Goal: Task Accomplishment & Management: Manage account settings

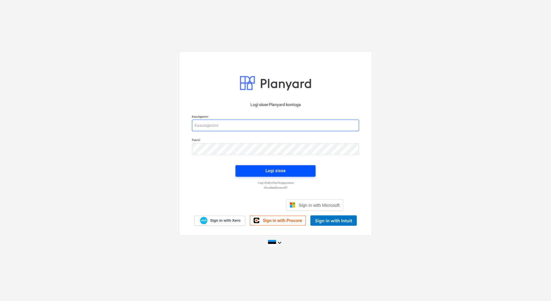
type input "[EMAIL_ADDRESS][PERSON_NAME][DOMAIN_NAME]"
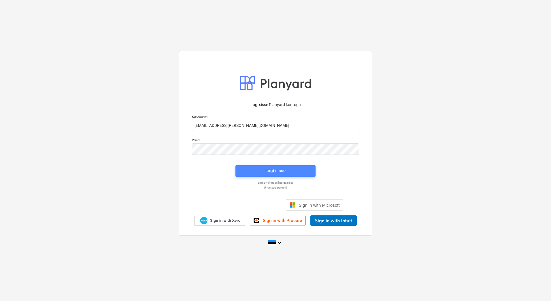
click at [263, 171] on span "Logi sisse" at bounding box center [275, 170] width 66 height 7
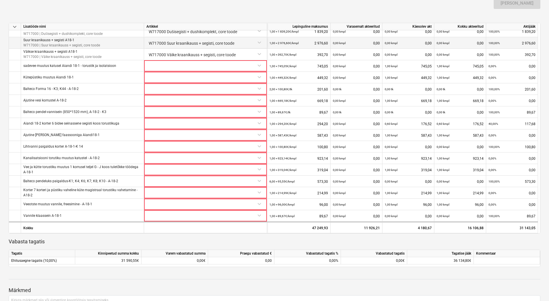
scroll to position [259, 0]
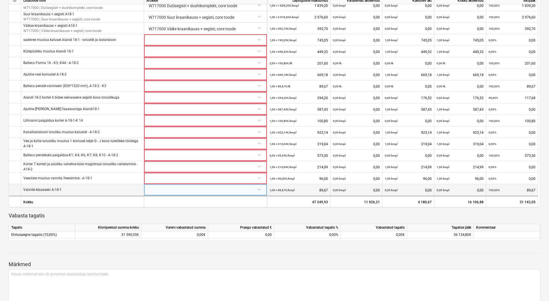
click at [221, 188] on div at bounding box center [205, 189] width 118 height 10
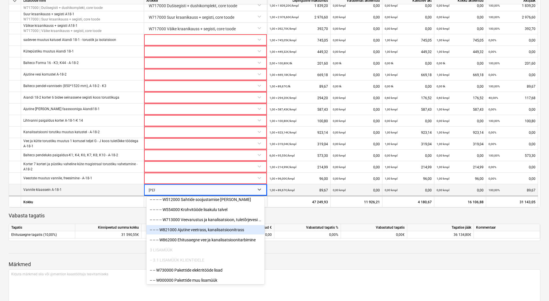
scroll to position [297, 0]
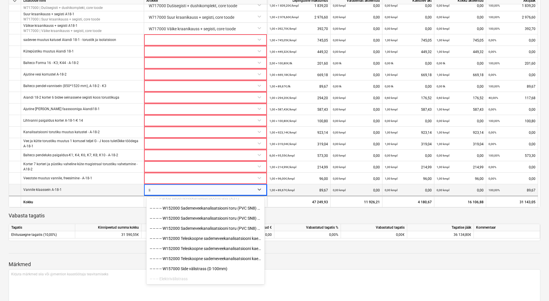
type input "l"
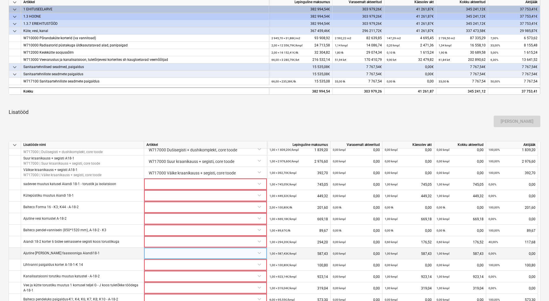
scroll to position [285, 0]
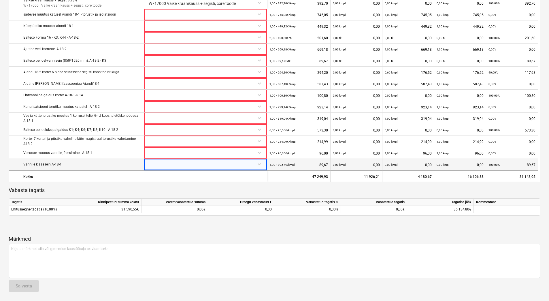
click at [161, 164] on div at bounding box center [205, 164] width 118 height 10
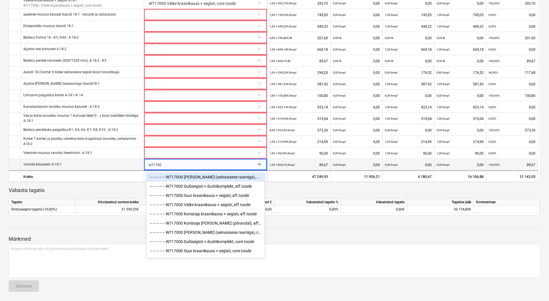
type input "w717000"
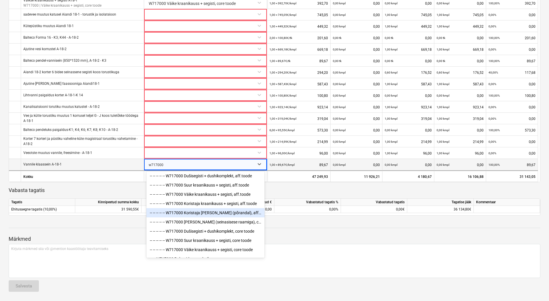
scroll to position [20, 0]
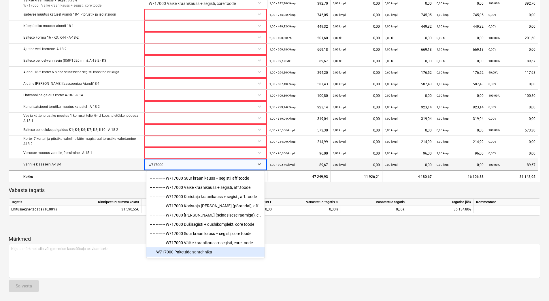
click at [204, 254] on div "-- -- W717000 Pakettide santehnika" at bounding box center [205, 251] width 118 height 9
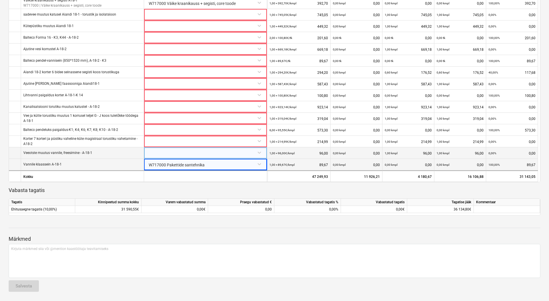
click at [162, 152] on div at bounding box center [205, 152] width 118 height 10
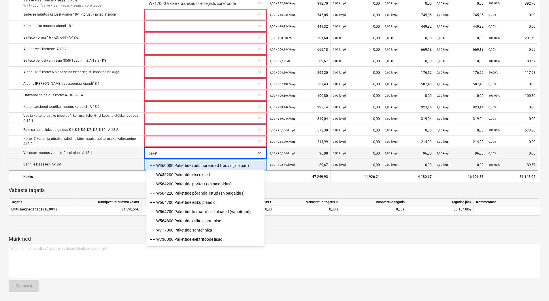
type input "pakett"
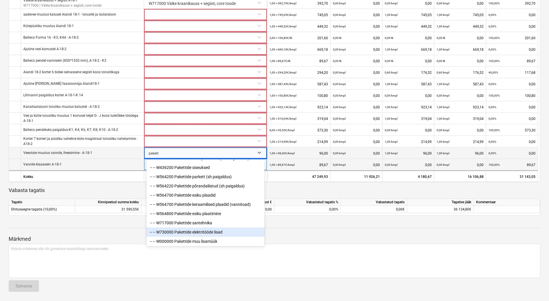
scroll to position [11, 0]
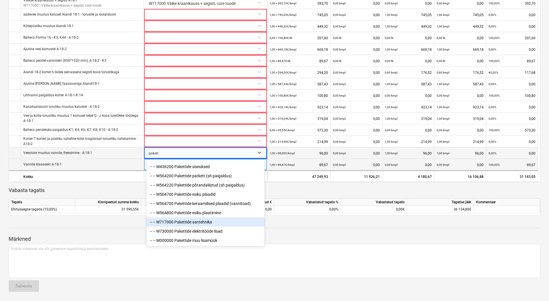
click at [209, 223] on div "-- -- W717000 Pakettide santehnika" at bounding box center [205, 221] width 118 height 9
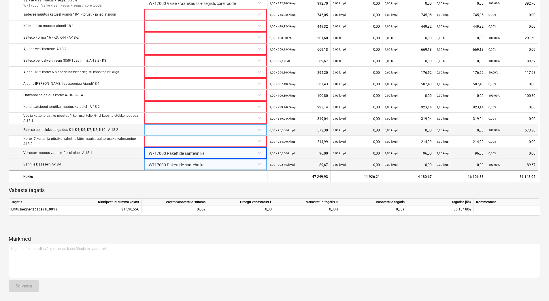
click at [159, 131] on div at bounding box center [205, 129] width 118 height 10
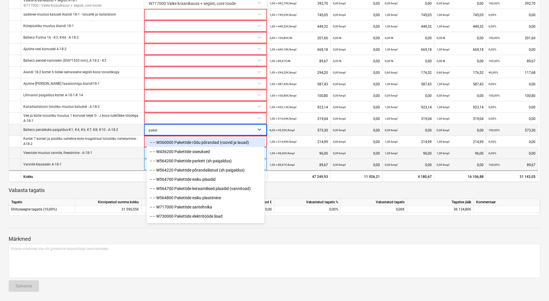
type input "paketi"
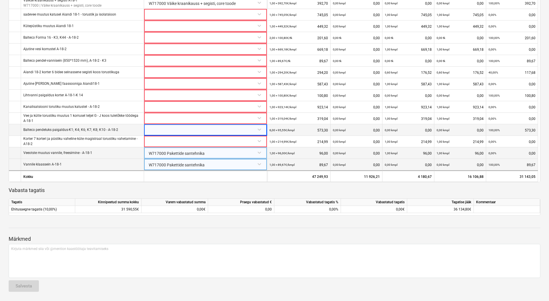
click at [186, 165] on div "W717000 Pakettide santehnika" at bounding box center [205, 164] width 118 height 10
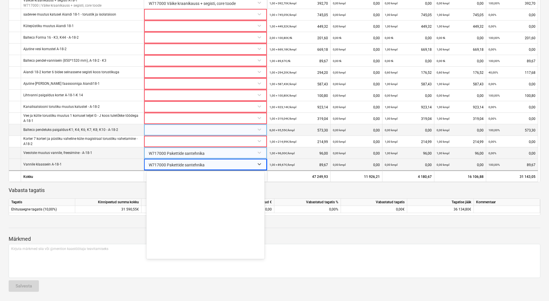
scroll to position [4936, 0]
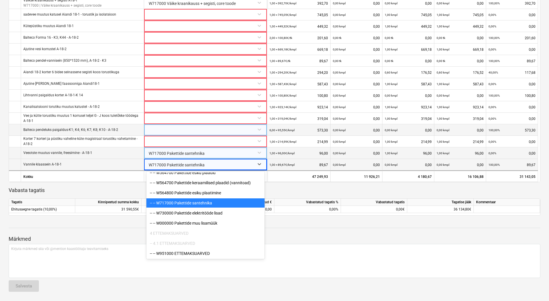
click at [193, 203] on div "-- -- W717000 Pakettide santehnika" at bounding box center [205, 202] width 118 height 9
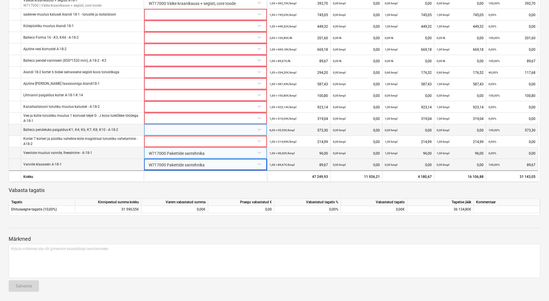
click at [173, 132] on div at bounding box center [205, 129] width 118 height 10
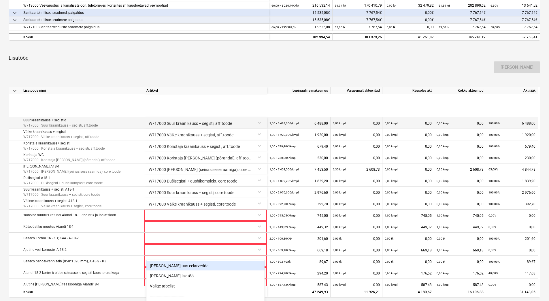
scroll to position [85, 0]
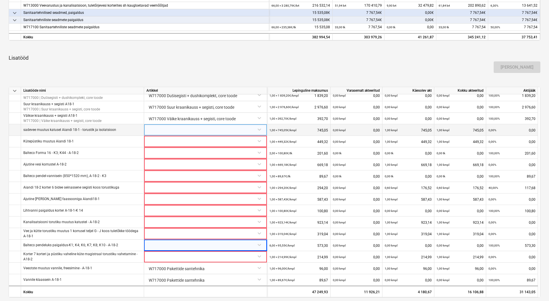
click at [158, 132] on div at bounding box center [205, 129] width 118 height 10
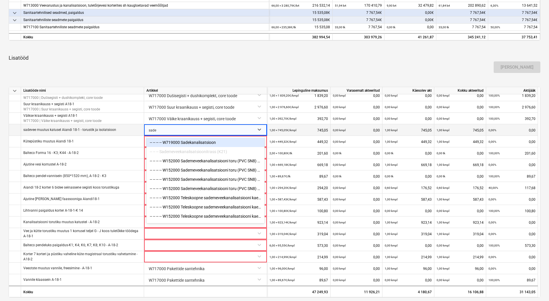
type input "sade"
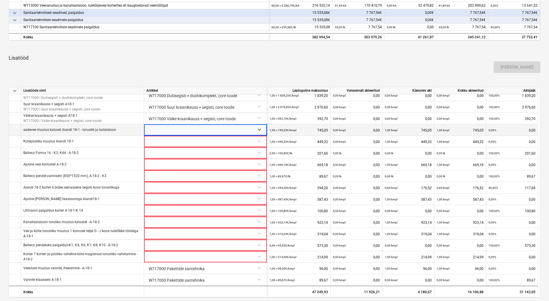
click at [180, 131] on div at bounding box center [200, 130] width 103 height 12
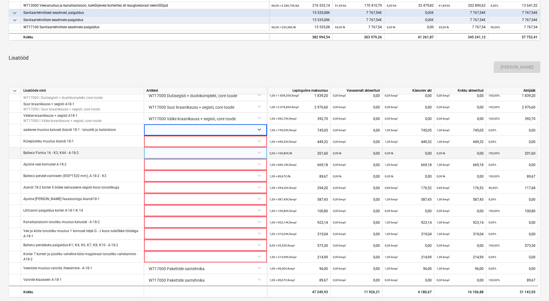
click at [164, 153] on div at bounding box center [205, 152] width 118 height 10
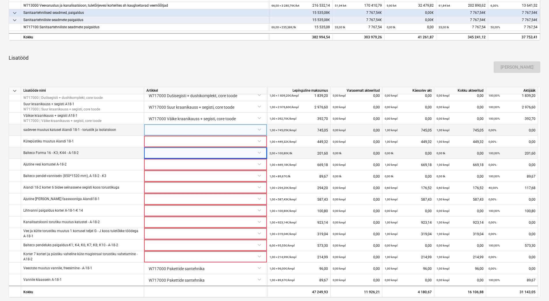
click at [162, 129] on div at bounding box center [205, 129] width 118 height 10
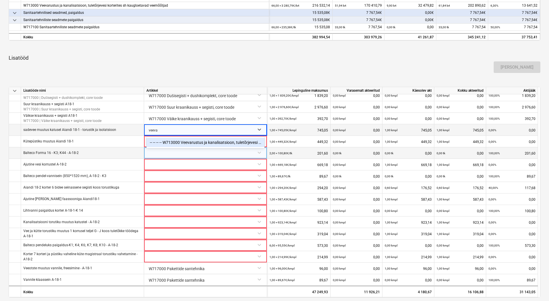
type input "veevar"
click at [173, 142] on div "-- -- -- -- W713000 Veevarustus ja kanalisatsioon, tuletõrjevesi korterites sh …" at bounding box center [205, 142] width 118 height 9
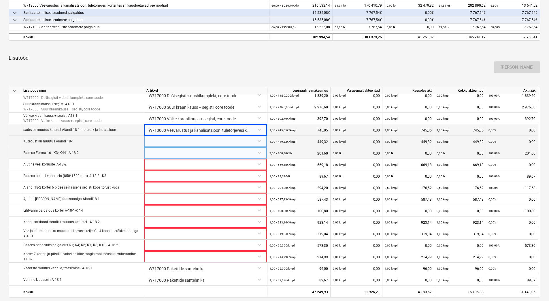
click at [163, 144] on div at bounding box center [205, 141] width 118 height 10
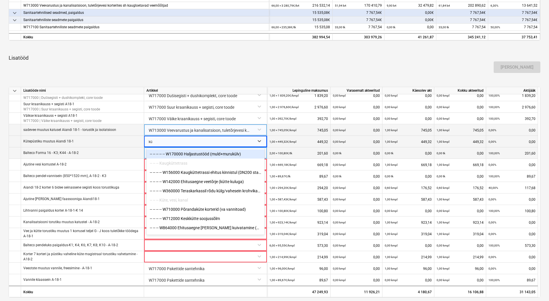
type input "küt"
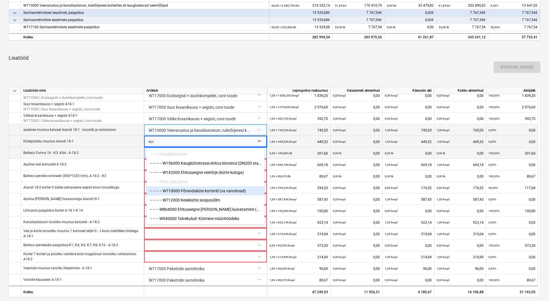
click at [198, 195] on div "-- -- -- -- W710000 Põrandaküte korterid (va vannitoad)" at bounding box center [205, 190] width 118 height 9
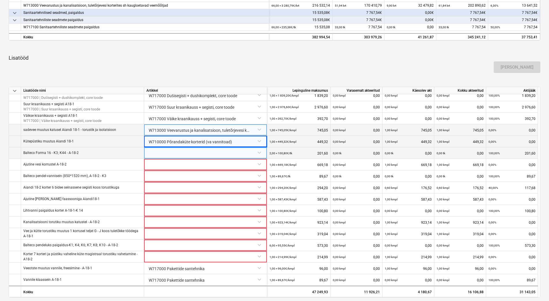
click at [157, 153] on div at bounding box center [205, 152] width 118 height 10
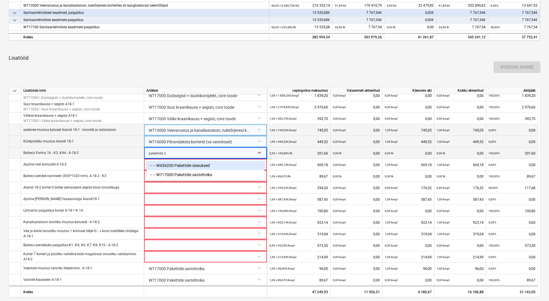
type input "pakettide sa"
click at [222, 166] on div "-- -- W717000 Pakettide santehnika" at bounding box center [205, 165] width 118 height 9
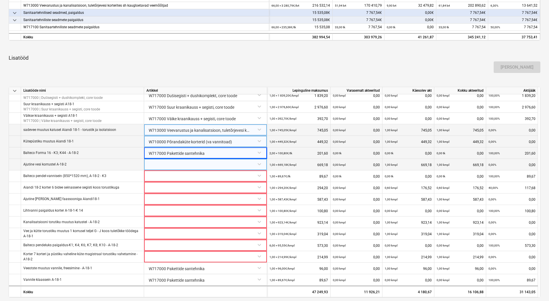
click at [186, 163] on div at bounding box center [205, 164] width 118 height 10
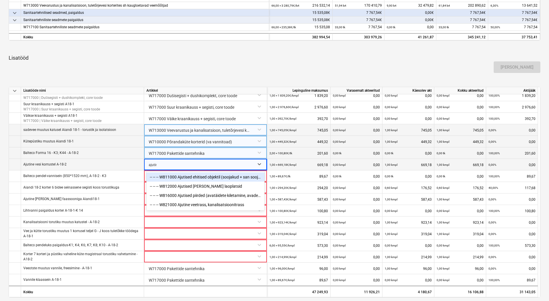
type input "ajutine"
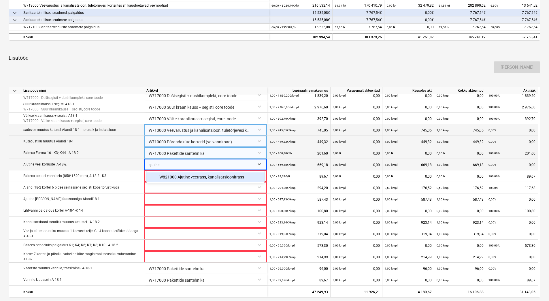
click at [188, 176] on div "-- -- -- W821000 Ajutine veetrass, kanalisatsioonitrass" at bounding box center [205, 176] width 118 height 9
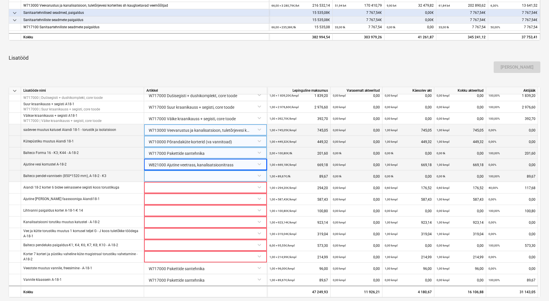
click at [186, 175] on div at bounding box center [205, 175] width 118 height 10
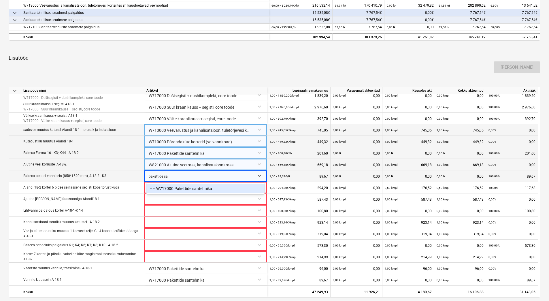
type input "pakettide san"
click at [185, 191] on div "-- -- W717000 Pakettide santehnika" at bounding box center [205, 188] width 118 height 9
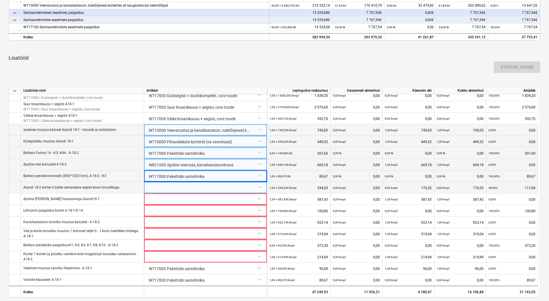
click at [184, 187] on div at bounding box center [205, 187] width 118 height 10
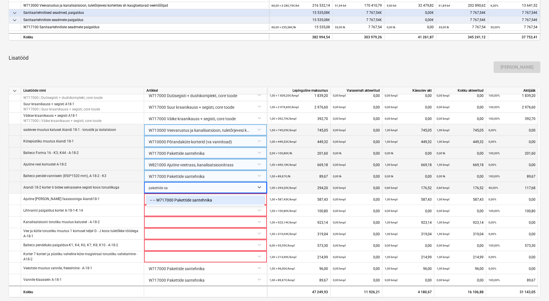
type input "pakettide san"
click at [186, 199] on div "-- -- W717000 Pakettide santehnika" at bounding box center [205, 199] width 118 height 9
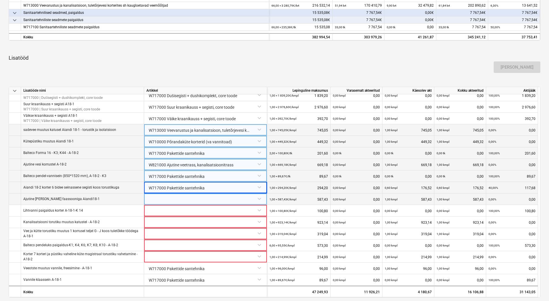
click at [184, 201] on div at bounding box center [205, 198] width 118 height 10
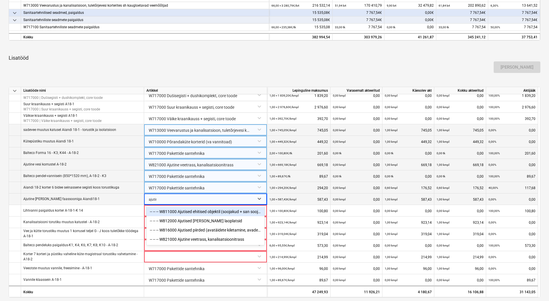
type input "ajutine"
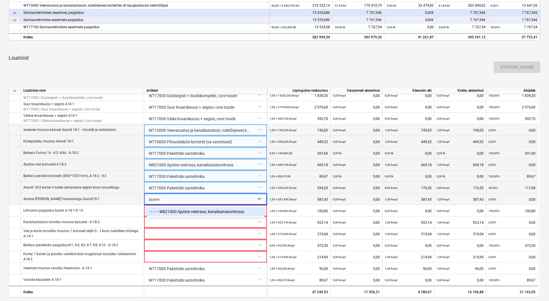
click at [191, 212] on div "-- -- -- W821000 Ajutine veetrass, kanalisatsioonitrass" at bounding box center [205, 211] width 118 height 9
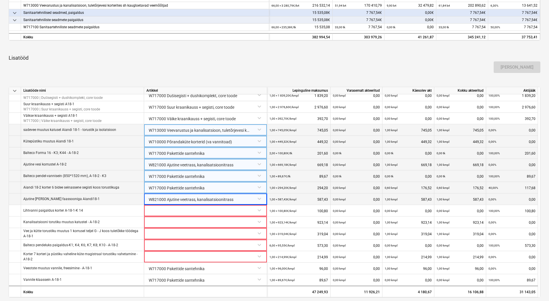
click at [191, 212] on div at bounding box center [205, 210] width 118 height 10
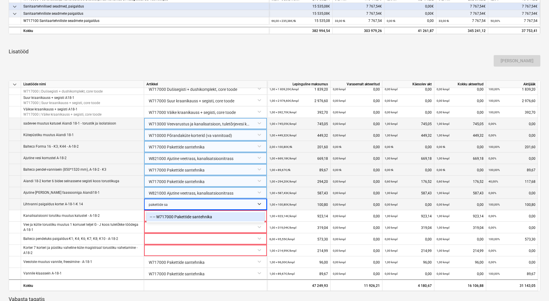
type input "pakettide san"
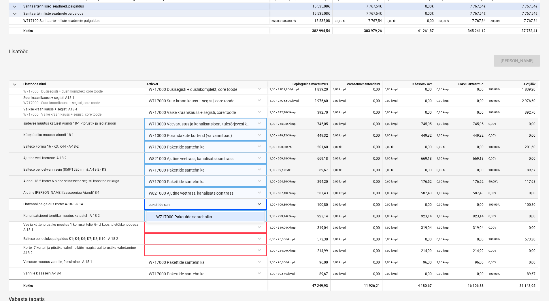
click at [195, 216] on div "-- -- W717000 Pakettide santehnika" at bounding box center [205, 216] width 118 height 9
click at [195, 216] on div at bounding box center [205, 215] width 118 height 10
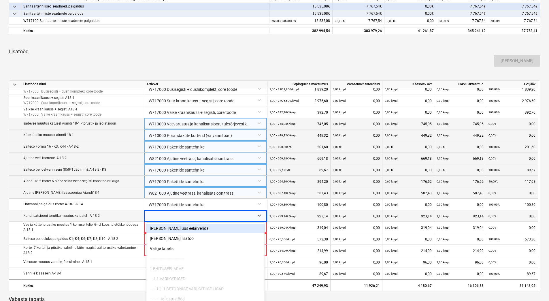
scroll to position [187, 0]
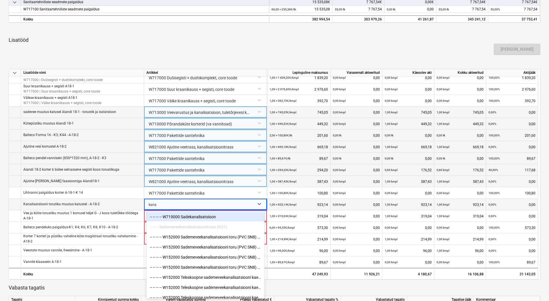
type input "kanal"
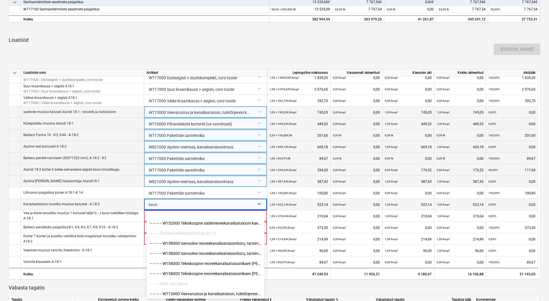
scroll to position [186, 0]
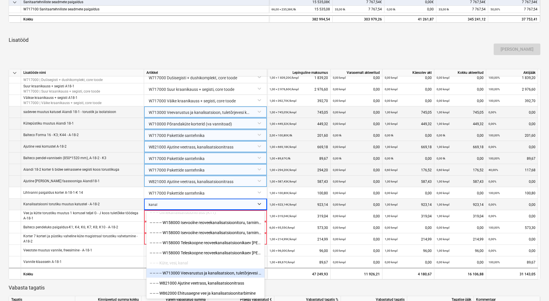
click at [220, 275] on div "-- -- -- -- W713000 Veevarustus ja kanalisatsioon, tuletõrjevesi korterites sh …" at bounding box center [205, 272] width 118 height 9
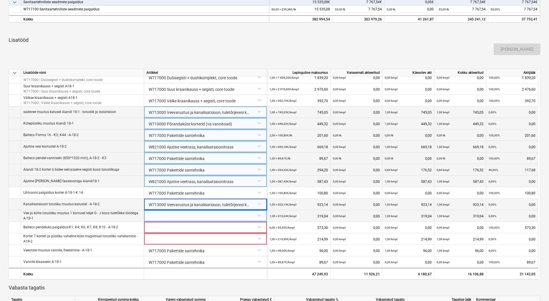
click at [170, 215] on div at bounding box center [205, 215] width 118 height 10
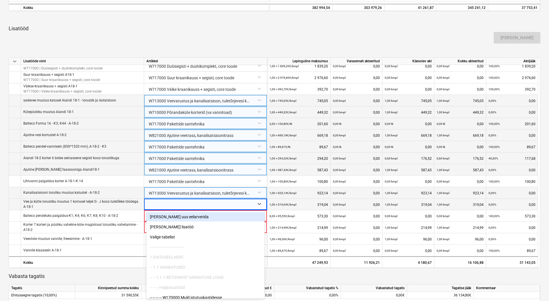
type input "k"
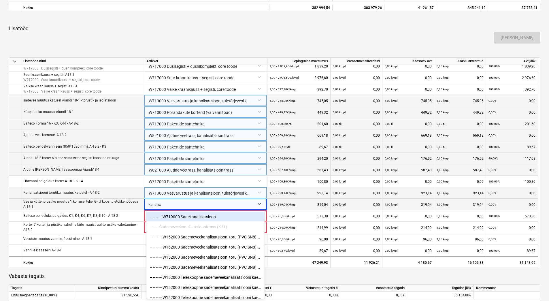
type input "kanalisat"
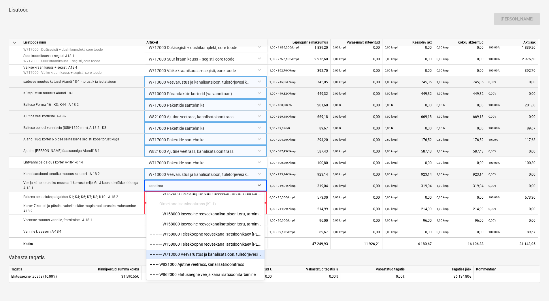
scroll to position [228, 0]
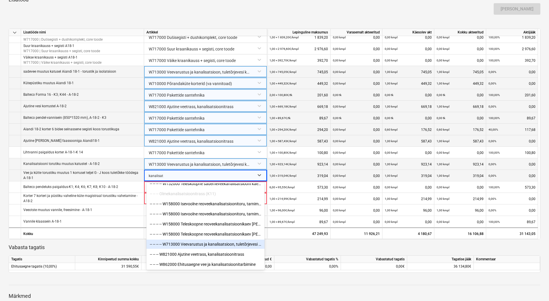
click at [241, 244] on div "-- -- -- -- W713000 Veevarustus ja kanalisatsioon, tuletõrjevesi korterites sh …" at bounding box center [205, 243] width 118 height 9
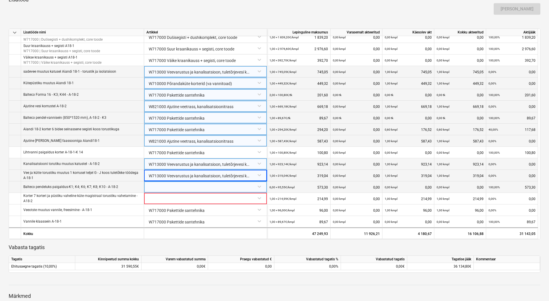
click at [174, 186] on div at bounding box center [205, 186] width 118 height 10
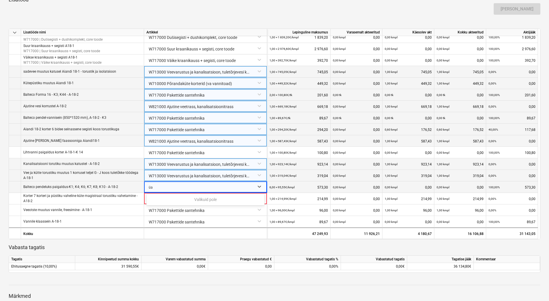
type input "ü"
type input "pakettide sa"
click at [181, 200] on div "-- -- W717000 Pakettide santehnika" at bounding box center [205, 199] width 118 height 9
click at [181, 189] on div "W717000 Pakettide santehnika" at bounding box center [205, 186] width 118 height 10
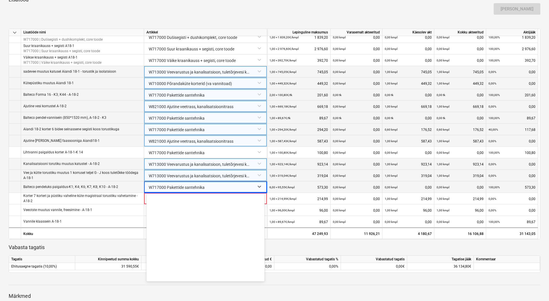
scroll to position [4936, 0]
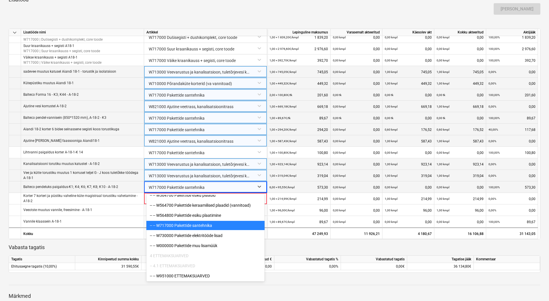
click at [181, 189] on div at bounding box center [200, 187] width 103 height 12
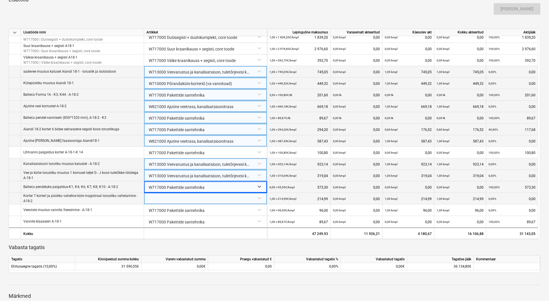
click at [182, 197] on div at bounding box center [205, 198] width 118 height 10
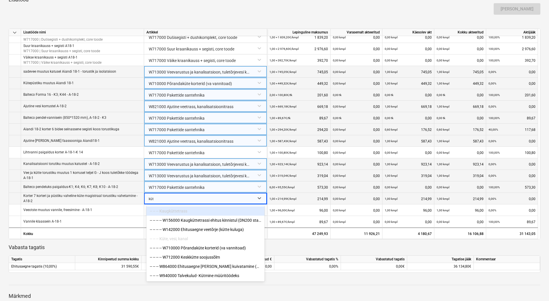
type input "küte"
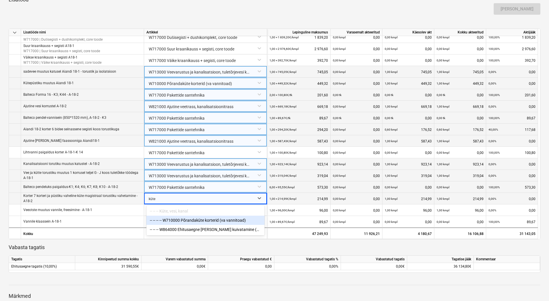
click at [199, 220] on div "-- -- -- -- W710000 Põrandaküte korterid (va vannitoad)" at bounding box center [205, 220] width 118 height 9
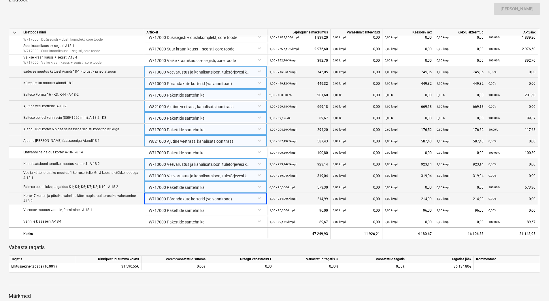
click at [209, 251] on div at bounding box center [275, 253] width 532 height 5
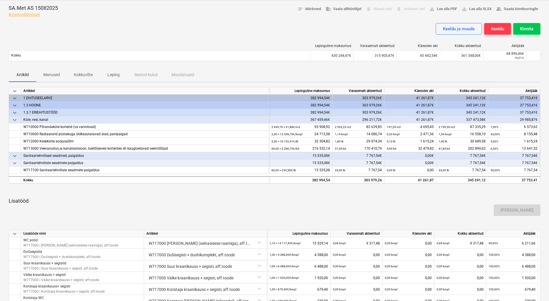
scroll to position [0, 0]
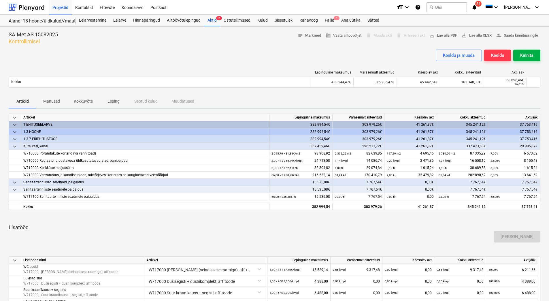
click at [528, 53] on div "Kinnita" at bounding box center [526, 55] width 13 height 7
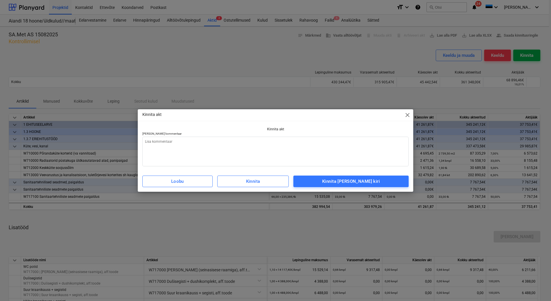
type textarea "x"
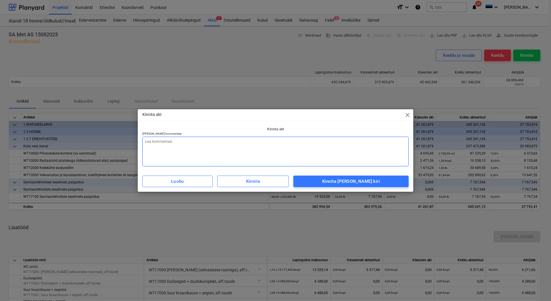
click at [224, 141] on textarea at bounding box center [275, 152] width 266 height 30
type textarea "L"
type textarea "x"
type textarea "Li"
type textarea "x"
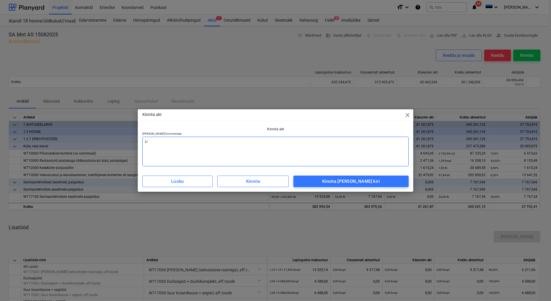
type textarea "Lis"
type textarea "x"
type textarea "Lisa"
type textarea "x"
type textarea "Lisad"
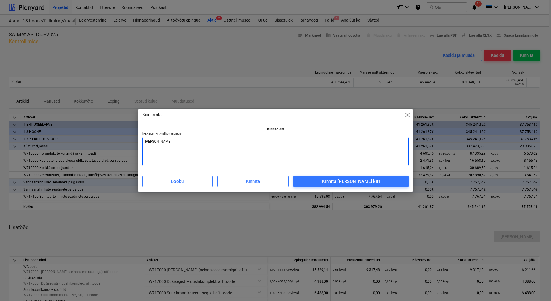
type textarea "x"
type textarea "Lisada"
type textarea "x"
type textarea "Lisada"
type textarea "x"
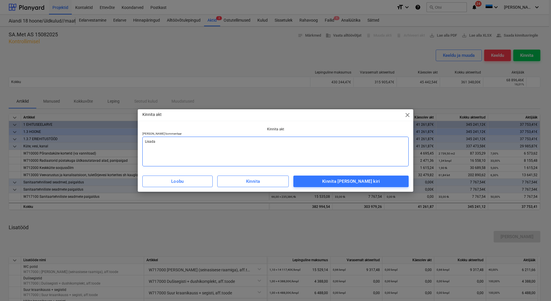
type textarea "Lisada a"
type textarea "x"
type textarea "Lisada ar"
type textarea "x"
type textarea "Lisada arv"
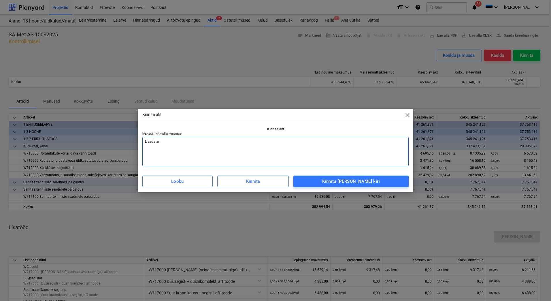
type textarea "x"
type textarea "Lisada arve"
type textarea "x"
type textarea "Lisada arve"
type textarea "x"
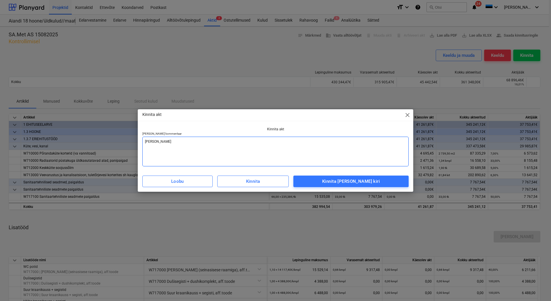
type textarea "Lisada arve v"
type textarea "x"
type textarea "Lisada arve va"
type textarea "x"
type textarea "Lisada arve vas"
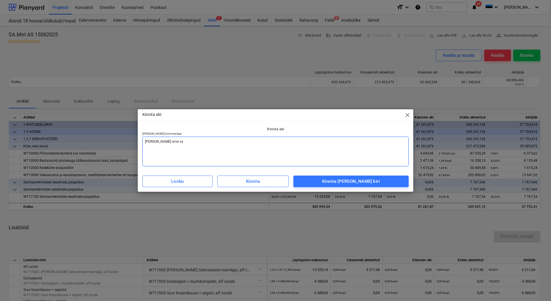
type textarea "x"
type textarea "Lisada arve vast"
type textarea "x"
type textarea "Lisada arve vasta"
type textarea "x"
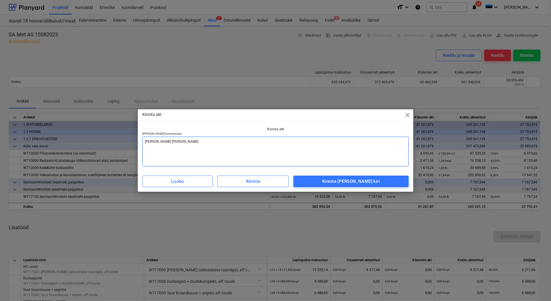
type textarea "Lisada arve vastav"
type textarea "x"
type textarea "Lisada arve vastava"
type textarea "x"
type textarea "Lisada arve vastaval"
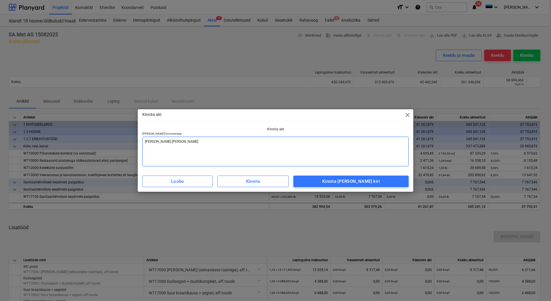
type textarea "x"
type textarea "Lisada arve vastavalt"
type textarea "x"
type textarea "Lisada arve vastavalt"
type textarea "x"
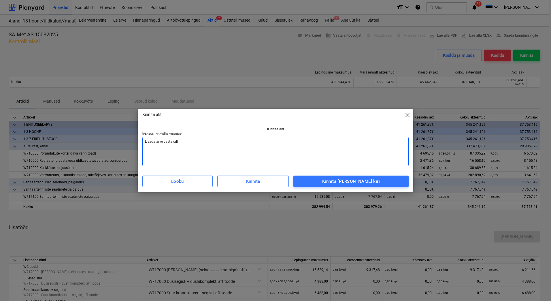
type textarea "Lisada arve vastavalt a"
type textarea "x"
type textarea "Lisada arve vastavalt ak"
type textarea "x"
type textarea "Lisada arve vastavalt akt"
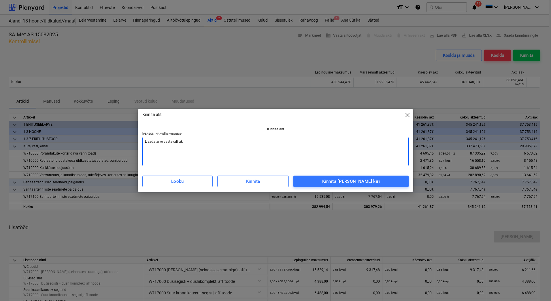
type textarea "x"
type textarea "Lisada arve vastavalt akti"
type textarea "x"
type textarea "Lisada arve vastavalt aktil"
type textarea "x"
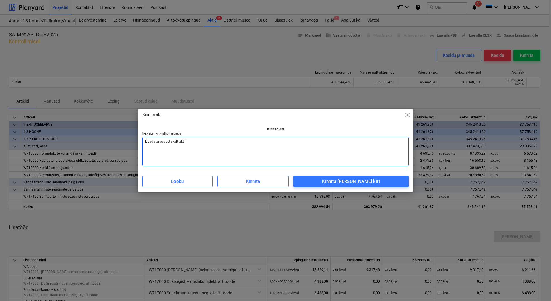
type textarea "Lisada arve vastavalt aktile"
type textarea "x"
type textarea "Lisada arve vastavalt aktile"
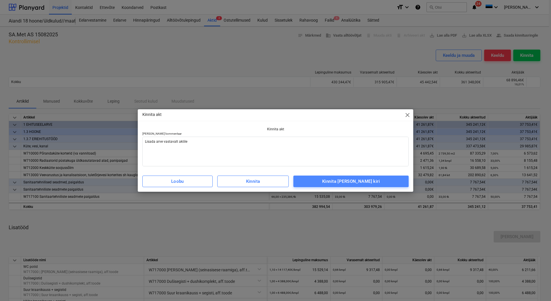
click at [393, 182] on span "Kinnita ja saada kiri" at bounding box center [351, 180] width 103 height 7
type textarea "x"
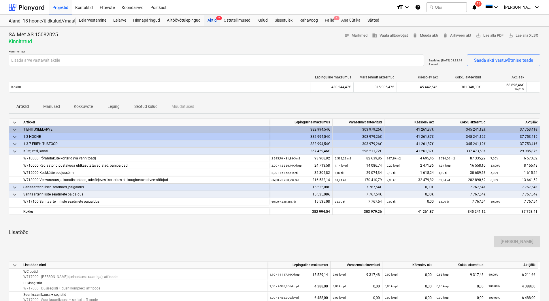
click at [207, 20] on div "Aktid 2" at bounding box center [212, 21] width 16 height 12
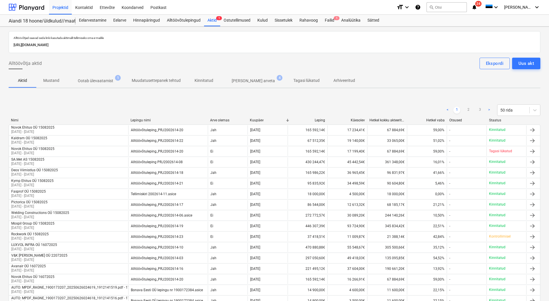
click at [78, 84] on p "Ootab ülevaatamist" at bounding box center [95, 81] width 35 height 6
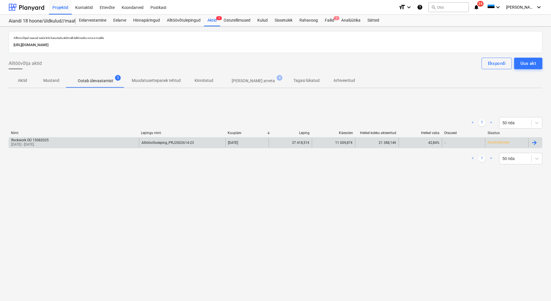
click at [54, 142] on div "Rockwork OÜ 15082025 16 Jul 2025 - 18 Aug 2025" at bounding box center [74, 142] width 130 height 9
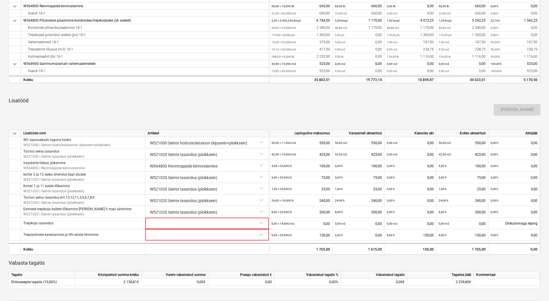
scroll to position [314, 0]
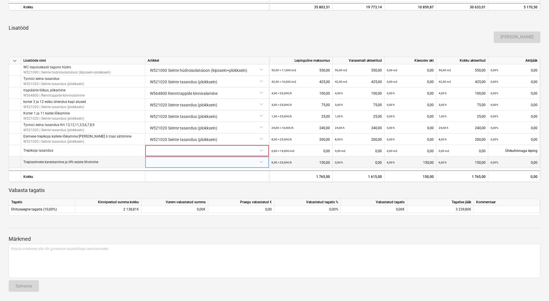
click at [169, 161] on div at bounding box center [207, 161] width 119 height 10
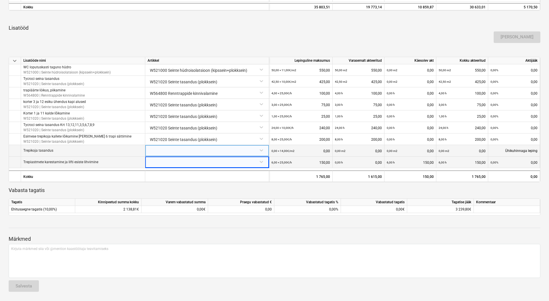
click at [170, 152] on div at bounding box center [207, 150] width 119 height 10
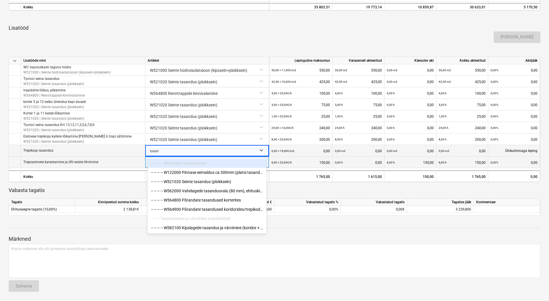
type input "tasand"
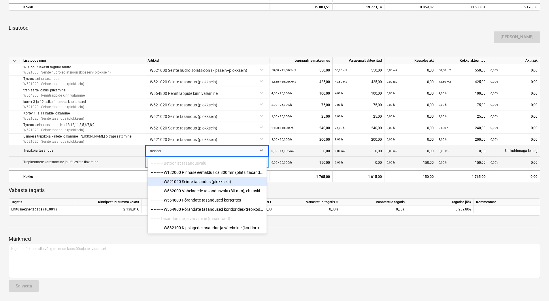
click at [201, 182] on div "-- -- -- -- W521020 Seinte tasandus (plokksein)" at bounding box center [207, 181] width 119 height 9
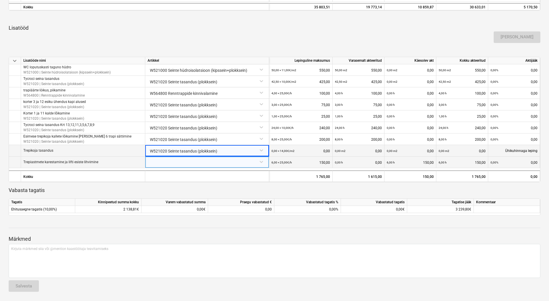
click at [190, 161] on div at bounding box center [207, 161] width 119 height 10
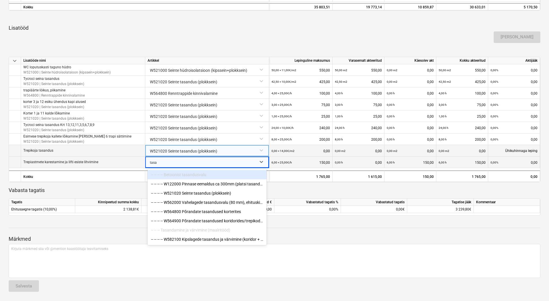
type input "tasan"
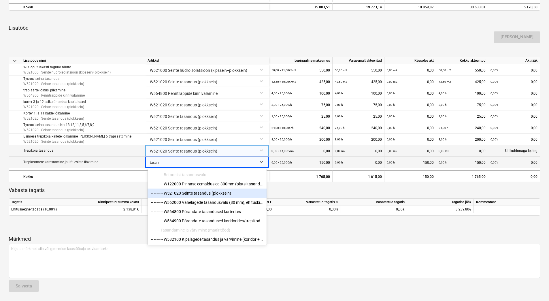
click at [201, 195] on div "-- -- -- -- W521020 Seinte tasandus (plokksein)" at bounding box center [207, 192] width 119 height 9
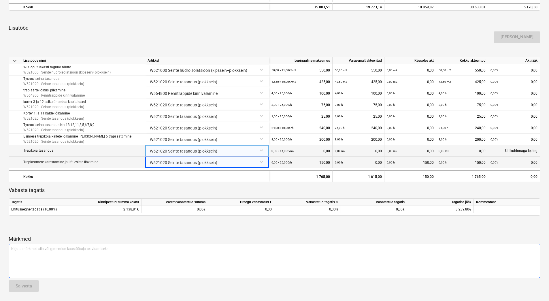
click at [292, 259] on div "Kirjuta märkmed siia või @mention kaastöötaja teavitamiseks ﻿" at bounding box center [275, 261] width 532 height 34
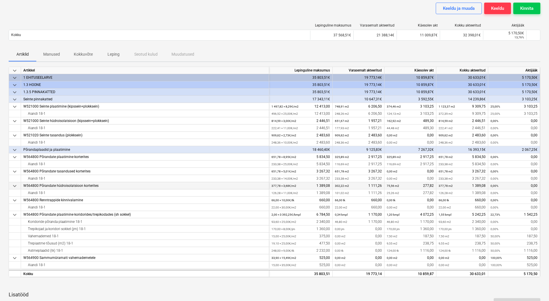
scroll to position [0, 0]
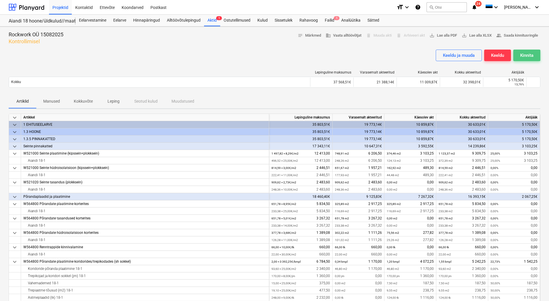
click at [530, 52] on div "Kinnita" at bounding box center [526, 55] width 13 height 7
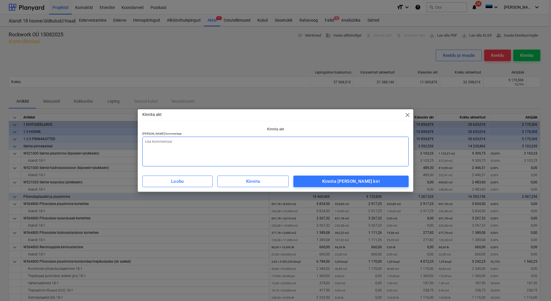
click at [210, 149] on textarea at bounding box center [275, 152] width 266 height 30
type textarea "x"
type textarea "L"
type textarea "x"
type textarea "Li"
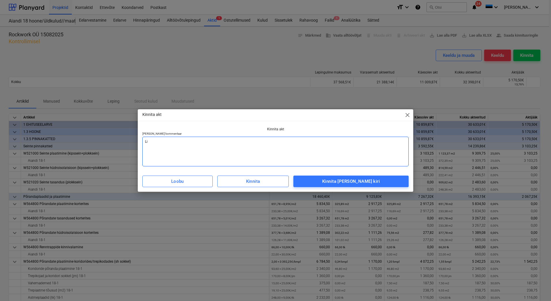
type textarea "x"
type textarea "Lis"
type textarea "x"
type textarea "Lisa"
type textarea "x"
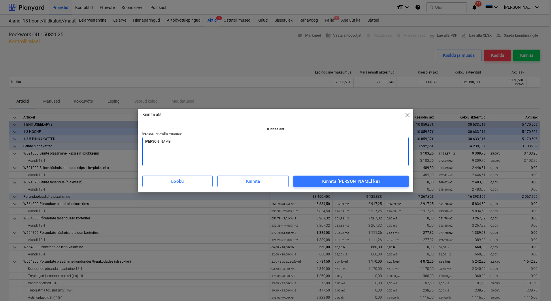
type textarea "Lisad"
type textarea "x"
type textarea "Lisada"
type textarea "x"
type textarea "Lisada"
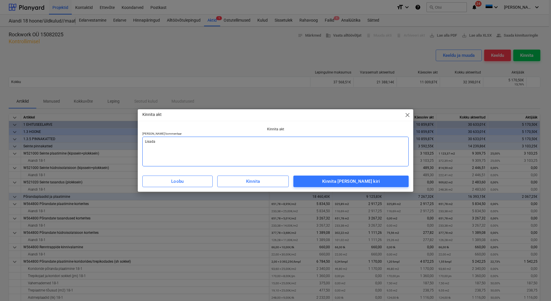
type textarea "x"
type textarea "Lisada a"
type textarea "x"
type textarea "Lisada ar"
type textarea "x"
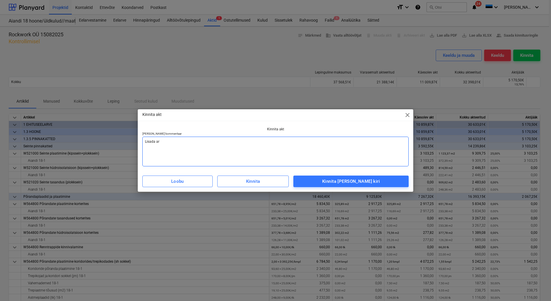
type textarea "Lisada arv"
type textarea "x"
type textarea "Lisada arve"
type textarea "x"
type textarea "Lisada arve"
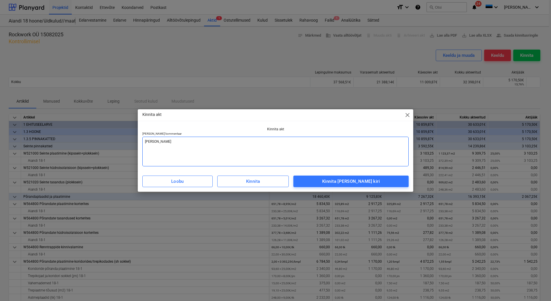
type textarea "x"
type textarea "Lisada arve v"
type textarea "x"
type textarea "Lisada arve va"
type textarea "x"
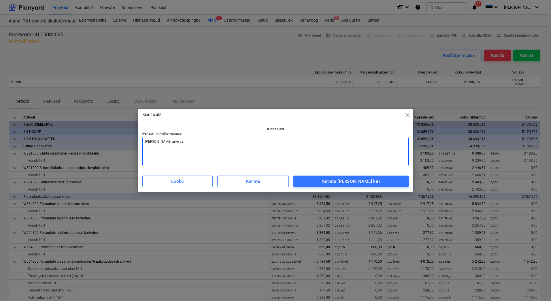
type textarea "Lisada arve vas"
type textarea "x"
type textarea "Lisada arve vast"
type textarea "x"
type textarea "Lisada arve vasta"
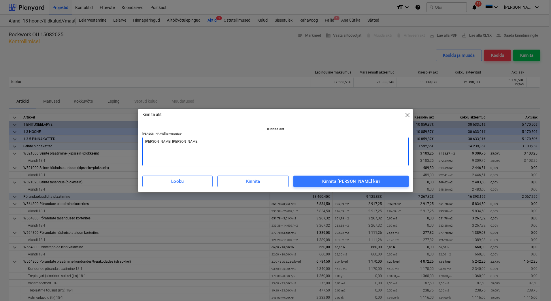
type textarea "x"
type textarea "Lisada arve vastav"
type textarea "x"
type textarea "Lisada arve vastava"
type textarea "x"
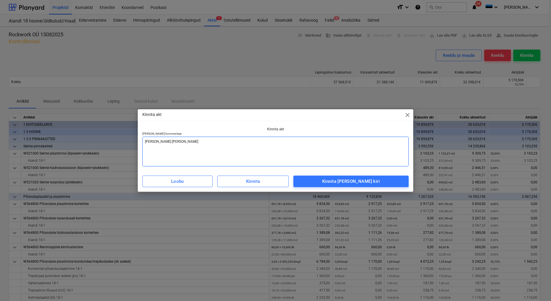
type textarea "Lisada arve vastaval"
type textarea "x"
type textarea "Lisada arve vastavalt"
type textarea "x"
type textarea "Lisada arve vastavalt"
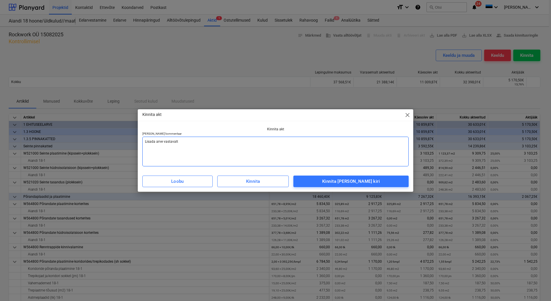
type textarea "x"
type textarea "Lisada arve vastavalt a"
type textarea "x"
type textarea "Lisada arve vastavalt ak"
type textarea "x"
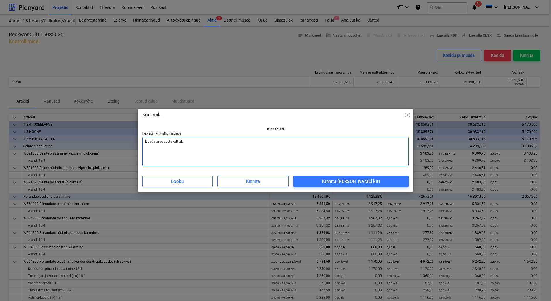
type textarea "Lisada arve vastavalt akt"
type textarea "x"
type textarea "Lisada arve vastavalt akti"
type textarea "x"
type textarea "Lisada arve vastavalt aktil"
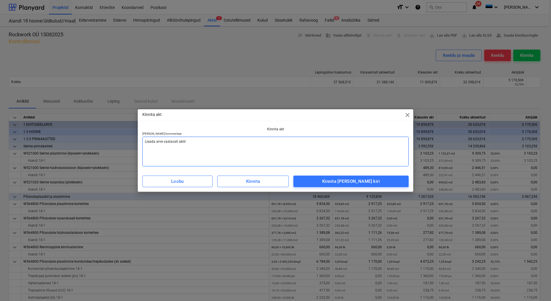
type textarea "x"
type textarea "Lisada arve vastavalt aktile"
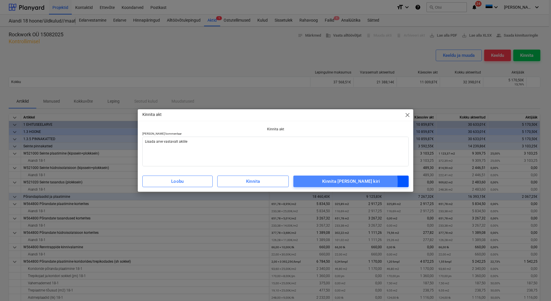
click at [354, 182] on div "Kinnita ja saada kiri" at bounding box center [351, 180] width 58 height 7
type textarea "x"
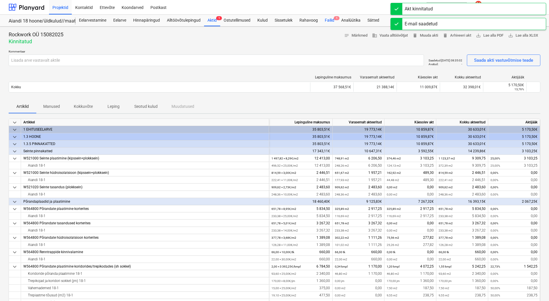
click at [328, 22] on div "Failid 1" at bounding box center [329, 21] width 16 height 12
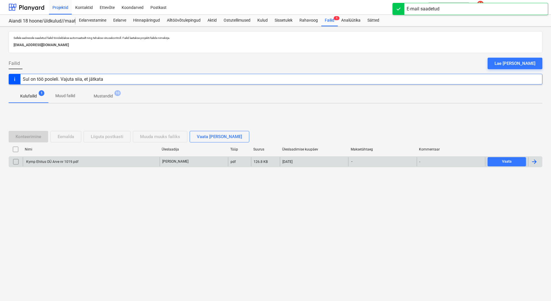
click at [54, 160] on div "Kymp Ehitus OÜ Arve nr 1019.pdf" at bounding box center [51, 162] width 53 height 4
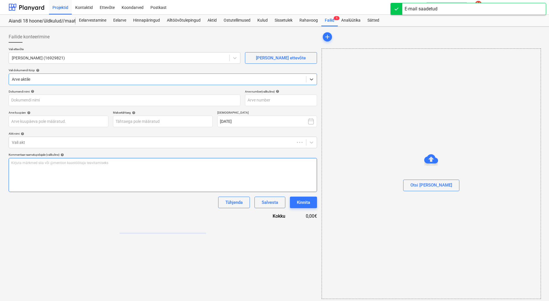
type input "Kymp Ehitus OÜ Arve nr 1019.pdf"
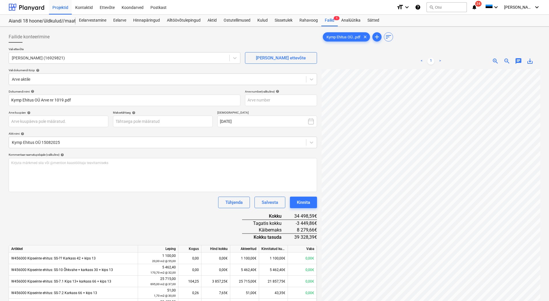
scroll to position [6, 42]
click at [267, 99] on input "text" at bounding box center [281, 101] width 72 height 12
type input "1019"
click at [175, 120] on body "Projektid Kontaktid Ettevõte Koondarved Postkast format_size keyboard_arrow_dow…" at bounding box center [274, 150] width 549 height 301
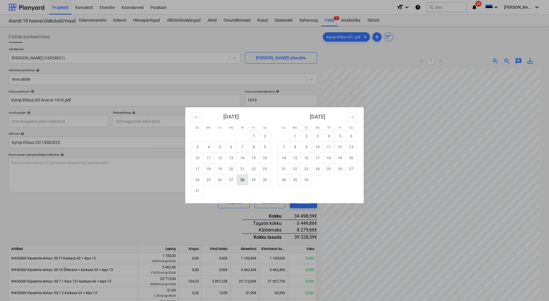
click at [242, 179] on td "28" at bounding box center [242, 179] width 11 height 11
type input "28 Aug 2025"
click at [61, 120] on body "Projektid Kontaktid Ettevõte Koondarved Postkast format_size keyboard_arrow_dow…" at bounding box center [274, 150] width 549 height 301
click at [207, 167] on td "18" at bounding box center [208, 168] width 11 height 11
type input "[DATE]"
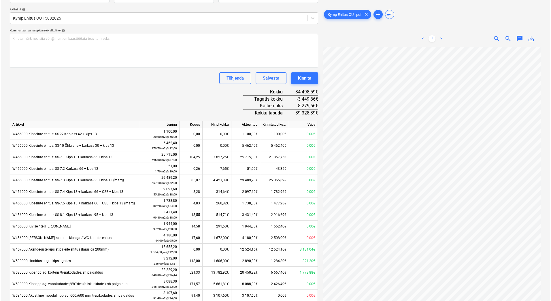
scroll to position [111, 0]
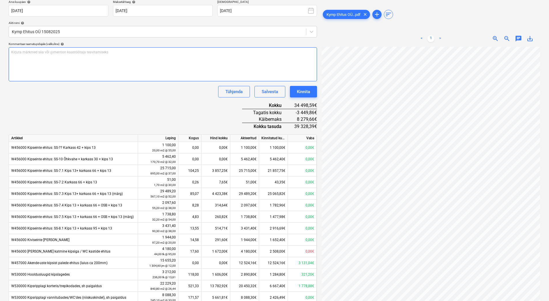
click at [46, 68] on div "Kirjuta märkmed siia või @mention kaastöötaja teavitamiseks ﻿" at bounding box center [163, 64] width 308 height 34
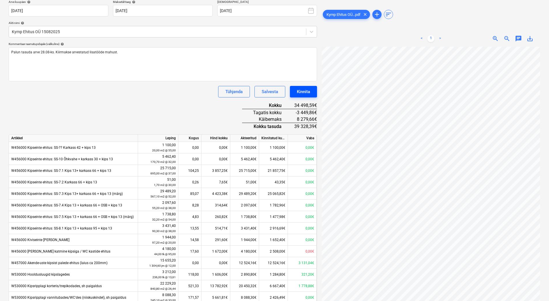
click at [298, 92] on div "Kinnita" at bounding box center [303, 91] width 13 height 7
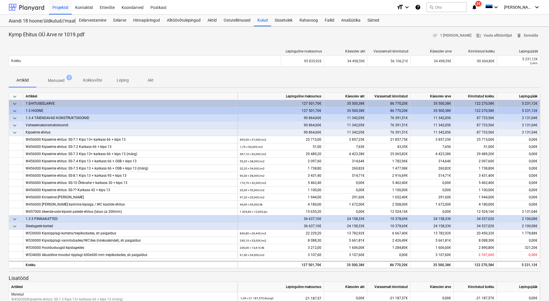
click at [34, 9] on div at bounding box center [27, 7] width 36 height 14
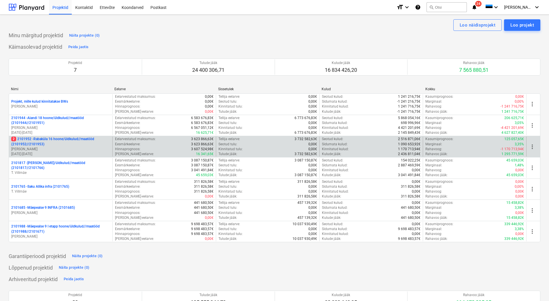
click at [44, 145] on p "2 2101952 - Rabaküla 16 hoone/üldkulud//maatööd (2101952//2101953)" at bounding box center [60, 142] width 99 height 10
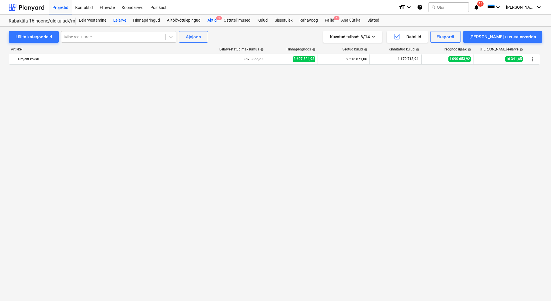
click at [213, 22] on div "Aktid 1" at bounding box center [212, 21] width 16 height 12
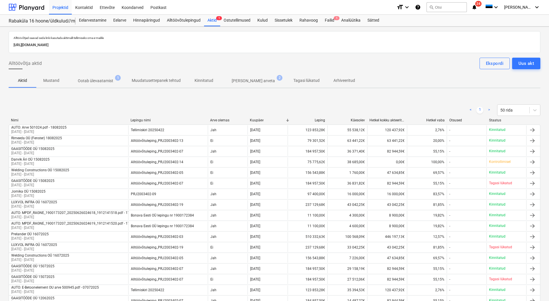
click at [103, 83] on p "Ootab ülevaatamist" at bounding box center [95, 81] width 35 height 6
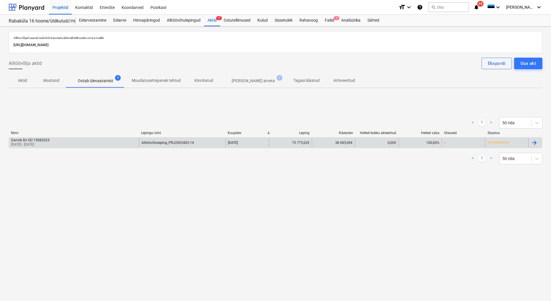
click at [61, 140] on div "Danvik Äri OÜ 15082025 01 Aug 2025 - 18 Aug 2025" at bounding box center [74, 142] width 130 height 9
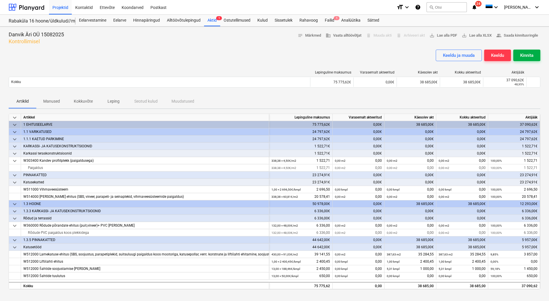
click at [520, 52] on div "Kinnita" at bounding box center [526, 55] width 13 height 7
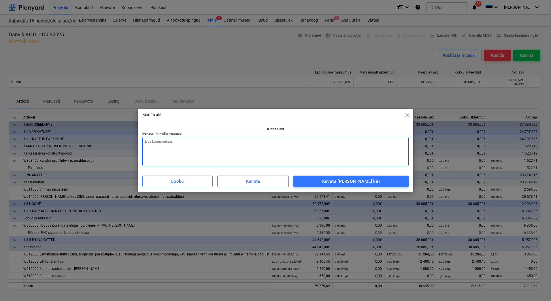
click at [232, 146] on textarea at bounding box center [275, 152] width 266 height 30
type textarea "x"
type textarea "L"
type textarea "x"
type textarea "Li"
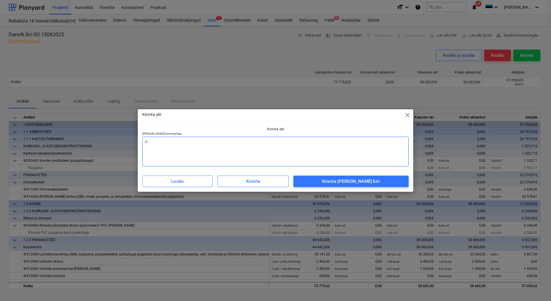
type textarea "x"
type textarea "Lis"
type textarea "x"
type textarea "Lisa"
type textarea "x"
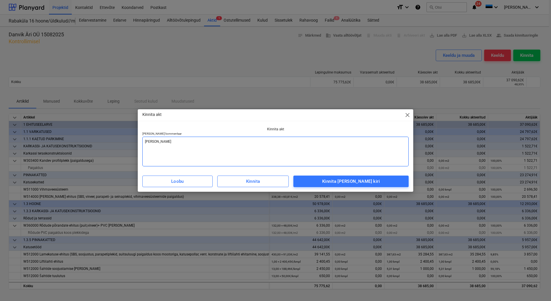
type textarea "Lisad"
type textarea "x"
type textarea "Lisada"
type textarea "x"
type textarea "Lisada"
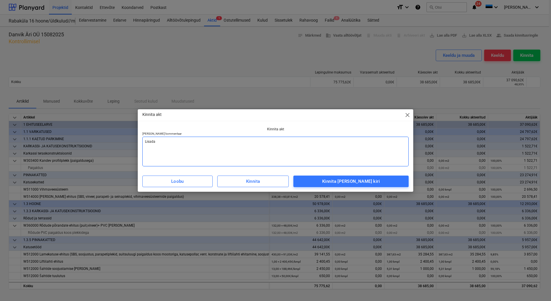
type textarea "x"
type textarea "Lisada a"
type textarea "x"
type textarea "Lisada ar"
type textarea "x"
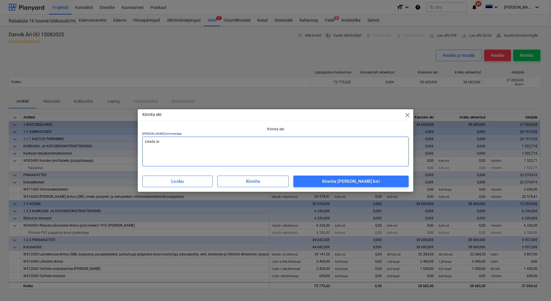
type textarea "Lisada arv"
type textarea "x"
type textarea "Lisada arve"
type textarea "x"
type textarea "Lisada arve"
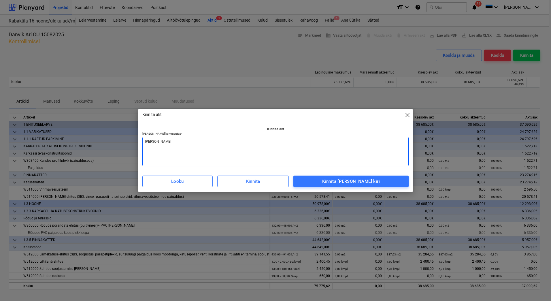
type textarea "x"
type textarea "Lisada arve v"
type textarea "x"
type textarea "Lisada arve va"
type textarea "x"
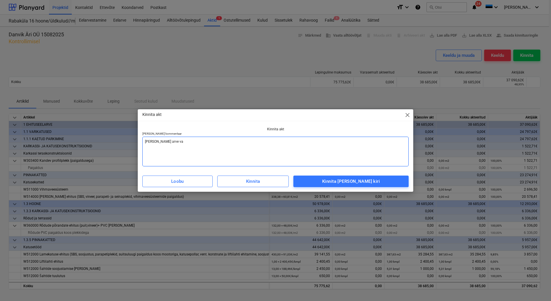
type textarea "Lisada arve vas"
type textarea "x"
type textarea "Lisada arve vast"
type textarea "x"
type textarea "Lisada arve vasta"
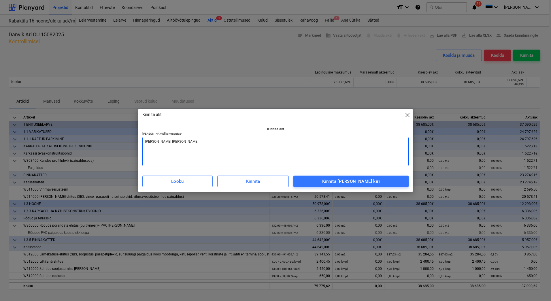
type textarea "x"
type textarea "Lisada arve vastav"
type textarea "x"
type textarea "Lisada arve vastava"
type textarea "x"
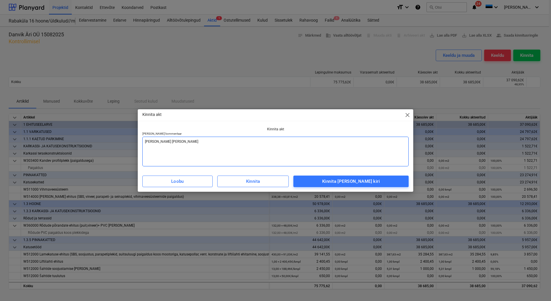
type textarea "Lisada arve vastaval"
type textarea "x"
type textarea "Lisada arve vastavalt"
type textarea "x"
type textarea "Lisada arve vastavalt"
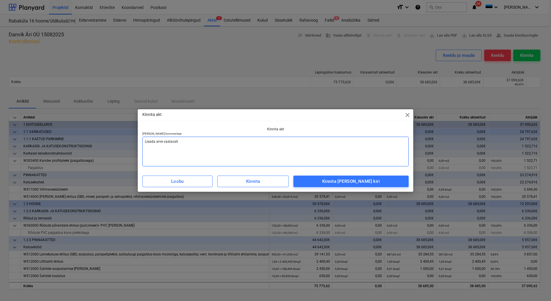
type textarea "x"
type textarea "Lisada arve vastavalt a"
type textarea "x"
type textarea "Lisada arve vastavalt ak"
type textarea "x"
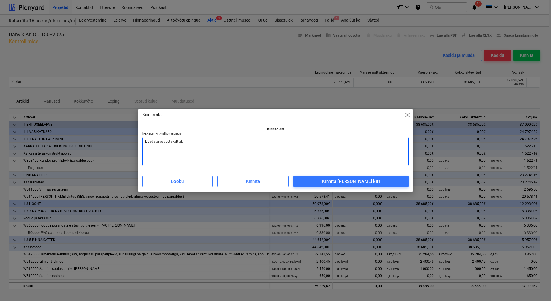
type textarea "Lisada arve vastavalt akt"
type textarea "x"
type textarea "Lisada arve vastavalt akti"
type textarea "x"
type textarea "Lisada arve vastavalt aktil"
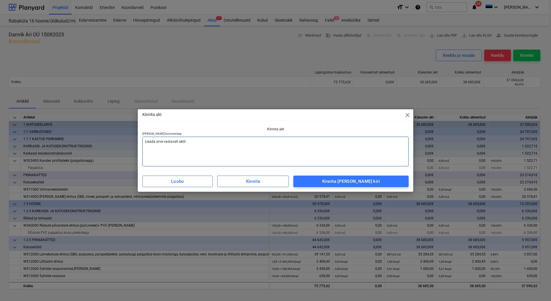
type textarea "x"
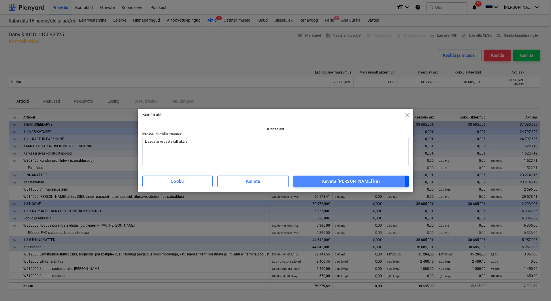
click at [360, 183] on div "Kinnita ja saada kiri" at bounding box center [351, 180] width 58 height 7
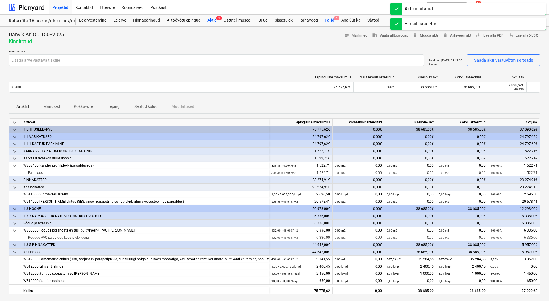
click at [324, 21] on div "Failid 1" at bounding box center [329, 21] width 16 height 12
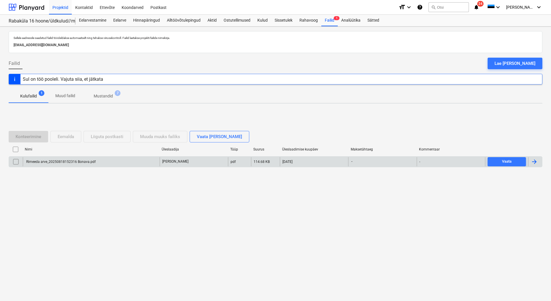
click at [55, 164] on div "Rimeeda arve_20250818152316 Bonava.pdf" at bounding box center [91, 161] width 137 height 9
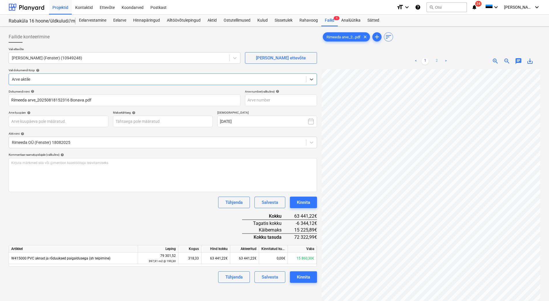
click at [436, 60] on link "2" at bounding box center [436, 61] width 7 height 7
click at [425, 59] on link "1" at bounding box center [425, 61] width 7 height 7
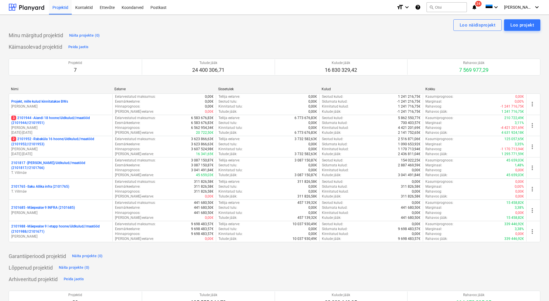
click at [388, 28] on div "Loo näidisprojekt Loo projekt" at bounding box center [275, 25] width 532 height 12
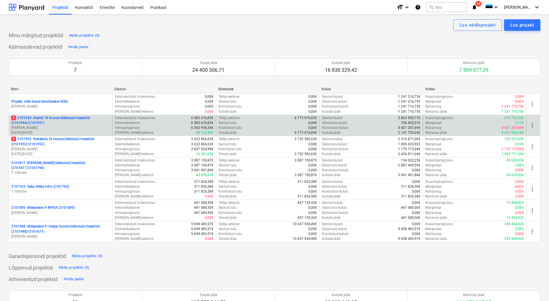
click at [52, 125] on p "3 2101944 - Aiandi 18 hoone/üldkulud//maatööd (2101944//2101951)" at bounding box center [60, 121] width 99 height 10
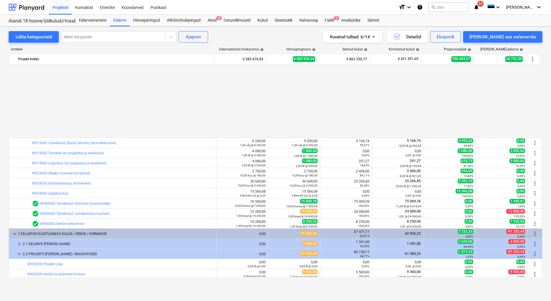
scroll to position [556, 0]
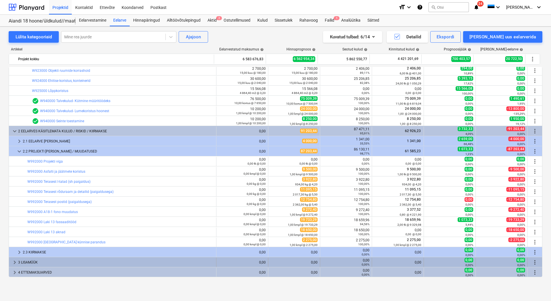
click at [51, 262] on div "3 LISAMÜÜK" at bounding box center [116, 262] width 196 height 9
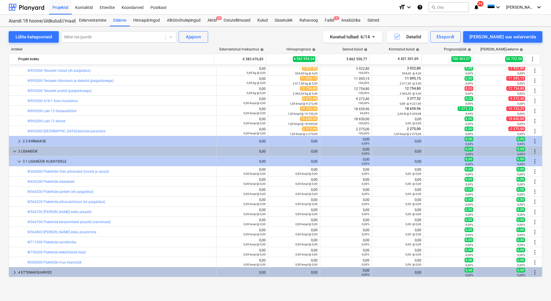
scroll to position [610, 0]
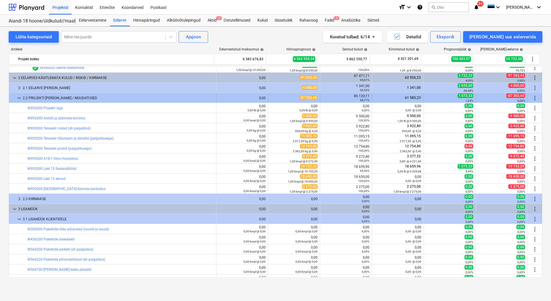
click at [19, 98] on span "keyboard_arrow_down" at bounding box center [19, 98] width 7 height 7
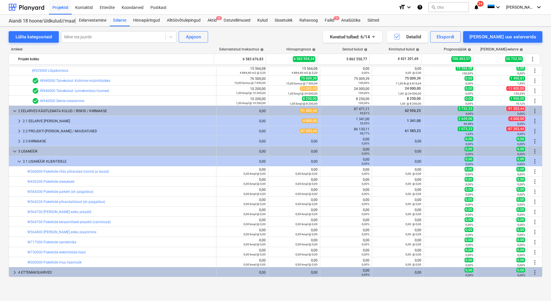
scroll to position [404, 0]
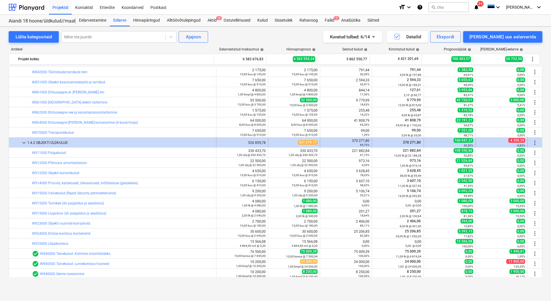
click at [23, 141] on span "keyboard_arrow_down" at bounding box center [23, 142] width 7 height 7
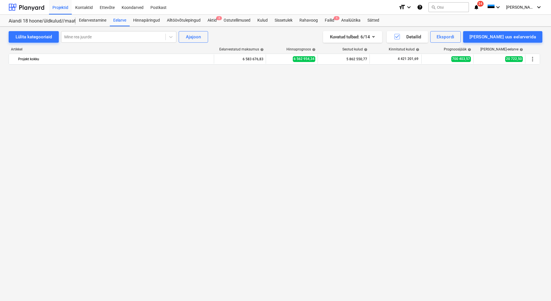
scroll to position [144, 0]
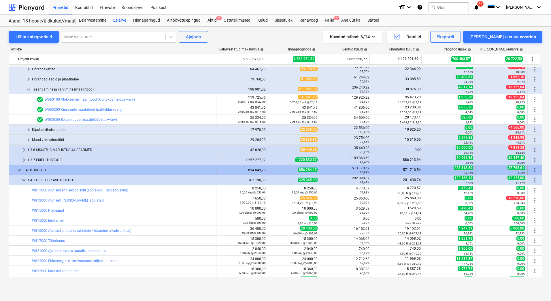
click at [18, 170] on span "keyboard_arrow_down" at bounding box center [19, 170] width 7 height 7
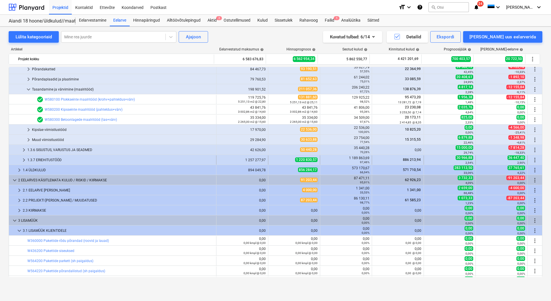
click at [26, 161] on span "keyboard_arrow_right" at bounding box center [23, 159] width 7 height 7
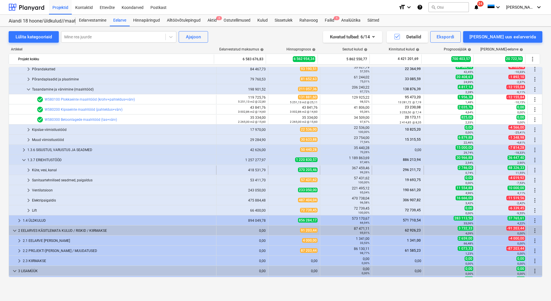
click at [38, 171] on div "Küte, vesi, kanal" at bounding box center [123, 169] width 182 height 9
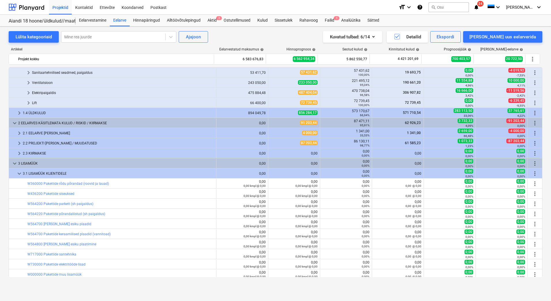
scroll to position [314, 0]
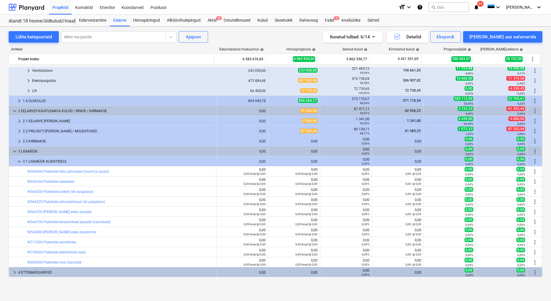
click at [44, 290] on div "Lülita kategooriaid Mine rea juurde Ajajoon Kuvatud tulbad : 6/14 Detailid Eksp…" at bounding box center [275, 164] width 551 height 274
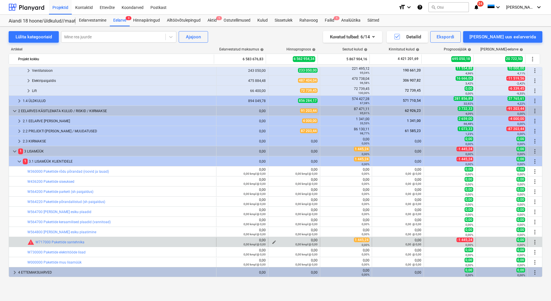
click at [272, 243] on div "0,00 kmpl @ 0,00" at bounding box center [294, 244] width 47 height 4
click at [272, 240] on span "edit" at bounding box center [274, 242] width 5 height 5
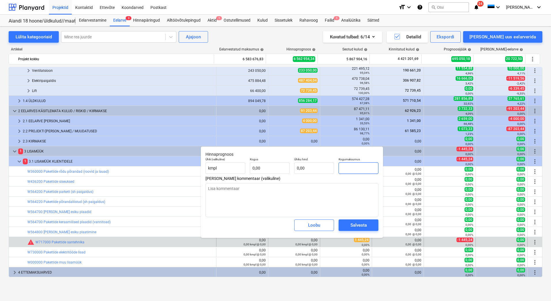
click at [352, 169] on input "text" at bounding box center [359, 168] width 40 height 12
type input "1"
type textarea "x"
type input "14"
type textarea "x"
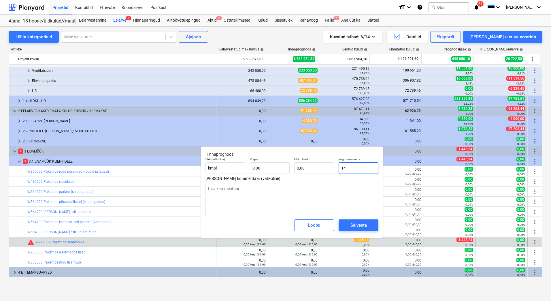
type input "144"
type textarea "x"
type input "1445"
type textarea "x"
type input "1445,"
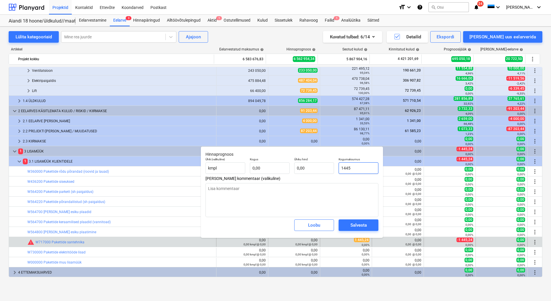
type textarea "x"
type input "1445,2"
type textarea "x"
type input "1445,24"
type textarea "x"
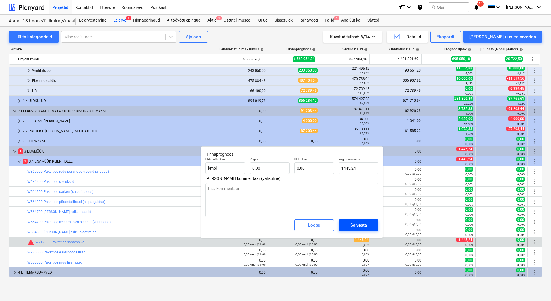
type input "1 445,24"
click at [354, 226] on div "Salvesta" at bounding box center [358, 224] width 16 height 7
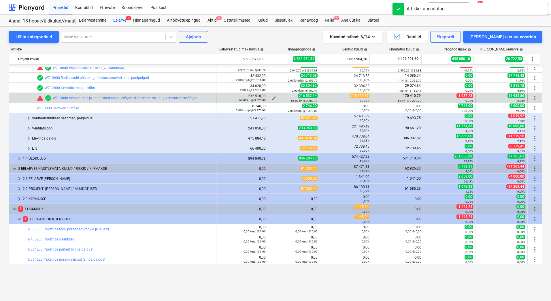
scroll to position [228, 0]
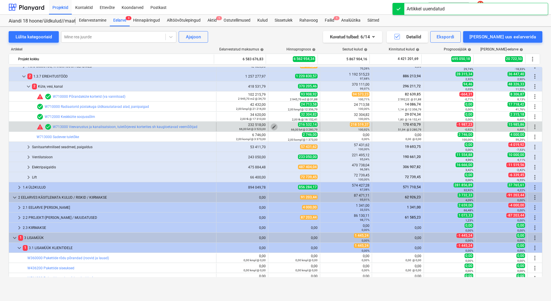
click at [273, 126] on span "edit" at bounding box center [274, 126] width 5 height 5
type textarea "x"
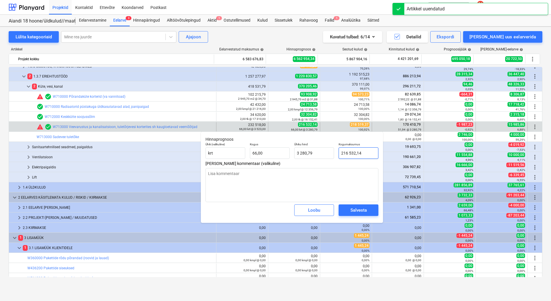
type input "216532,14"
drag, startPoint x: 367, startPoint y: 153, endPoint x: 340, endPoint y: 154, distance: 27.1
click at [340, 154] on input "216532,14" at bounding box center [359, 153] width 40 height 12
type textarea "x"
type input "2"
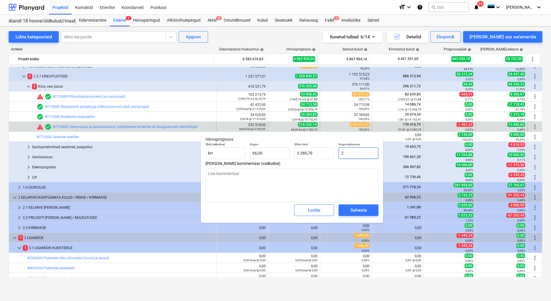
type input "0,03"
type textarea "x"
type input "21"
type input "0,32"
type textarea "x"
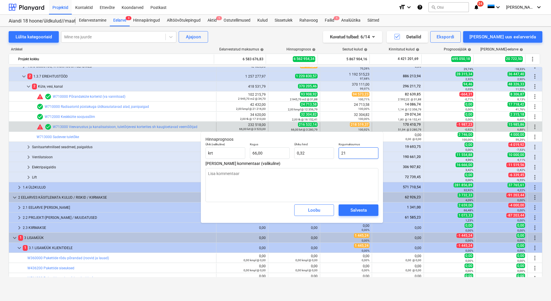
type input "218"
type input "3,30"
type textarea "x"
type input "2185"
type input "33,11"
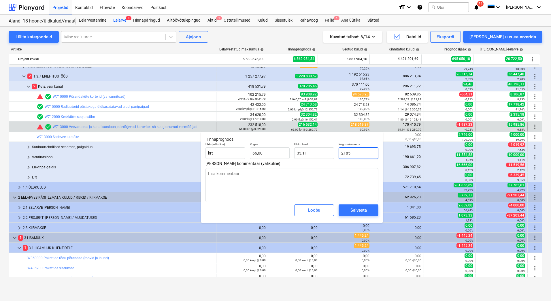
type textarea "x"
type input "21851"
type input "331,08"
type textarea "x"
type input "218519"
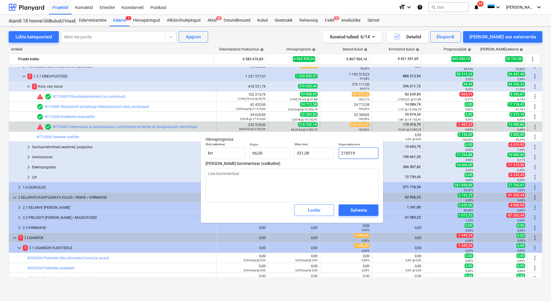
type input "3 310,89"
type textarea "x"
type input "218519,"
type textarea "x"
type input "218519,3"
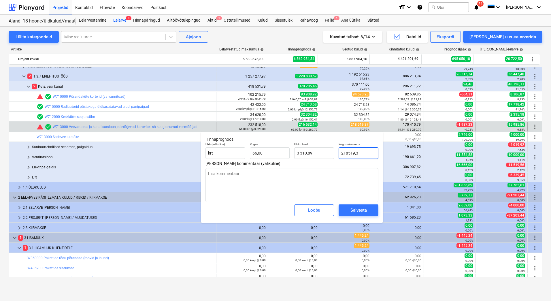
type input "3 310,90"
type textarea "x"
type input "218519,37"
type textarea "x"
type input "218 519,37"
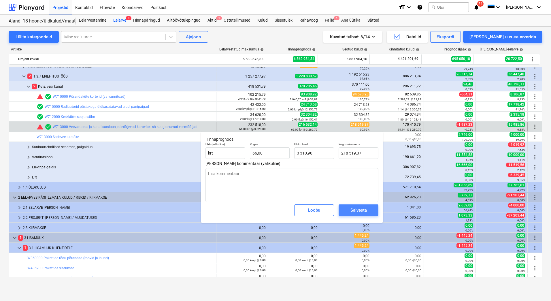
click at [372, 207] on button "Salvesta" at bounding box center [359, 210] width 40 height 12
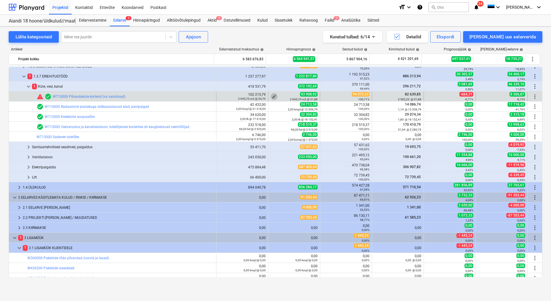
click at [273, 95] on span "edit" at bounding box center [274, 96] width 5 height 5
type textarea "x"
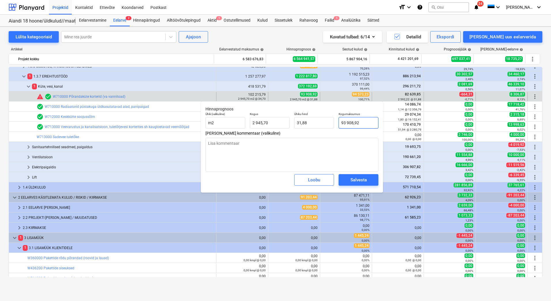
type input "93908,916"
drag, startPoint x: 365, startPoint y: 125, endPoint x: 341, endPoint y: 125, distance: 24.2
click at [341, 125] on input "93908,916" at bounding box center [359, 123] width 40 height 12
type textarea "x"
type input "9"
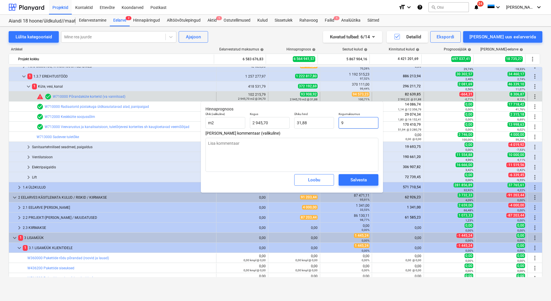
type input "0,00"
type textarea "x"
type input "94"
type input "0,03"
type textarea "x"
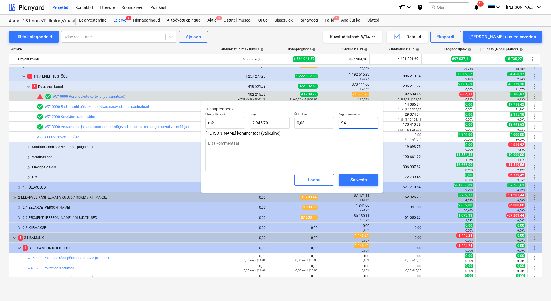
type input "945"
type input "0,32"
type textarea "x"
type input "9457"
type input "3,21"
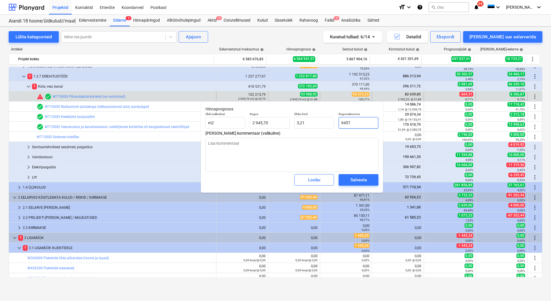
type textarea "x"
type input "94573"
type input "32,11"
type textarea "x"
type input "94573,"
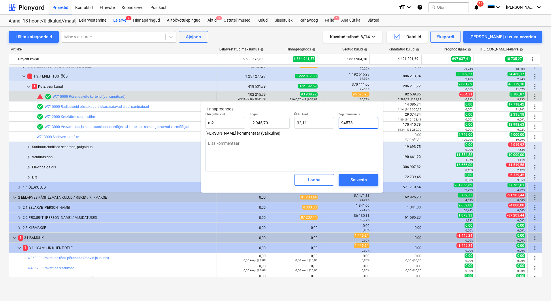
type textarea "x"
type input "94573,2"
type textarea "x"
type input "94573,23"
click at [363, 178] on div "Salvesta" at bounding box center [358, 179] width 16 height 7
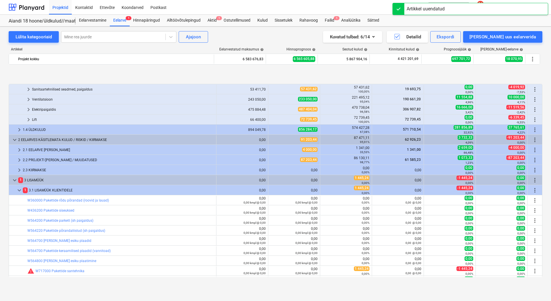
scroll to position [314, 0]
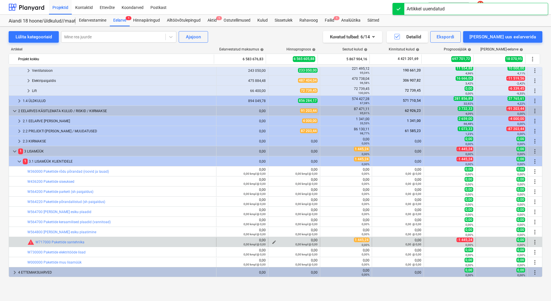
click at [272, 241] on span "edit" at bounding box center [274, 242] width 5 height 5
type textarea "x"
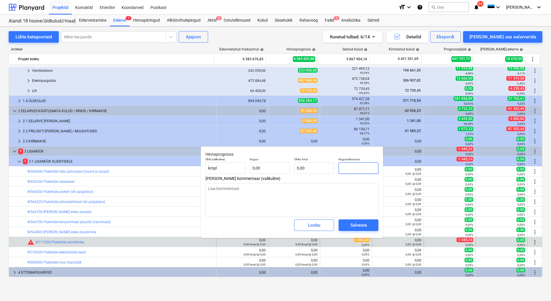
click at [358, 165] on input "text" at bounding box center [359, 168] width 40 height 12
type textarea "x"
type input "1"
type textarea "x"
type input "14"
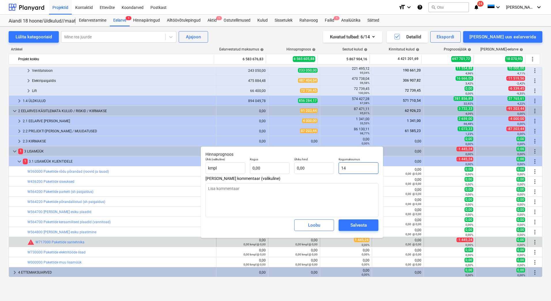
type textarea "x"
type input "144"
type textarea "x"
type input "1445,"
type textarea "x"
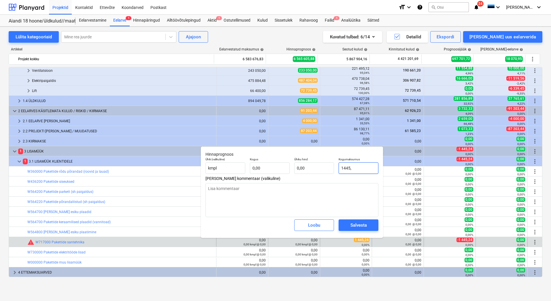
type input "1445,2"
type textarea "x"
type input "1445,24"
type textarea "x"
type input "1 445,24"
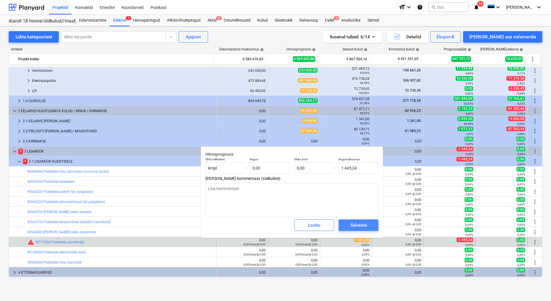
click at [352, 224] on div "Salvesta" at bounding box center [358, 224] width 16 height 7
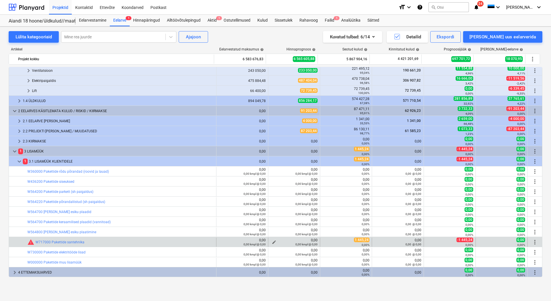
click at [273, 242] on span "edit" at bounding box center [274, 242] width 5 height 5
type textarea "x"
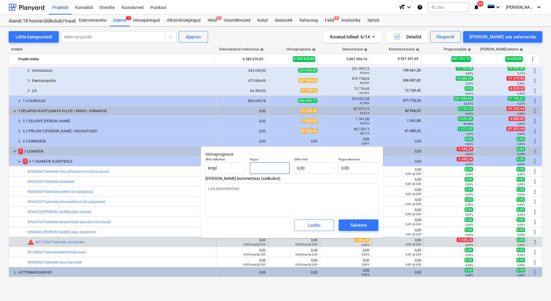
click at [264, 165] on input "text" at bounding box center [270, 168] width 40 height 12
type textarea "x"
type input "1"
type textarea "x"
type input "1,00"
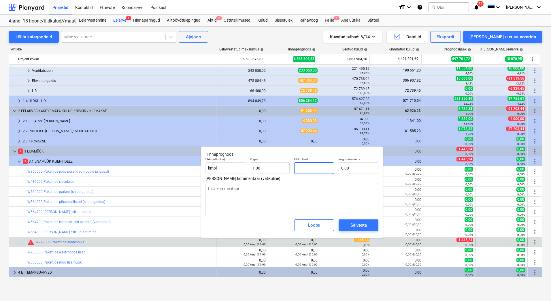
click at [307, 165] on input "text" at bounding box center [314, 168] width 40 height 12
type textarea "x"
type input "1"
type input "1,00"
type textarea "x"
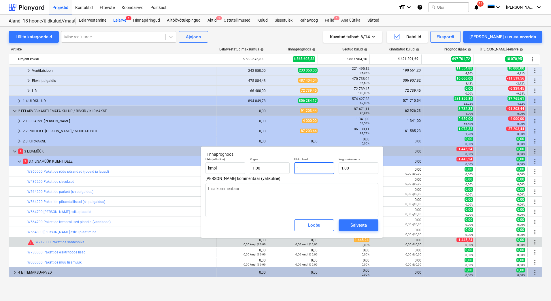
type input "14"
type input "14,00"
type textarea "x"
type input "144"
type input "144,00"
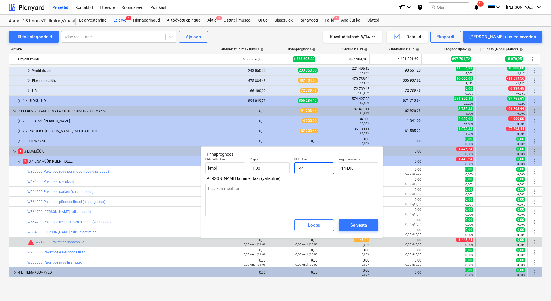
type textarea "x"
type input "1445"
type input "1 445,00"
type textarea "x"
type input "1445,"
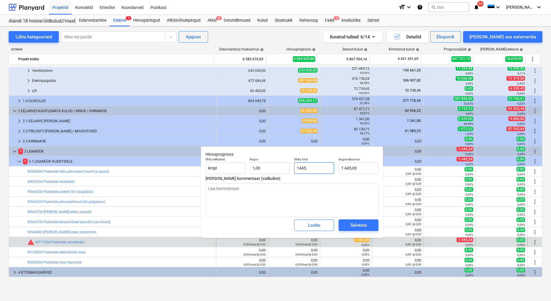
type textarea "x"
type input "1445,2"
type input "1 445,20"
type textarea "x"
type input "1445,24"
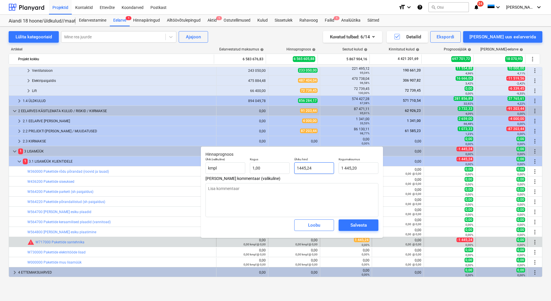
type input "1 445,24"
type input "1445,24"
type textarea "x"
type input "1 445,24"
click at [364, 224] on div "Salvesta" at bounding box center [358, 224] width 16 height 7
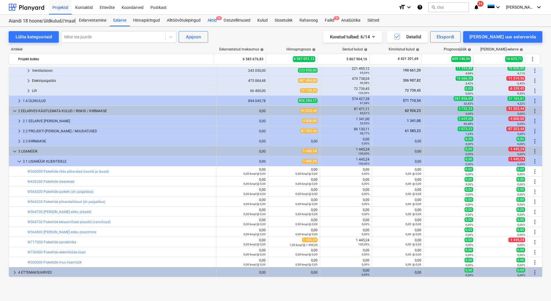
click at [213, 20] on div "Aktid 1" at bounding box center [212, 21] width 16 height 12
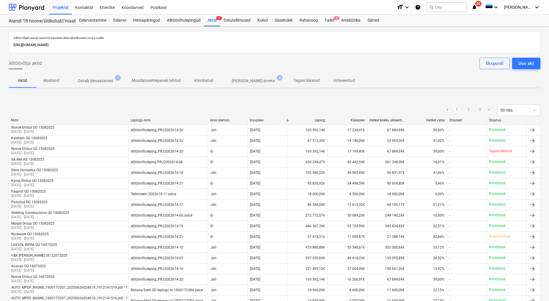
click at [97, 82] on p "Ootab ülevaatamist" at bounding box center [95, 81] width 35 height 6
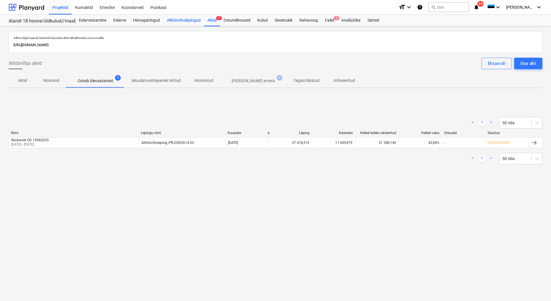
click at [191, 19] on div "Alltöövõtulepingud" at bounding box center [183, 21] width 41 height 12
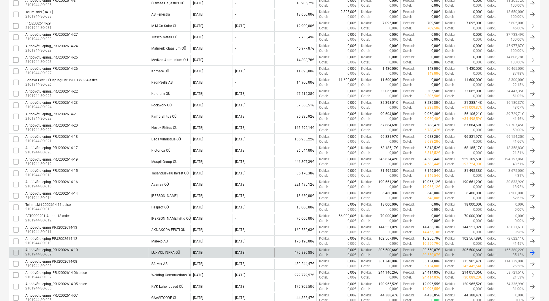
scroll to position [204, 0]
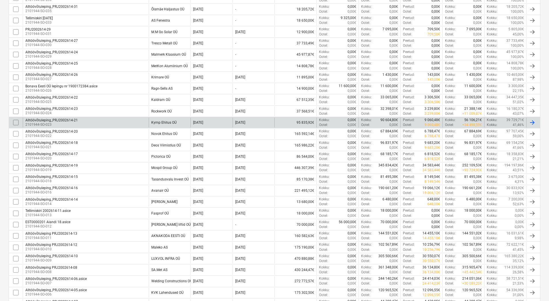
click at [111, 123] on div "Alltöövõtuleping_PRJ2002614-21 2101944-SO-023" at bounding box center [86, 123] width 126 height 10
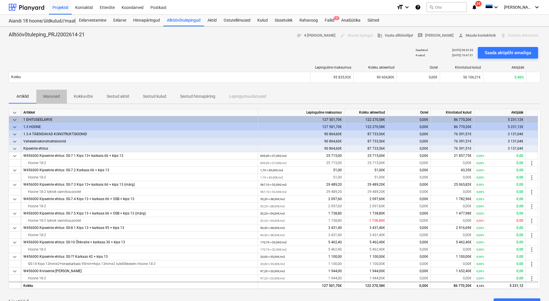
click at [55, 98] on p "Manused" at bounding box center [51, 96] width 17 height 6
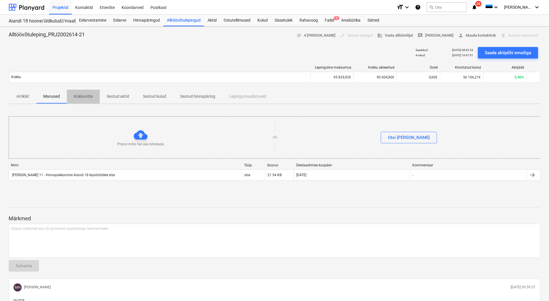
click at [81, 96] on p "Kokkuvõte" at bounding box center [83, 96] width 19 height 6
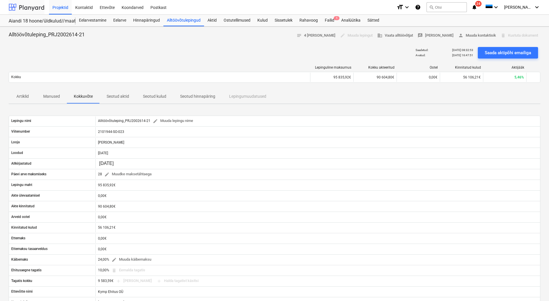
click at [26, 6] on div at bounding box center [27, 7] width 36 height 14
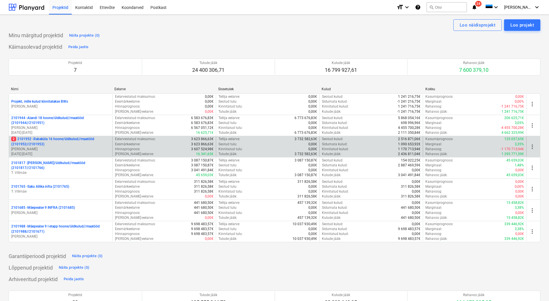
click at [54, 146] on p "2 2101952 - Rabaküla 16 hoone/üldkulud//maatööd (2101952//2101953)" at bounding box center [60, 142] width 99 height 10
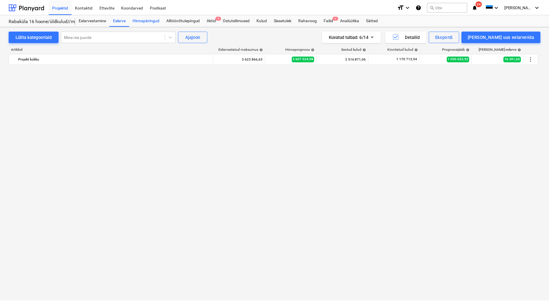
scroll to position [1193, 0]
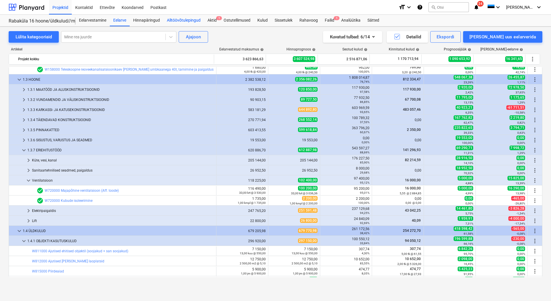
click at [170, 23] on div "Alltöövõtulepingud" at bounding box center [183, 21] width 41 height 12
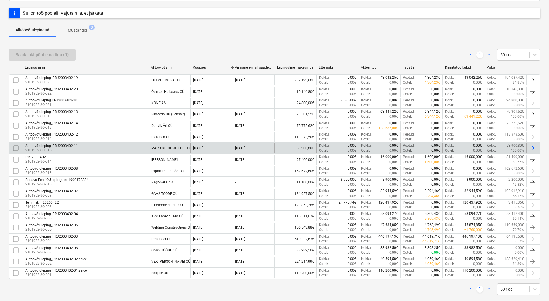
scroll to position [86, 0]
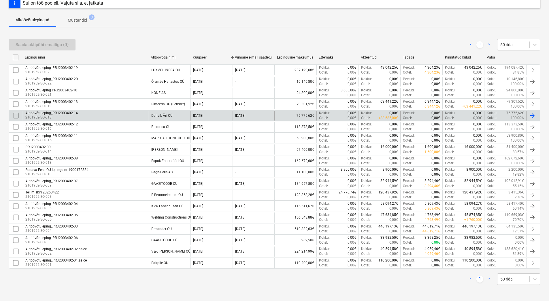
click at [114, 112] on div "Alltöövõtuleping_PRJ2003402-14 2101952-SO-018" at bounding box center [86, 116] width 126 height 10
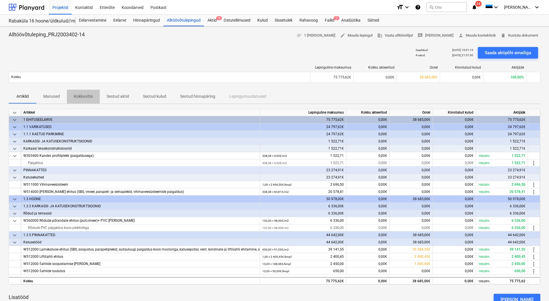
click at [87, 97] on p "Kokkuvõte" at bounding box center [83, 96] width 19 height 6
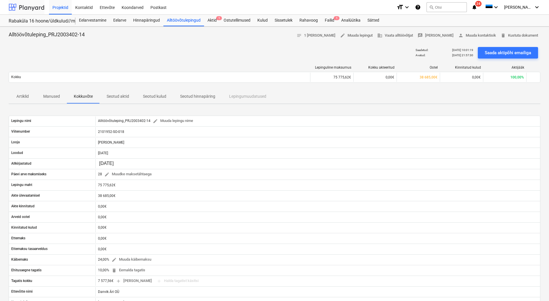
click at [30, 8] on div at bounding box center [27, 7] width 36 height 14
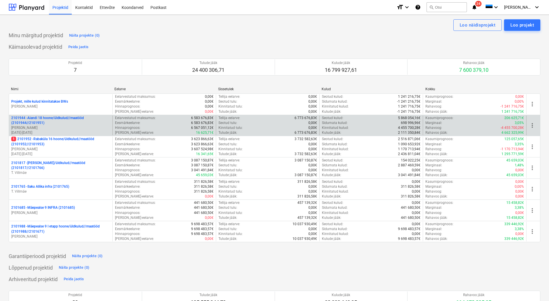
click at [42, 123] on p "2101944 - Aiandi 18 hoone/üldkulud//maatööd (2101944//2101951)" at bounding box center [60, 121] width 99 height 10
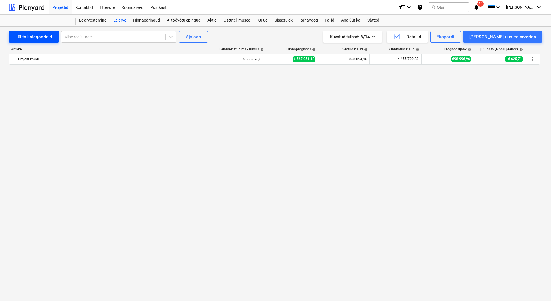
click at [24, 35] on div "Lülita kategooriaid" at bounding box center [34, 36] width 36 height 7
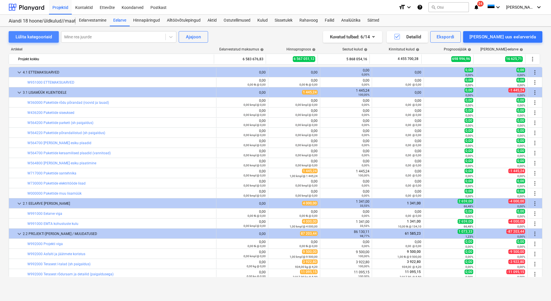
click at [33, 34] on div "Lülita kategooriaid" at bounding box center [34, 36] width 36 height 7
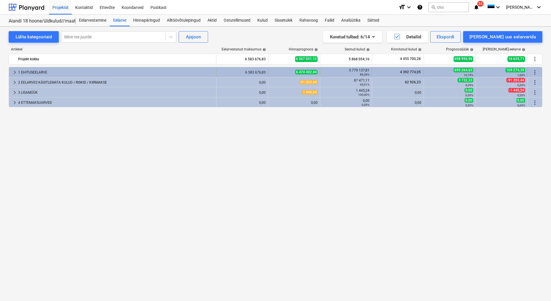
click at [32, 71] on div "1 EHITUSEELARVE" at bounding box center [116, 72] width 196 height 9
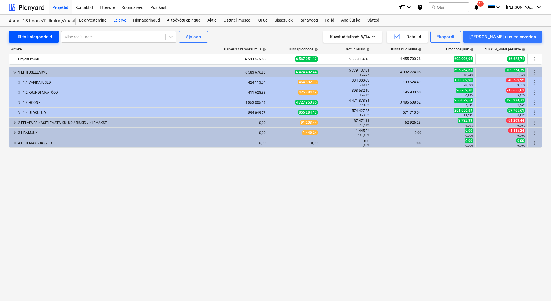
click at [33, 39] on div "Lülita kategooriaid" at bounding box center [34, 36] width 36 height 7
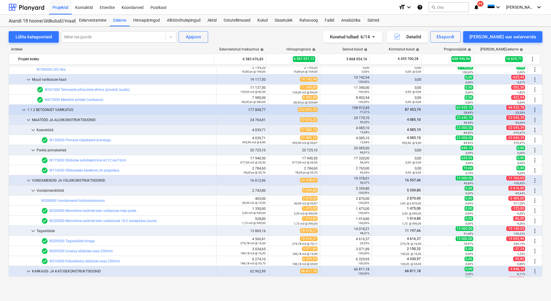
scroll to position [231, 0]
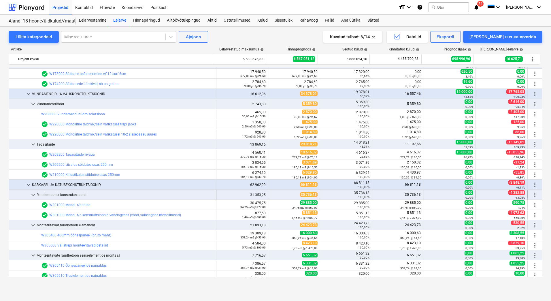
click at [34, 197] on span "keyboard_arrow_down" at bounding box center [33, 194] width 7 height 7
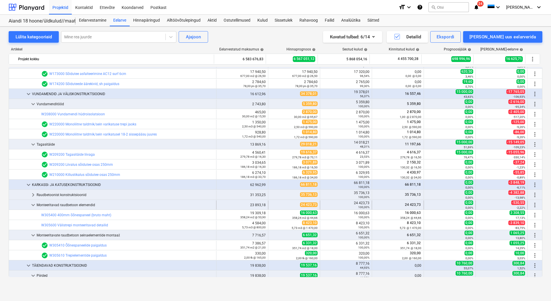
click at [33, 205] on span "keyboard_arrow_down" at bounding box center [33, 204] width 7 height 7
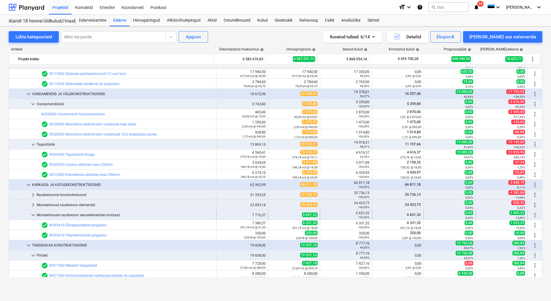
click at [32, 213] on span "keyboard_arrow_down" at bounding box center [33, 214] width 7 height 7
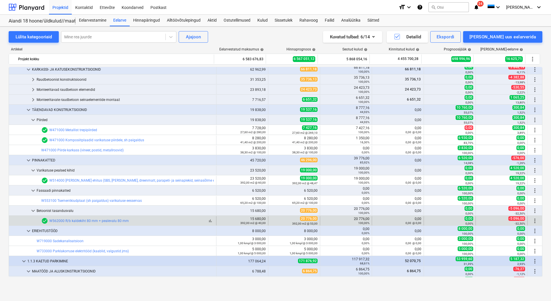
scroll to position [432, 0]
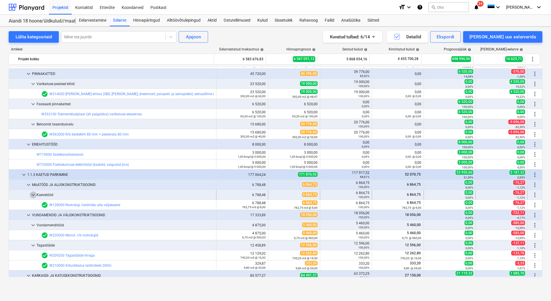
click at [31, 195] on span "keyboard_arrow_down" at bounding box center [33, 194] width 7 height 7
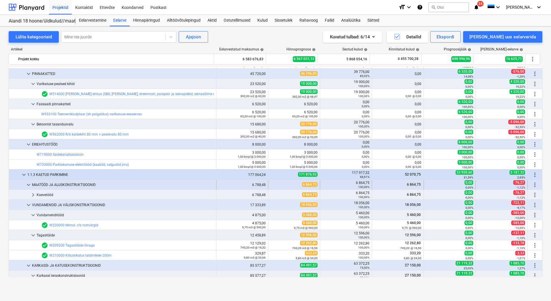
click at [30, 186] on span "keyboard_arrow_down" at bounding box center [28, 184] width 7 height 7
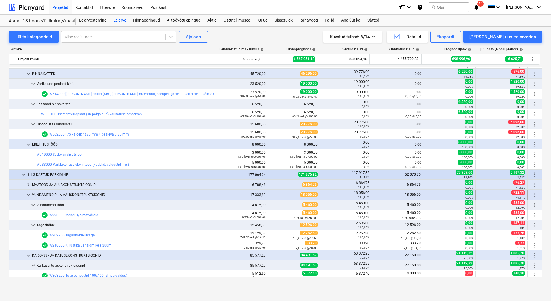
click at [29, 196] on span "keyboard_arrow_down" at bounding box center [28, 194] width 7 height 7
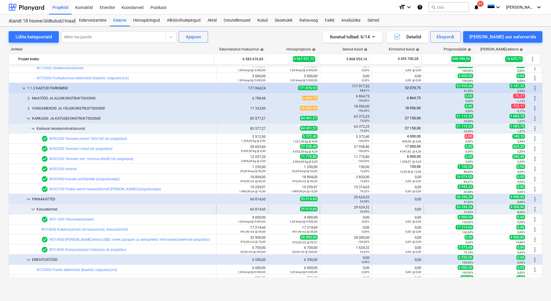
scroll to position [547, 0]
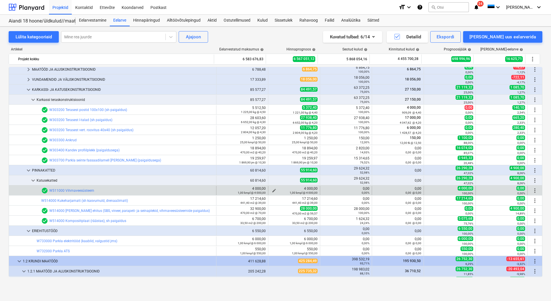
click at [272, 188] on span "edit" at bounding box center [274, 190] width 5 height 5
type textarea "x"
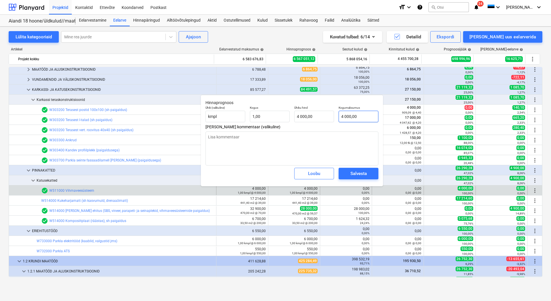
type input "4000"
drag, startPoint x: 364, startPoint y: 118, endPoint x: 335, endPoint y: 118, distance: 28.5
click at [335, 118] on div "Ühik (valikuline) kmpl Kogus 1,00 Ühiku hind 4 000,00 Kogumaksumus 4000" at bounding box center [291, 113] width 177 height 21
type textarea "x"
type input "0"
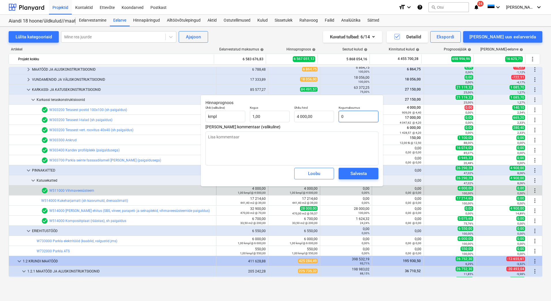
type input "0,00"
type input "0"
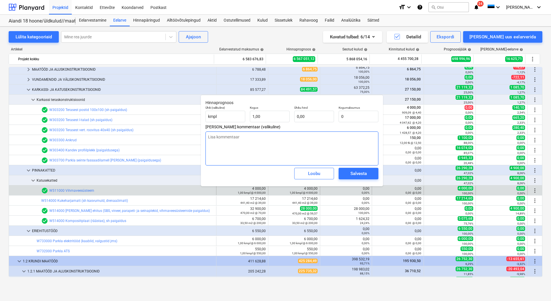
type textarea "x"
type input "0,00"
click at [281, 142] on textarea at bounding box center [291, 148] width 173 height 34
type textarea "x"
type textarea "s"
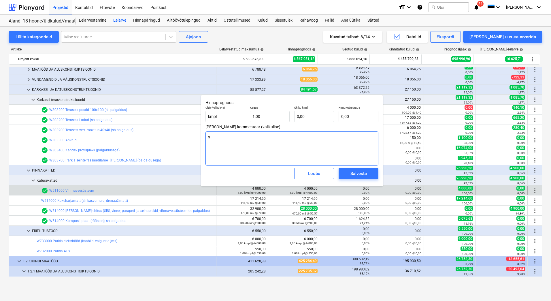
type textarea "x"
type textarea "si"
type textarea "x"
type textarea "sis"
type textarea "x"
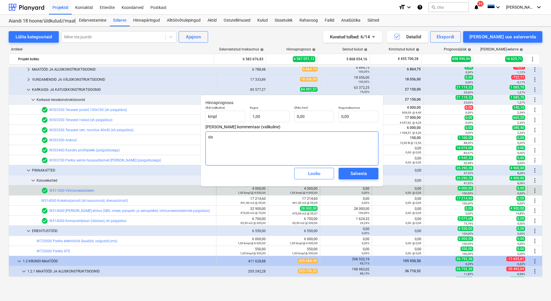
type textarea "sisa"
type textarea "x"
type textarea "sisal"
type textarea "x"
type textarea "sisald"
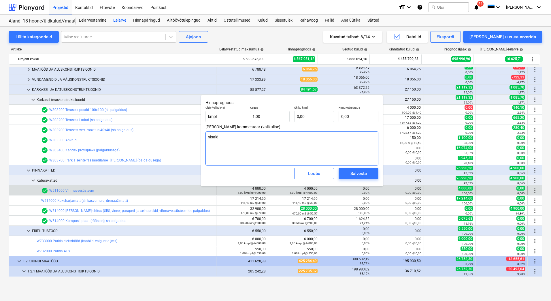
type textarea "x"
type textarea "sisaldu"
type textarea "x"
type textarea "sisaldub"
type textarea "x"
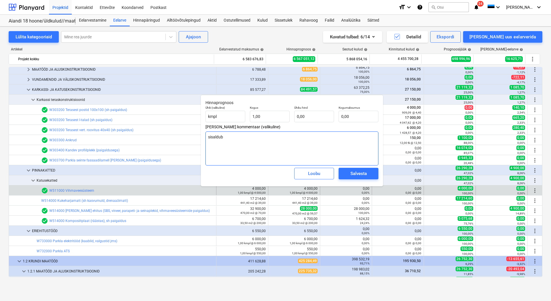
type textarea "sisaldub"
type textarea "x"
type textarea "sisaldub k"
type textarea "x"
type textarea "sisaldub ka"
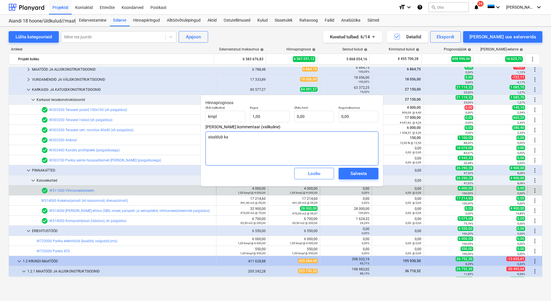
type textarea "x"
type textarea "sisaldub kat"
type textarea "x"
type textarea "sisaldub katu"
type textarea "x"
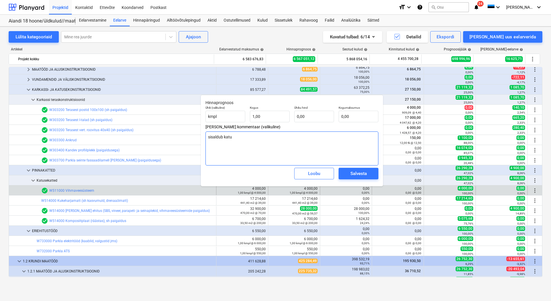
type textarea "sisaldub katus"
type textarea "x"
type textarea "sisaldub katuse"
type textarea "x"
type textarea "sisaldub katuset"
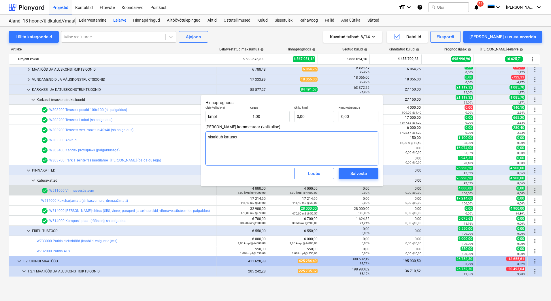
type textarea "x"
type textarea "sisaldub katusetö"
type textarea "x"
type textarea "sisaldub katusetöö"
type textarea "x"
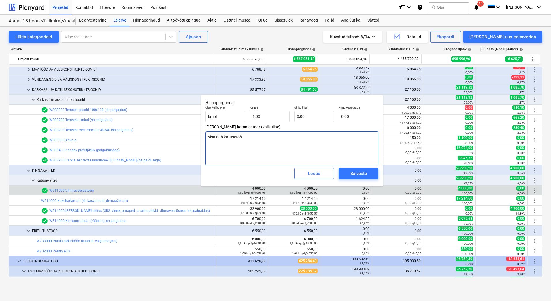
type textarea "sisaldub katusetööd"
type textarea "x"
type textarea "sisaldub katusetööde"
type textarea "x"
type textarea "sisaldub katusetööde"
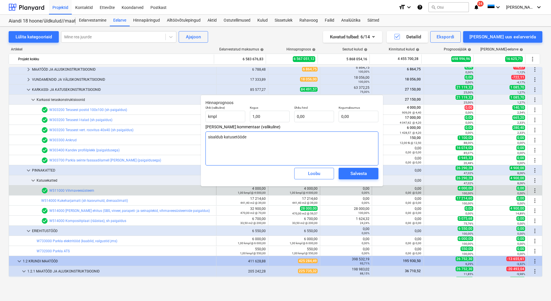
type textarea "x"
type textarea "sisaldub katusetööde h"
type textarea "x"
type textarea "sisaldub katusetööde hi"
type textarea "x"
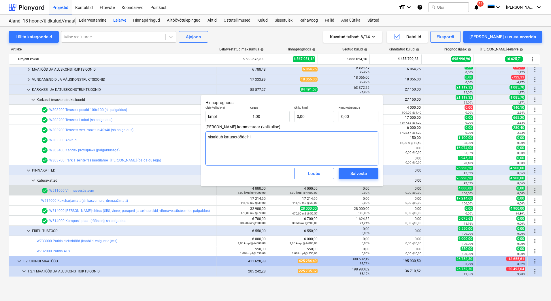
type textarea "sisaldub katusetööde hin"
type textarea "x"
type textarea "sisaldub katusetööde hinn"
type textarea "x"
type textarea "sisaldub katusetööde hinna"
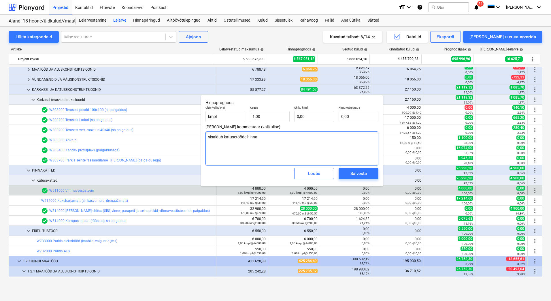
type textarea "x"
type textarea "sisaldub katusetööde hinnas"
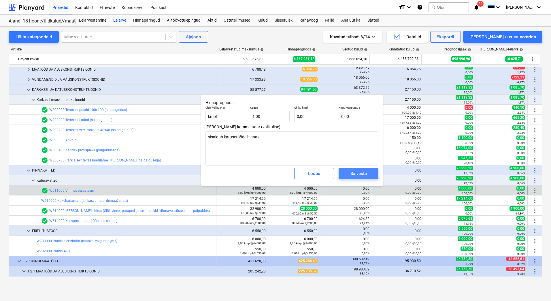
click at [359, 171] on div "Salvesta" at bounding box center [358, 173] width 16 height 7
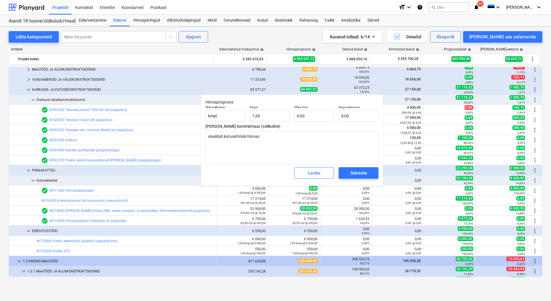
type textarea "x"
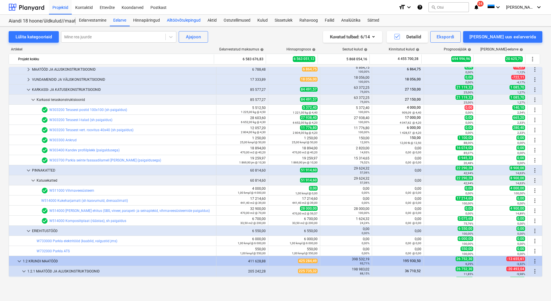
click at [176, 20] on div "Alltöövõtulepingud" at bounding box center [183, 21] width 41 height 12
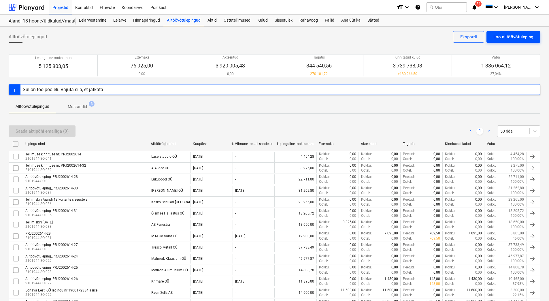
click at [507, 39] on div "Loo alltöövõtuleping" at bounding box center [513, 36] width 40 height 7
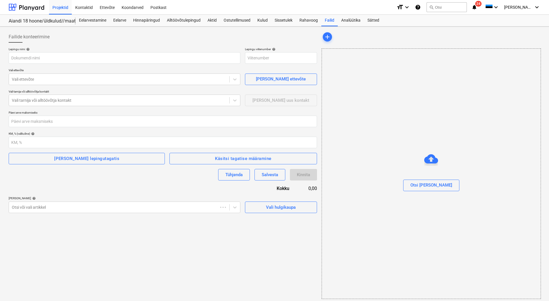
type input "2101944-SO-042"
click at [34, 59] on input "text" at bounding box center [125, 58] width 232 height 12
paste input "Alltöövõtuleping_PRJ2002614-33"
type input "Alltöövõtuleping_PRJ2002614-33"
click at [37, 81] on div at bounding box center [119, 79] width 215 height 6
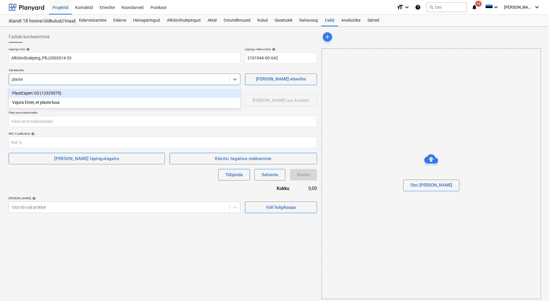
type input "plastex"
click at [35, 92] on div "PlastExpert OÜ (12325575)" at bounding box center [125, 92] width 232 height 9
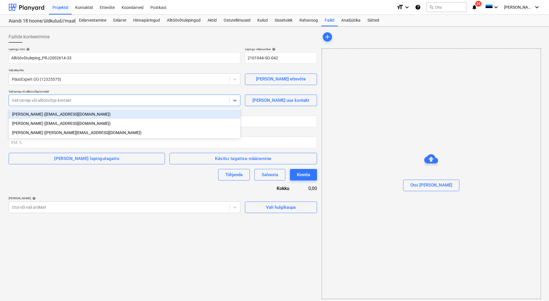
click at [37, 100] on div at bounding box center [119, 100] width 215 height 6
click at [36, 113] on div "Juri Teras (juri@plastexpert.ee)" at bounding box center [125, 113] width 232 height 9
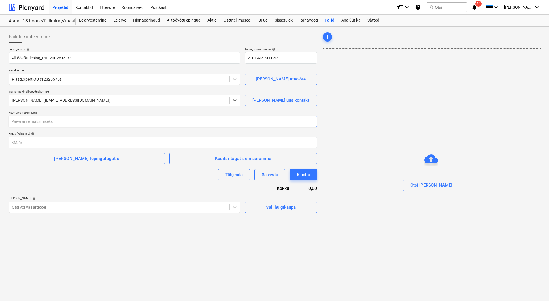
click at [35, 122] on input "number" at bounding box center [163, 122] width 308 height 12
type input "28"
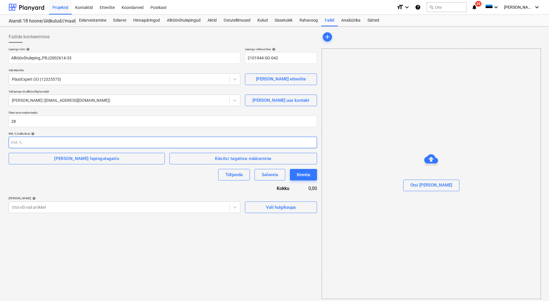
click at [31, 140] on input "number" at bounding box center [163, 143] width 308 height 12
type input "24"
click at [67, 155] on div "Lisa lepingutagatis" at bounding box center [86, 158] width 65 height 7
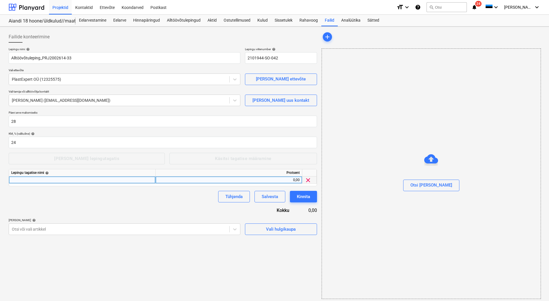
click at [30, 181] on div at bounding box center [82, 179] width 147 height 7
type input "Ehitusaegne tagatis"
click at [220, 179] on div "0,00" at bounding box center [229, 179] width 142 height 7
type input "10"
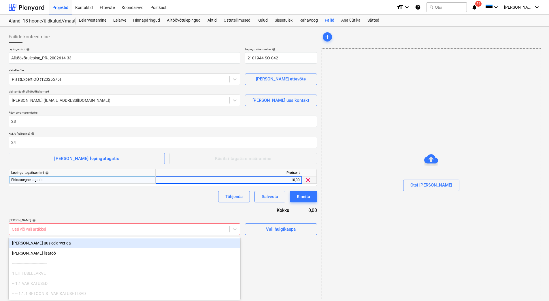
click at [93, 232] on div "Failide konteerimine Lepingu nimi help Alltöövõtuleping_PRJ2002614-33 Lepingu v…" at bounding box center [162, 165] width 313 height 272
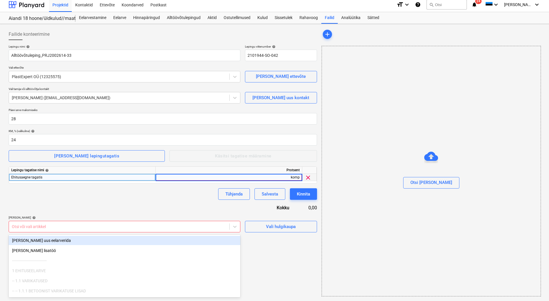
type input "kompo"
click at [73, 229] on div "Otsi või vali artikkel" at bounding box center [119, 226] width 220 height 8
click at [44, 226] on div at bounding box center [119, 227] width 215 height 6
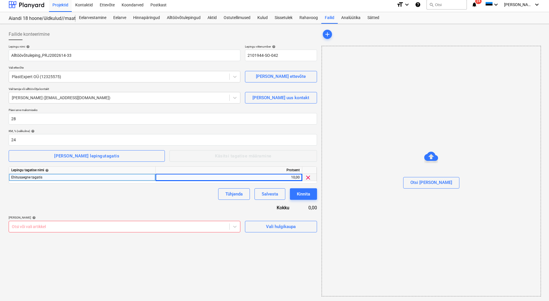
click at [71, 178] on div "Ehitusaegne tagatis" at bounding box center [82, 177] width 147 height 7
click at [42, 226] on div at bounding box center [119, 227] width 215 height 6
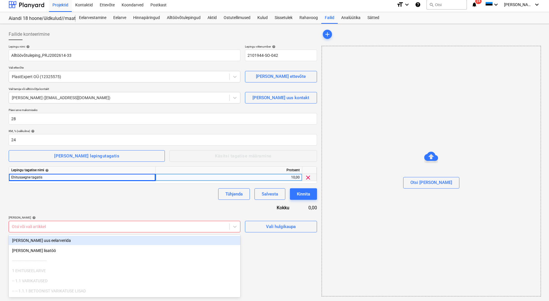
click at [34, 224] on div at bounding box center [119, 227] width 215 height 6
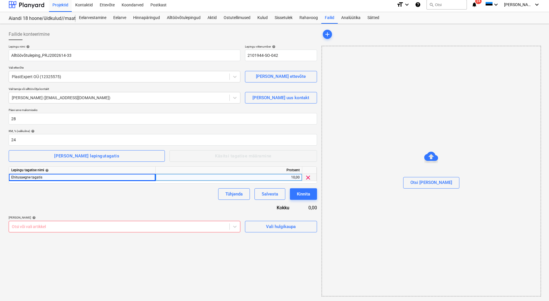
click at [51, 206] on div "Lepingu nimi help Alltöövõtuleping_PRJ2002614-33 Lepingu viitenumber help 21019…" at bounding box center [163, 139] width 308 height 188
click at [30, 225] on div at bounding box center [119, 227] width 215 height 6
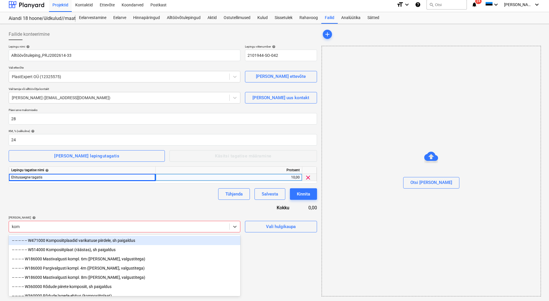
type input "komp"
click at [81, 241] on div "-- -- -- -- -- W471000 Komposiitplaadid varikatuse piirdele, sh paigaldus" at bounding box center [125, 240] width 232 height 9
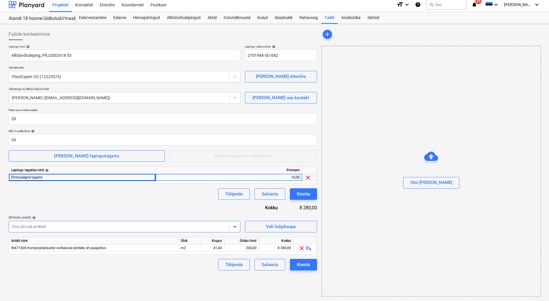
click at [58, 226] on div at bounding box center [119, 227] width 215 height 6
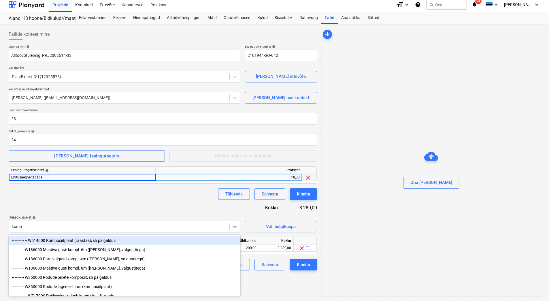
type input "kompo"
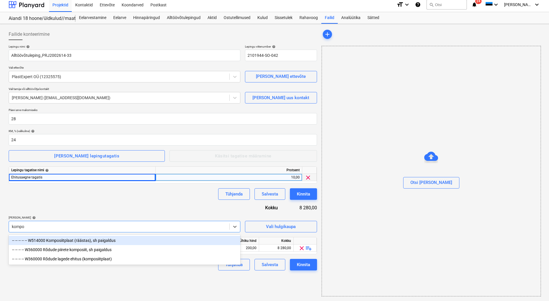
click at [69, 241] on div "-- -- -- -- -- W514000 Komposiitplaat (räästas), sh paigaldus" at bounding box center [125, 240] width 232 height 9
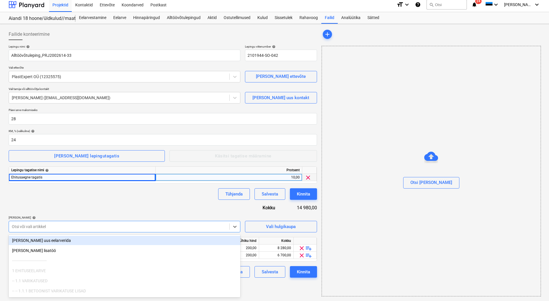
click at [67, 231] on div "Otsi või vali artikkel" at bounding box center [125, 227] width 232 height 12
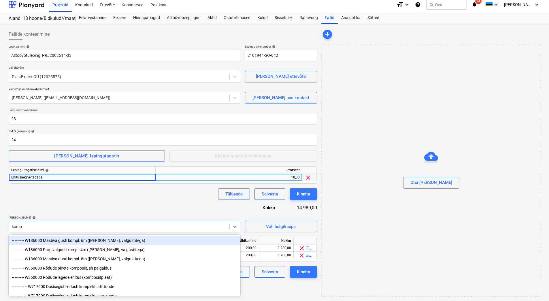
type input "kompo"
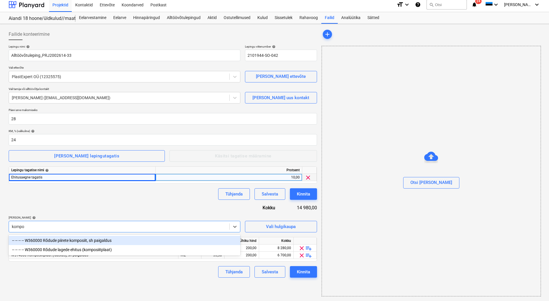
click at [67, 241] on div "-- -- -- -- W360000 Rõdude piirete komposiit, sh paigaldus" at bounding box center [125, 240] width 232 height 9
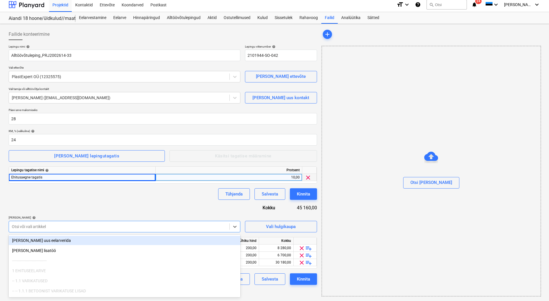
click at [76, 226] on div at bounding box center [119, 227] width 215 height 6
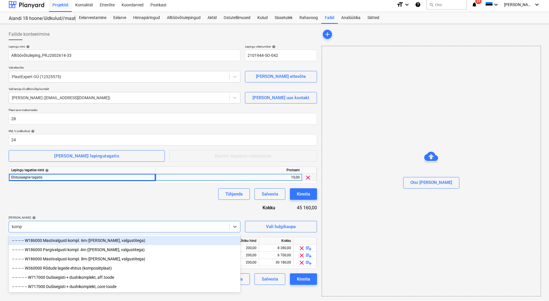
type input "kompo"
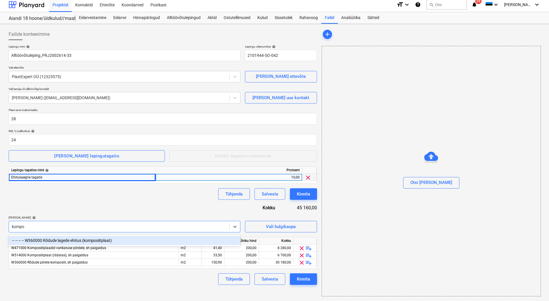
click at [79, 241] on div "-- -- -- -- W360000 Rõdude lagede ehitus (komposiitplaat)" at bounding box center [125, 240] width 232 height 9
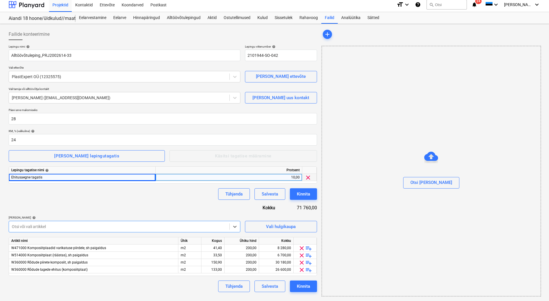
click at [105, 203] on div "Lepingu nimi help Alltöövõtuleping_PRJ2002614-33 Lepingu viitenumber help 21019…" at bounding box center [163, 168] width 308 height 247
click at [208, 245] on div "41,40" at bounding box center [213, 247] width 18 height 7
click at [236, 248] on div "200,00" at bounding box center [242, 247] width 30 height 7
type input "3"
click at [238, 248] on div "3,00" at bounding box center [242, 247] width 30 height 7
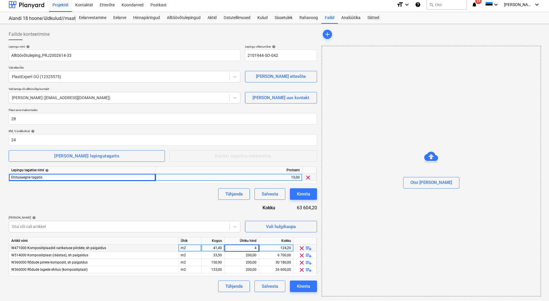
type input "40"
click at [238, 255] on div "200,00" at bounding box center [242, 255] width 30 height 7
type input "15"
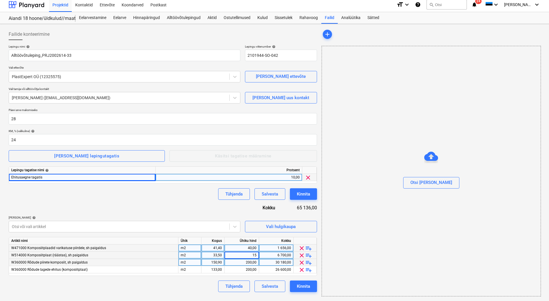
click at [243, 263] on div "200,00" at bounding box center [242, 262] width 30 height 7
click at [191, 255] on div "m2" at bounding box center [189, 255] width 23 height 7
type input "jm"
click at [207, 255] on div "33,50" at bounding box center [213, 255] width 18 height 7
type input "134"
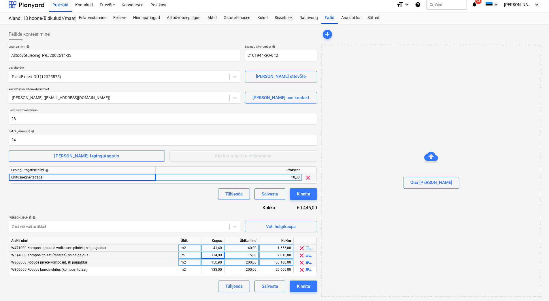
click at [208, 262] on div "150,90" at bounding box center [213, 262] width 18 height 7
click at [243, 248] on div "40,00" at bounding box center [242, 247] width 30 height 7
type input "34,2"
click at [243, 254] on div "15,00" at bounding box center [242, 255] width 30 height 7
click at [243, 264] on div "200,00" at bounding box center [242, 262] width 30 height 7
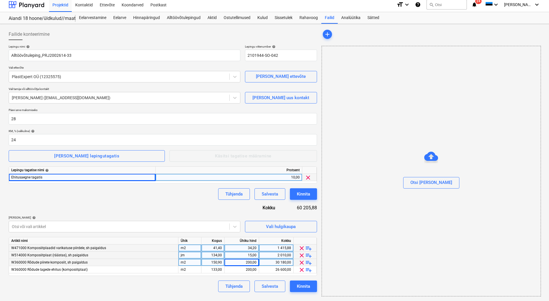
click at [242, 256] on div "15,00" at bounding box center [242, 255] width 30 height 7
type input "10,5"
click at [240, 260] on div "200,00" at bounding box center [242, 262] width 30 height 7
click at [209, 263] on div "150,90" at bounding box center [213, 262] width 18 height 7
type input "297,8"
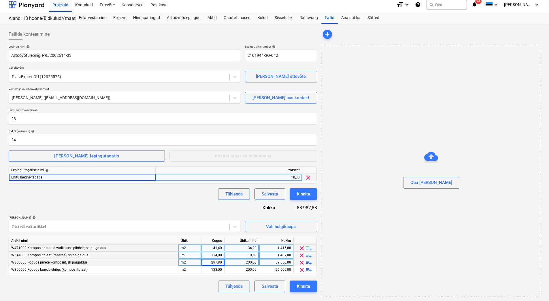
click at [243, 262] on div "200,00" at bounding box center [242, 262] width 30 height 7
type input "25,1"
click at [241, 268] on div "200,00" at bounding box center [242, 269] width 30 height 7
click at [309, 268] on span "playlist_add" at bounding box center [308, 269] width 7 height 7
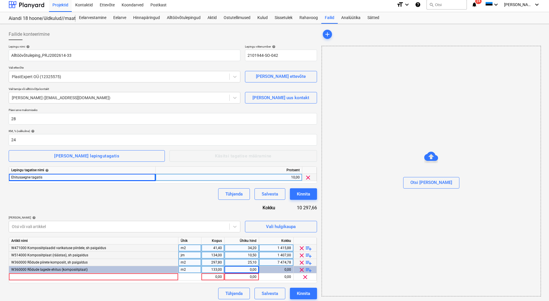
click at [308, 262] on span "playlist_add" at bounding box center [308, 262] width 7 height 7
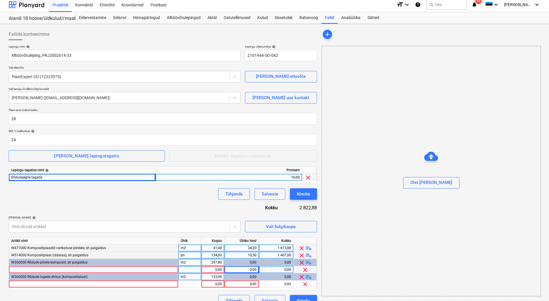
scroll to position [13, 0]
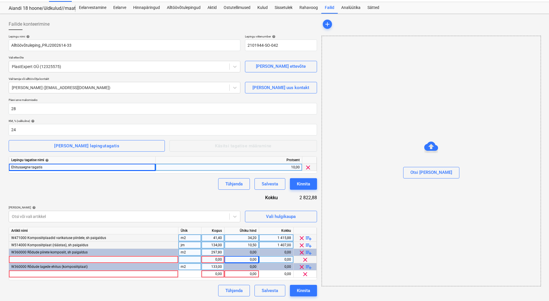
click at [310, 267] on span "playlist_add" at bounding box center [308, 266] width 7 height 7
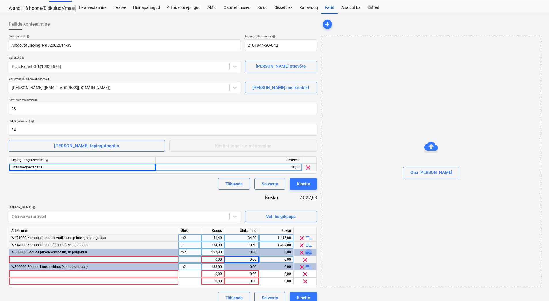
click at [309, 252] on span "playlist_add" at bounding box center [308, 252] width 7 height 7
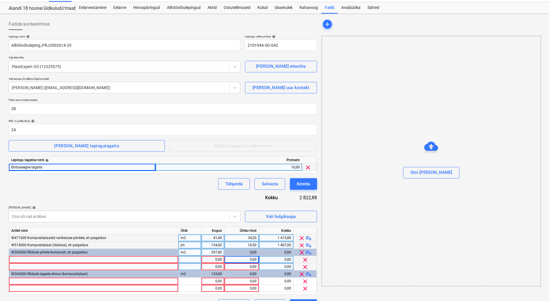
click at [188, 258] on div at bounding box center [189, 259] width 23 height 7
drag, startPoint x: 86, startPoint y: 252, endPoint x: 47, endPoint y: 253, distance: 39.2
click at [47, 253] on span "W360000 Rõdude piirete komposiit, sh paigaldus" at bounding box center [49, 252] width 76 height 4
click at [22, 260] on div at bounding box center [93, 259] width 169 height 7
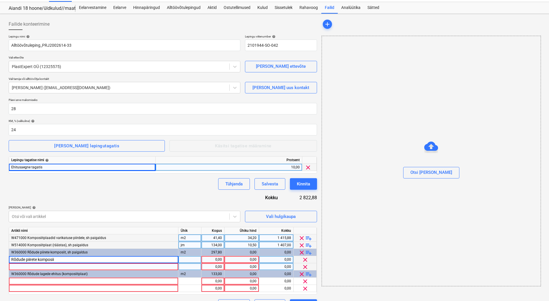
type input "Rõdude piirete komposiit"
click at [191, 260] on div "tk" at bounding box center [189, 259] width 23 height 7
click at [205, 260] on div "1,00" at bounding box center [213, 259] width 18 height 7
click at [234, 259] on div "0,00" at bounding box center [242, 259] width 30 height 7
click at [283, 258] on div "7 474,78" at bounding box center [276, 259] width 30 height 7
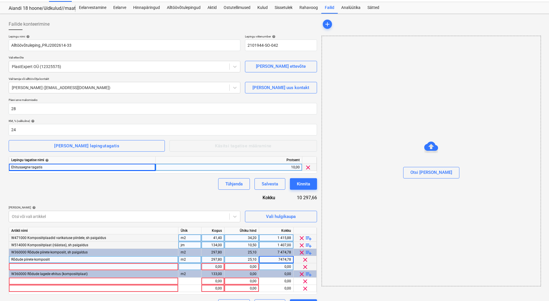
click at [28, 267] on div at bounding box center [93, 266] width 169 height 7
click at [190, 267] on div at bounding box center [189, 266] width 23 height 7
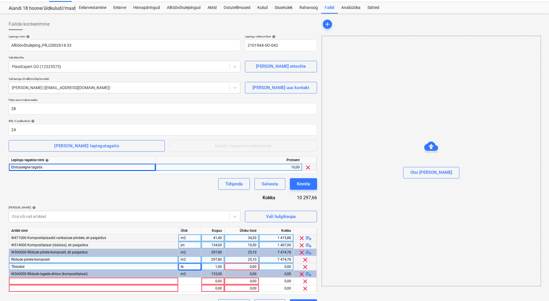
click at [209, 267] on div "1,00" at bounding box center [213, 266] width 18 height 7
click at [239, 266] on div "0,00" at bounding box center [242, 266] width 30 height 7
click at [240, 267] on div "0,00" at bounding box center [242, 266] width 30 height 7
click at [156, 200] on div "Lepingu nimi help Alltöövõtuleping_PRJ2002614-33 Lepingu viitenumber help 21019…" at bounding box center [163, 173] width 308 height 276
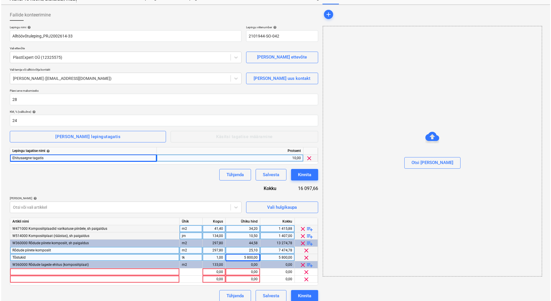
scroll to position [27, 0]
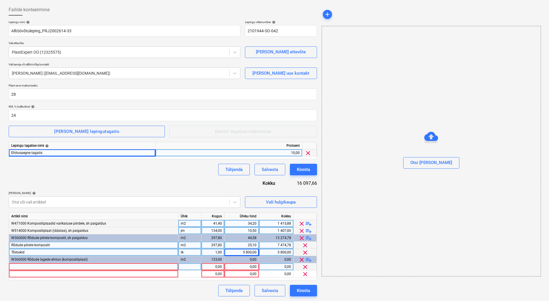
click at [22, 264] on div at bounding box center [93, 266] width 169 height 7
click at [34, 267] on input "Rõdude laged komposiit" at bounding box center [93, 266] width 169 height 7
click at [35, 267] on input "Rõdude laged komposiit" at bounding box center [93, 266] width 169 height 7
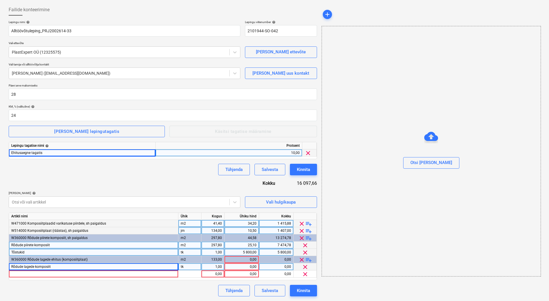
click at [189, 265] on div "tk" at bounding box center [189, 266] width 23 height 7
click at [207, 267] on div "1,00" at bounding box center [213, 266] width 18 height 7
click at [237, 266] on div "0,00" at bounding box center [242, 266] width 30 height 7
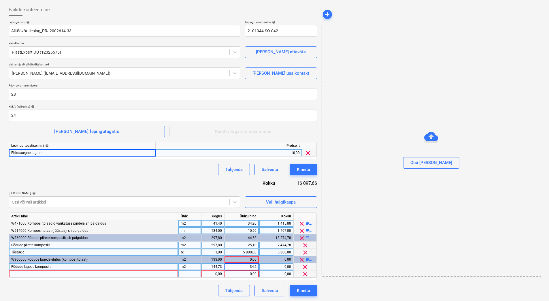
click at [211, 273] on div "0,00" at bounding box center [213, 273] width 18 height 7
click at [27, 273] on div at bounding box center [93, 273] width 169 height 7
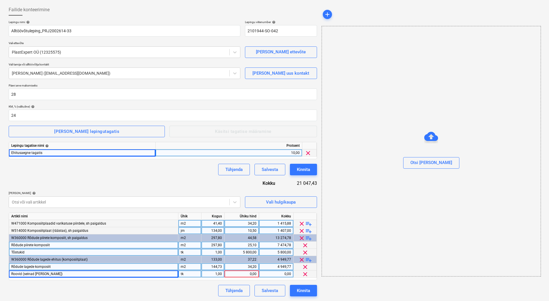
click at [242, 275] on div "0,00" at bounding box center [242, 273] width 30 height 7
click at [157, 178] on div "Lepingu nimi help Alltöövõtuleping_PRJ2002614-33 Lepingu viitenumber help 21019…" at bounding box center [163, 158] width 308 height 276
click at [131, 182] on div "Lepingu nimi help Alltöövõtuleping_PRJ2002614-33 Lepingu viitenumber help 21019…" at bounding box center [163, 158] width 308 height 276
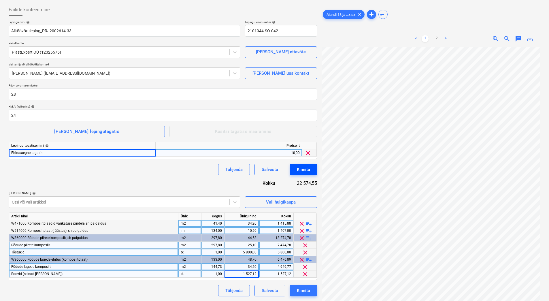
click at [305, 171] on div "Kinnita" at bounding box center [303, 169] width 13 height 7
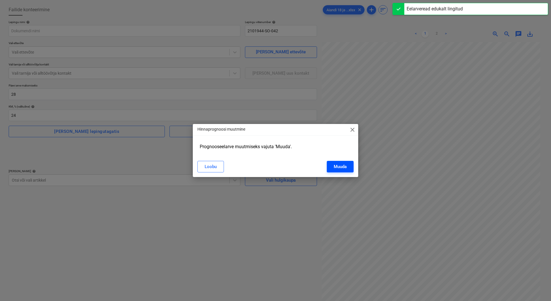
click at [336, 167] on div "Muuda" at bounding box center [340, 166] width 13 height 7
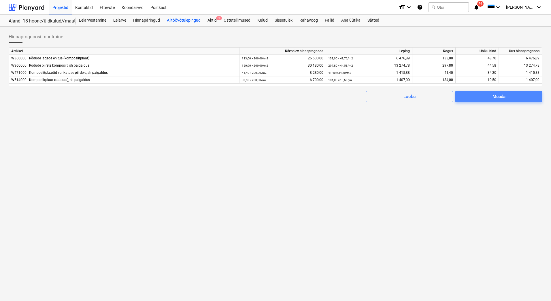
click at [505, 98] on div "Muuda" at bounding box center [498, 96] width 13 height 7
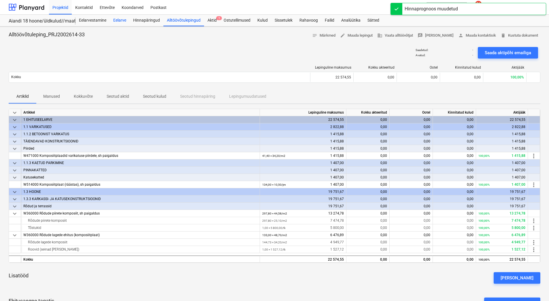
click at [115, 20] on div "Eelarve" at bounding box center [120, 21] width 20 height 12
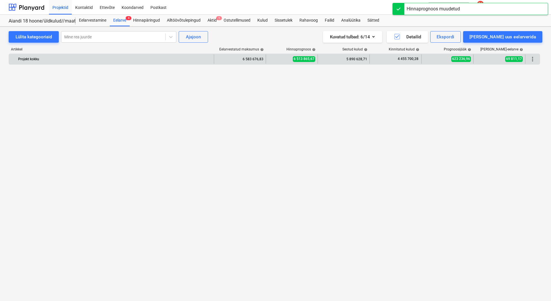
scroll to position [547, 0]
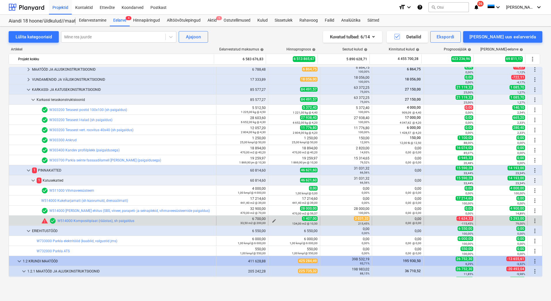
click at [272, 219] on span "edit" at bounding box center [274, 220] width 5 height 5
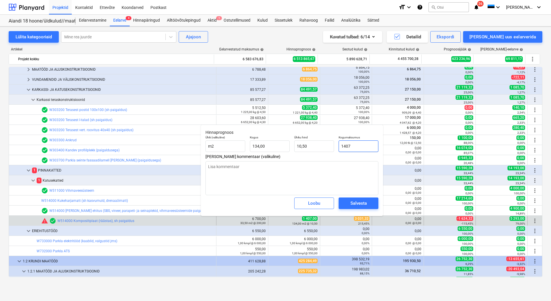
click at [361, 147] on input "1407" at bounding box center [359, 146] width 40 height 12
drag, startPoint x: 361, startPoint y: 147, endPoint x: 339, endPoint y: 147, distance: 21.6
click at [339, 147] on input "1407" at bounding box center [359, 146] width 40 height 12
click at [348, 203] on span "Salvesta" at bounding box center [358, 202] width 26 height 7
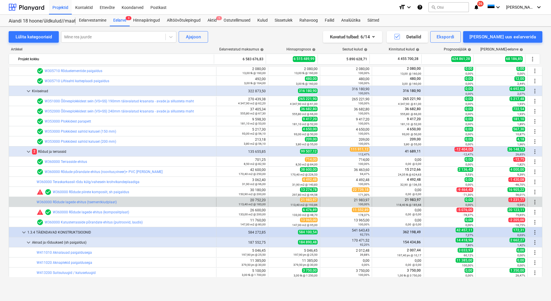
scroll to position [2305, 0]
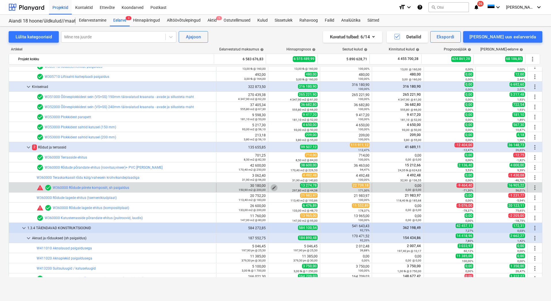
click at [272, 187] on span "edit" at bounding box center [274, 187] width 5 height 5
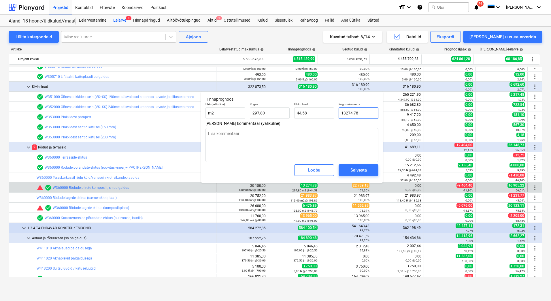
drag, startPoint x: 365, startPoint y: 114, endPoint x: 339, endPoint y: 113, distance: 26.5
click at [339, 113] on input "13274,78" at bounding box center [359, 113] width 40 height 12
click at [349, 169] on span "Salvesta" at bounding box center [358, 169] width 26 height 7
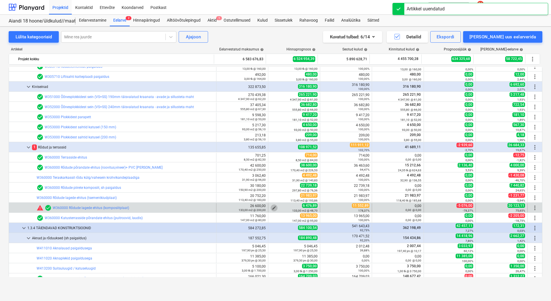
click at [272, 207] on span "edit" at bounding box center [274, 207] width 5 height 5
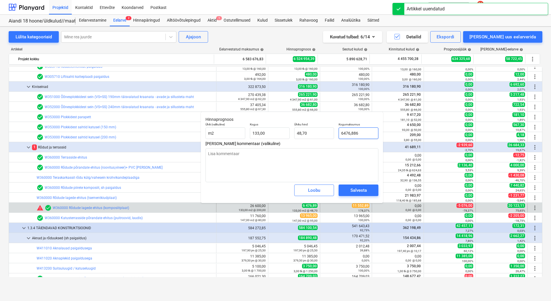
drag, startPoint x: 361, startPoint y: 133, endPoint x: 338, endPoint y: 133, distance: 23.6
click at [338, 133] on div "Kogumaksumus 6476,886" at bounding box center [358, 130] width 44 height 21
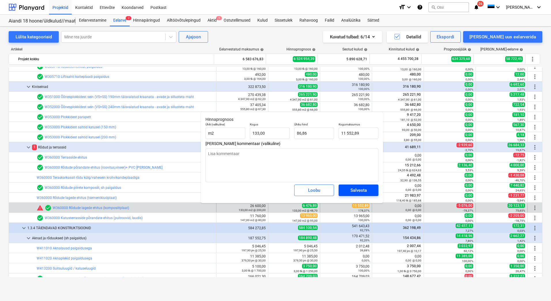
click at [355, 191] on div "Salvesta" at bounding box center [358, 189] width 16 height 7
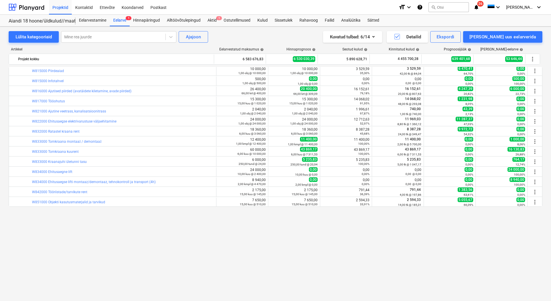
scroll to position [4120, 0]
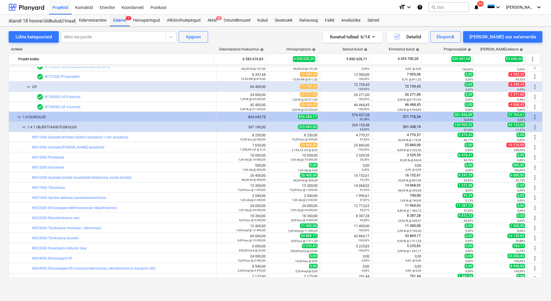
click at [125, 21] on div "Eelarve 1" at bounding box center [120, 21] width 20 height 12
click at [39, 41] on button "Lülita kategooriaid" at bounding box center [34, 37] width 50 height 12
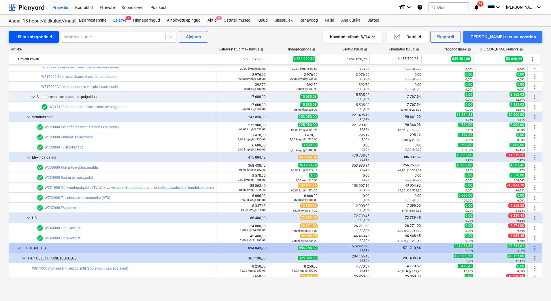
click at [39, 41] on button "Lülita kategooriaid" at bounding box center [34, 37] width 50 height 12
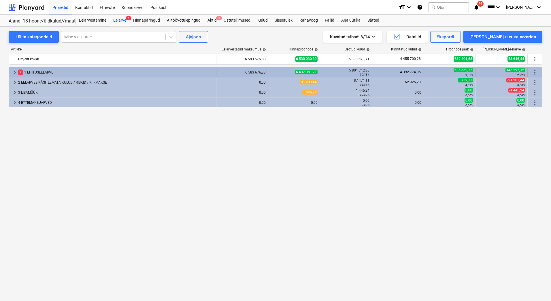
click at [36, 72] on div "1 1 EHITUSEELARVE" at bounding box center [116, 72] width 196 height 9
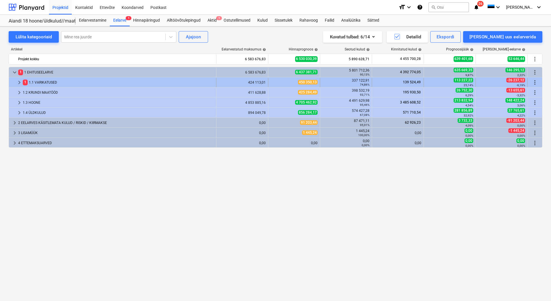
click at [39, 82] on div "1 1.1 VARIKATUSED" at bounding box center [118, 82] width 191 height 9
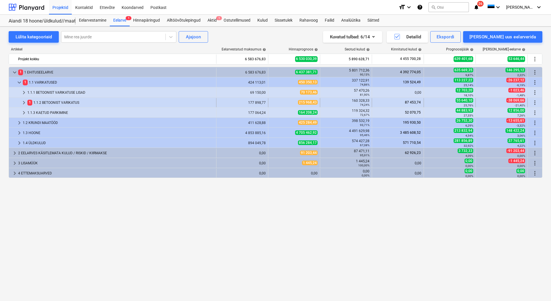
click at [44, 103] on div "1 1.1.2 BETOONIST VARIKATUS" at bounding box center [120, 102] width 186 height 9
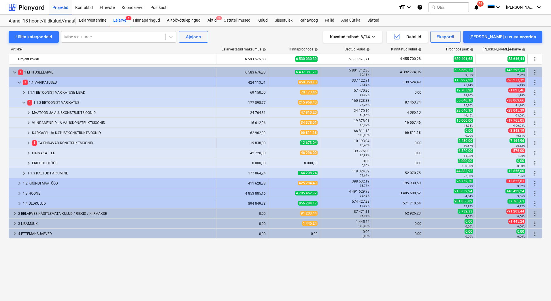
click at [53, 140] on div "1 TÄIENDAVAD KONSTRUKTSIOONID" at bounding box center [123, 142] width 182 height 9
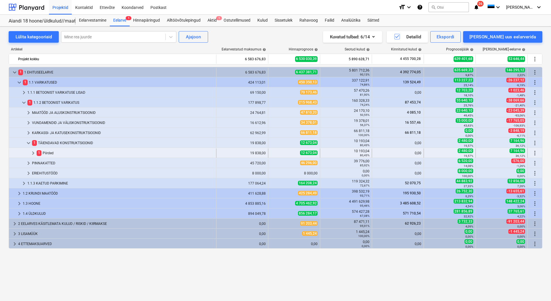
click at [62, 152] on div "1 Piirded" at bounding box center [125, 152] width 177 height 9
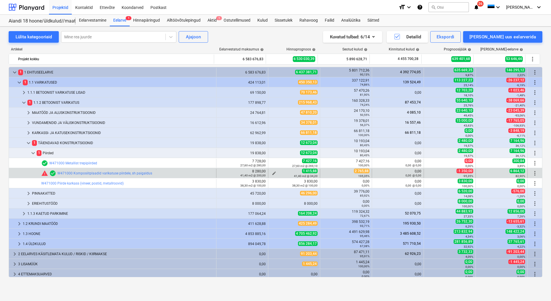
click at [272, 173] on span "edit" at bounding box center [274, 173] width 5 height 5
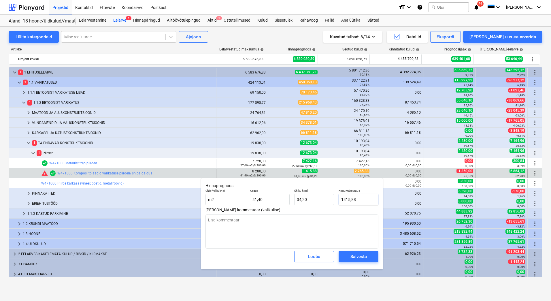
drag, startPoint x: 366, startPoint y: 200, endPoint x: 341, endPoint y: 200, distance: 24.5
click at [341, 200] on input "1415,88" at bounding box center [359, 200] width 40 height 12
click at [353, 256] on div "Salvesta" at bounding box center [358, 256] width 16 height 7
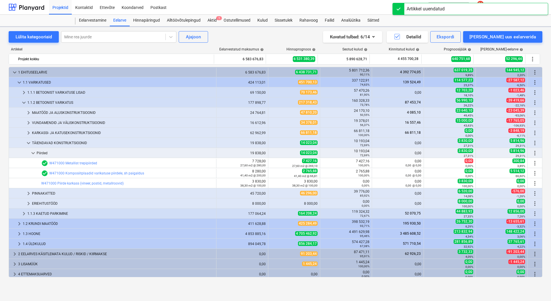
scroll to position [2, 0]
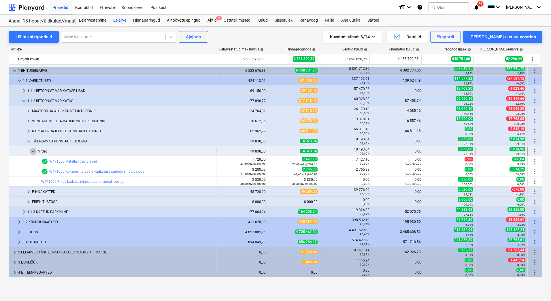
click at [33, 152] on span "keyboard_arrow_down" at bounding box center [33, 151] width 7 height 7
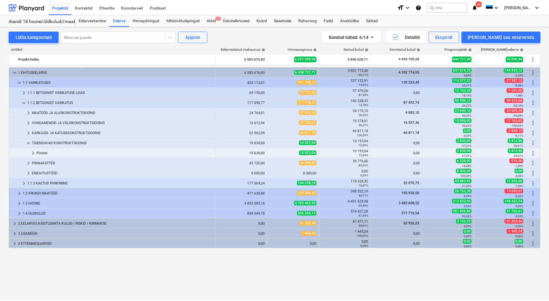
scroll to position [0, 0]
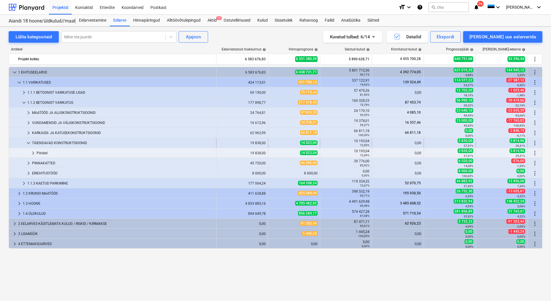
click at [30, 141] on span "keyboard_arrow_down" at bounding box center [28, 142] width 7 height 7
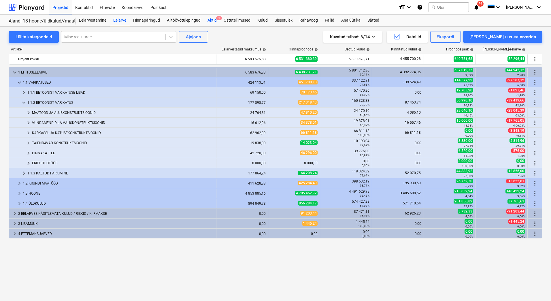
click at [209, 21] on div "Aktid 1" at bounding box center [212, 21] width 16 height 12
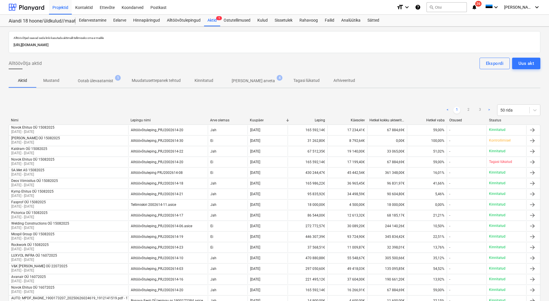
click at [90, 84] on p "Ootab ülevaatamist" at bounding box center [95, 81] width 35 height 6
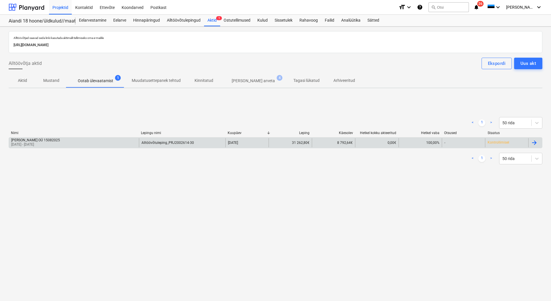
click at [70, 142] on div "Tera Parkett OÜ 15082025 25 Jul 2025 - 19 Aug 2025" at bounding box center [74, 142] width 130 height 9
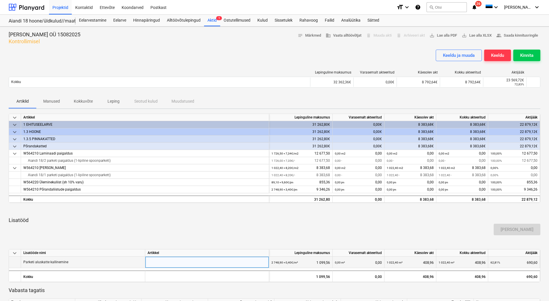
click at [215, 259] on div at bounding box center [207, 267] width 119 height 22
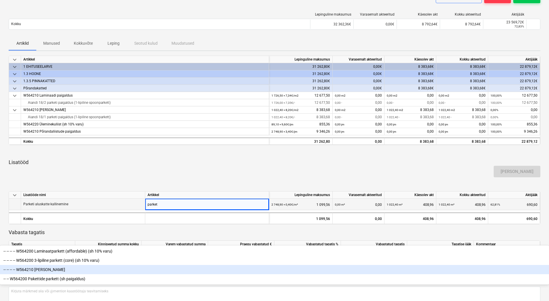
click at [214, 265] on div "-- -- -- -- W564210 Parketi paigaldus" at bounding box center [274, 269] width 549 height 9
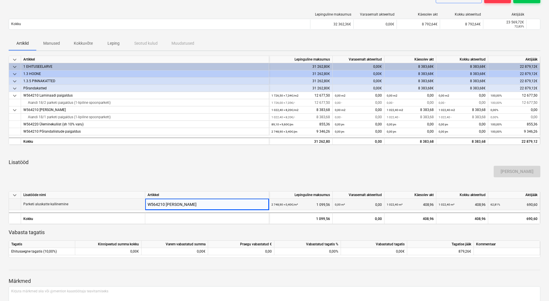
click at [216, 159] on p "Lisatööd" at bounding box center [275, 162] width 532 height 7
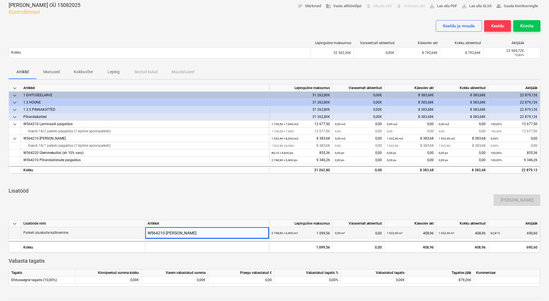
scroll to position [0, 0]
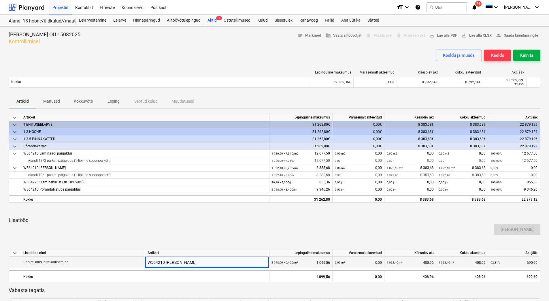
click at [529, 57] on div "Kinnita" at bounding box center [526, 55] width 13 height 7
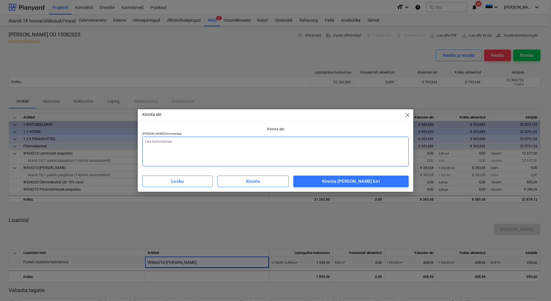
click at [276, 140] on textarea at bounding box center [275, 152] width 266 height 30
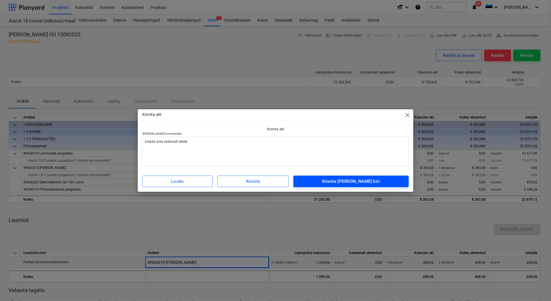
click at [360, 180] on div "Kinnita ja saada kiri" at bounding box center [351, 180] width 58 height 7
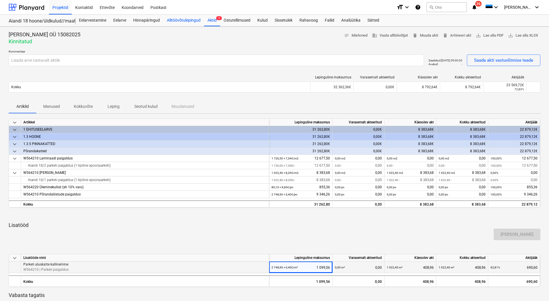
click at [179, 20] on div "Alltöövõtulepingud" at bounding box center [183, 21] width 41 height 12
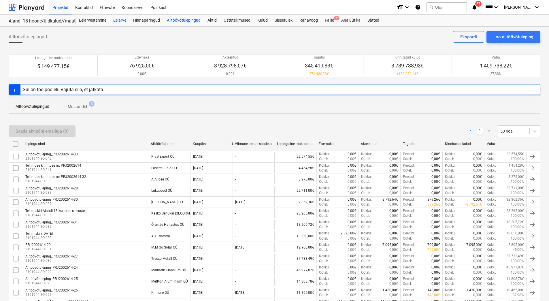
click at [123, 18] on div "Eelarve" at bounding box center [120, 21] width 20 height 12
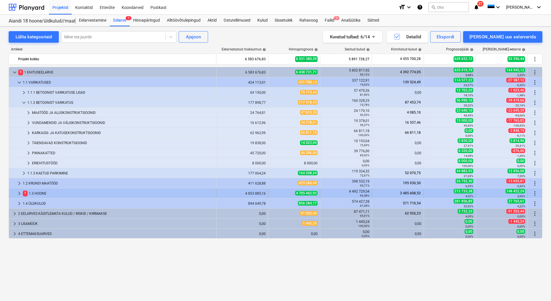
click at [45, 193] on div "1 1.3 HOONE" at bounding box center [118, 193] width 191 height 9
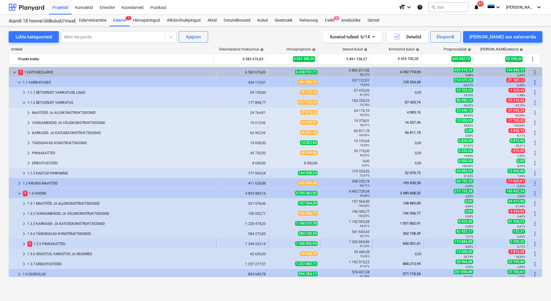
click at [46, 244] on div "1 1.3.5 PINNAKATTED" at bounding box center [120, 243] width 186 height 9
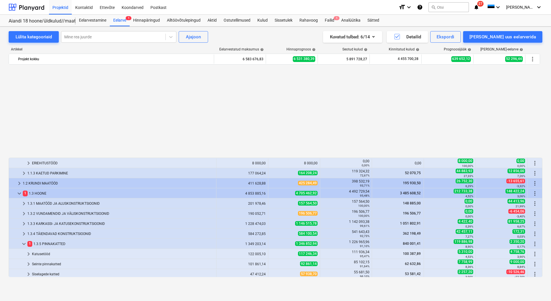
scroll to position [115, 0]
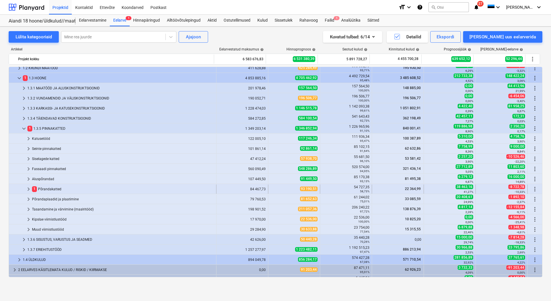
click at [46, 189] on div "1 Põrandakatted" at bounding box center [123, 188] width 182 height 9
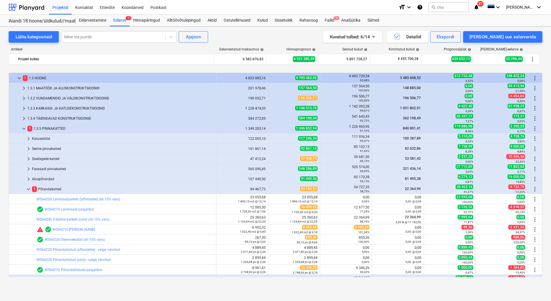
scroll to position [173, 0]
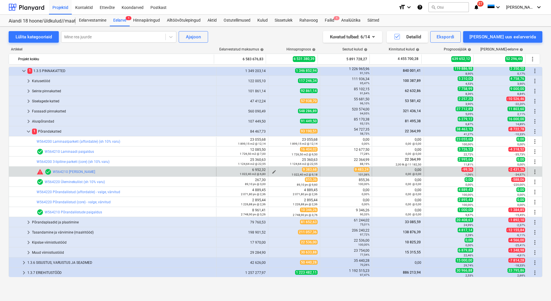
click at [272, 171] on span "edit" at bounding box center [274, 171] width 5 height 5
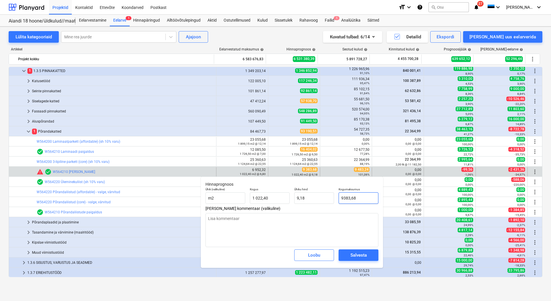
click at [342, 199] on input "9383,68" at bounding box center [359, 198] width 40 height 12
click at [358, 256] on div "Salvesta" at bounding box center [358, 254] width 16 height 7
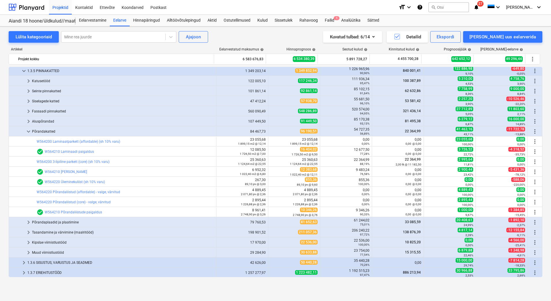
scroll to position [214, 0]
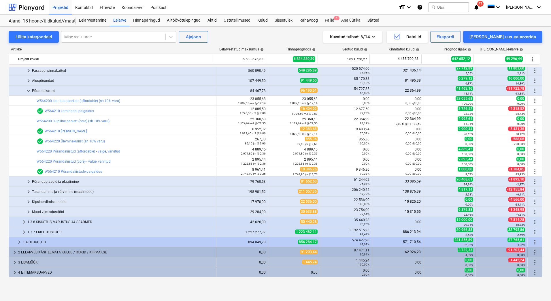
click at [15, 252] on span "keyboard_arrow_right" at bounding box center [14, 252] width 7 height 7
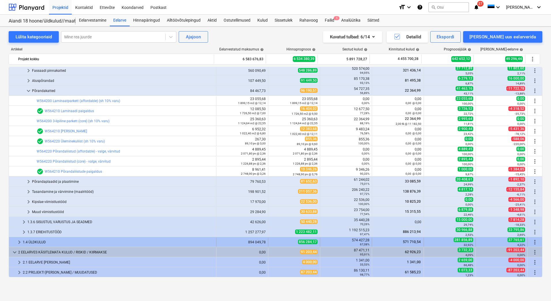
scroll to position [244, 0]
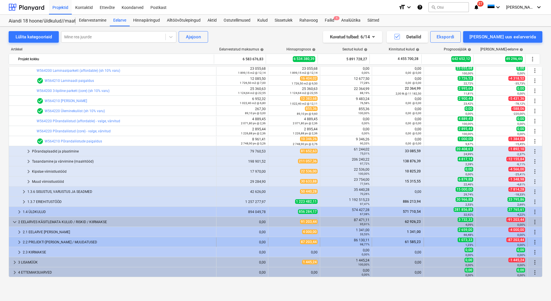
click at [35, 240] on div "2.2 PROJEKTI VEAD / MUUDATUSED" at bounding box center [118, 241] width 191 height 9
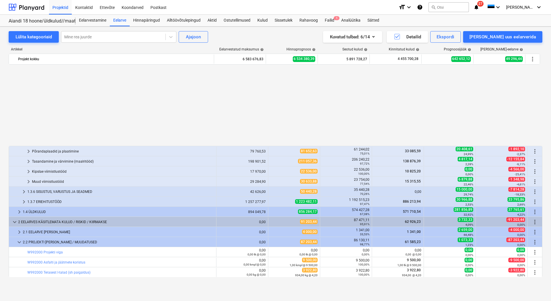
scroll to position [335, 0]
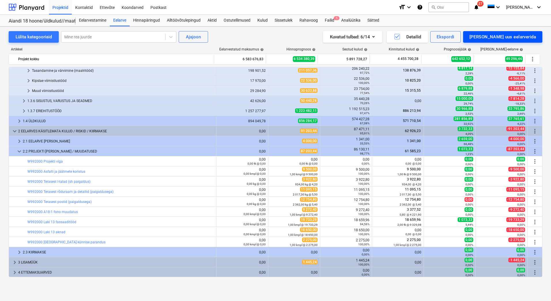
click at [500, 39] on div "[PERSON_NAME] uus eelarverida" at bounding box center [502, 36] width 67 height 7
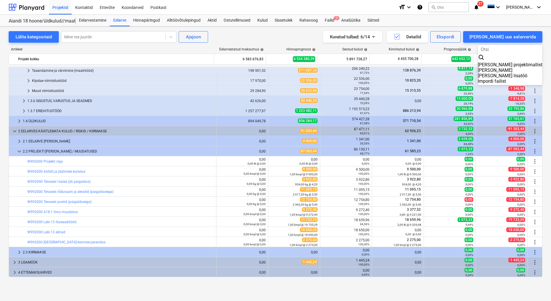
click at [517, 67] on div "Lisa malliväline" at bounding box center [510, 69] width 65 height 5
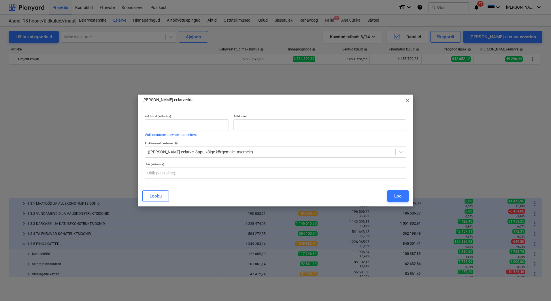
scroll to position [335, 0]
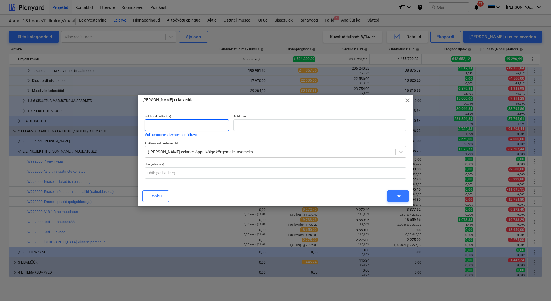
click at [165, 125] on input "text" at bounding box center [187, 125] width 84 height 12
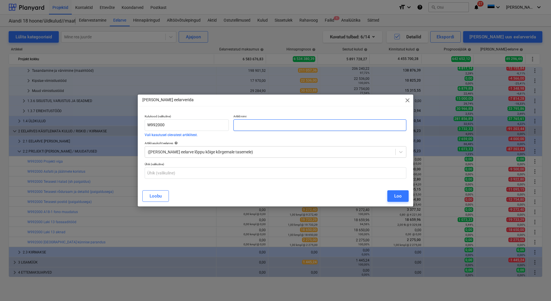
click at [235, 126] on input "text" at bounding box center [319, 125] width 173 height 12
click at [180, 151] on div at bounding box center [270, 152] width 245 height 6
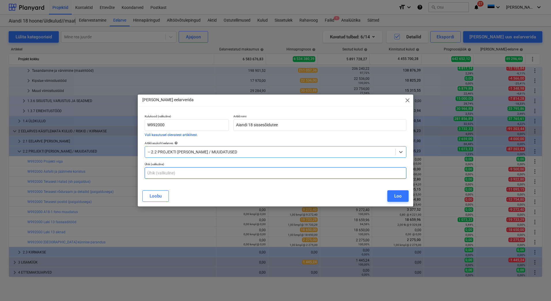
click at [182, 174] on input "text" at bounding box center [276, 173] width 262 height 12
click at [398, 194] on div "Loo" at bounding box center [397, 195] width 7 height 7
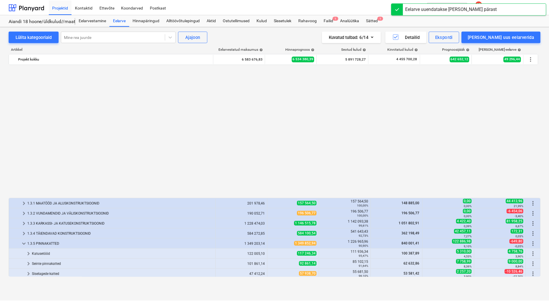
scroll to position [335, 0]
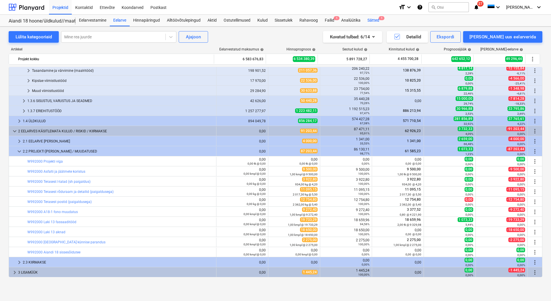
click at [371, 17] on div "Sätted 1" at bounding box center [373, 21] width 19 height 12
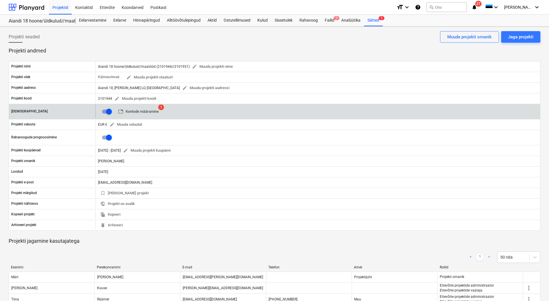
click at [158, 112] on span "table Kontode määramine" at bounding box center [138, 111] width 41 height 7
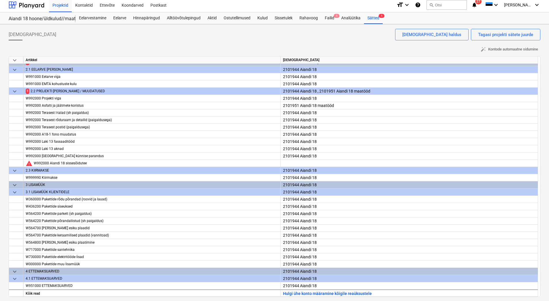
scroll to position [3, 0]
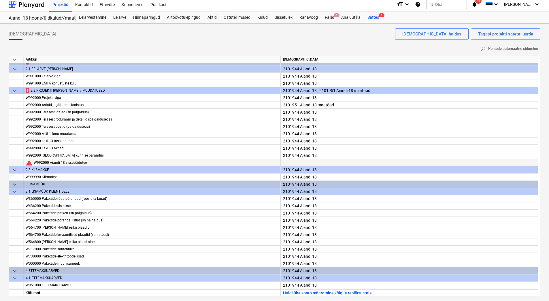
click at [295, 163] on div at bounding box center [409, 168] width 252 height 18
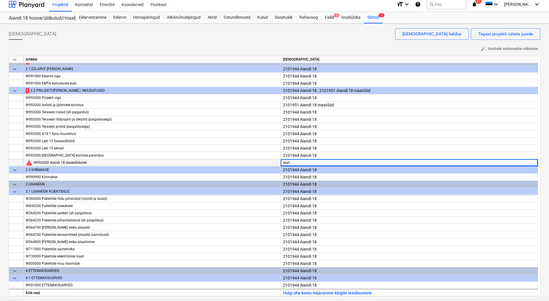
click at [116, 16] on div "Eelarve" at bounding box center [120, 18] width 20 height 12
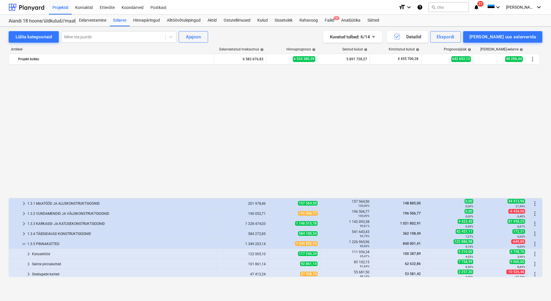
scroll to position [335, 0]
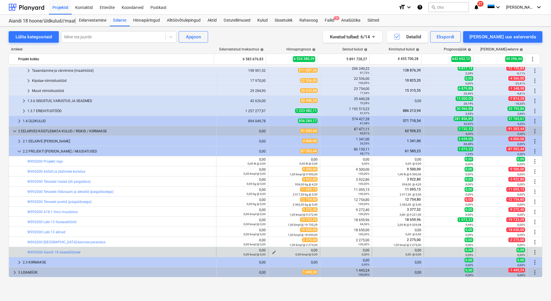
click at [272, 251] on span "edit" at bounding box center [274, 252] width 5 height 5
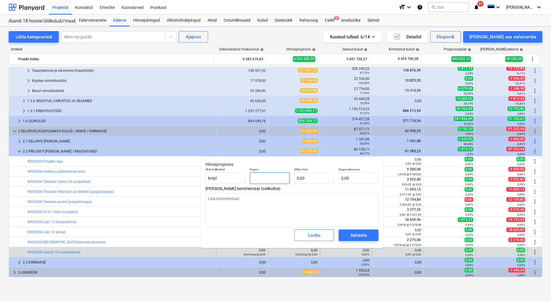
click at [268, 179] on input "text" at bounding box center [270, 178] width 40 height 12
click at [318, 178] on input "text" at bounding box center [314, 178] width 40 height 12
click at [350, 217] on textarea at bounding box center [291, 210] width 173 height 34
click at [302, 175] on input "4925,41" at bounding box center [314, 178] width 40 height 12
click at [365, 236] on div "Salvesta" at bounding box center [358, 234] width 16 height 7
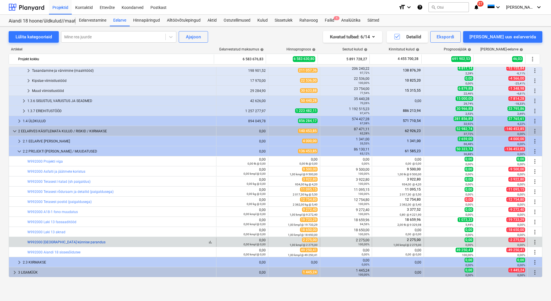
scroll to position [345, 0]
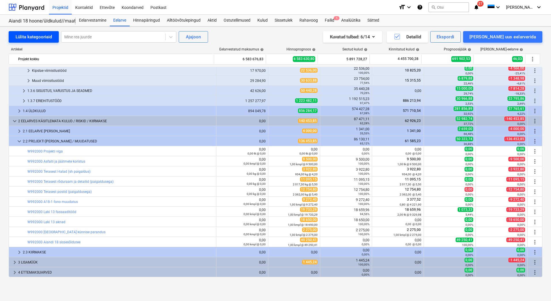
click at [36, 35] on div "Lülita kategooriaid" at bounding box center [34, 36] width 36 height 7
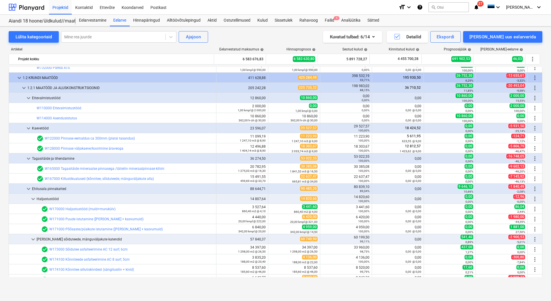
scroll to position [836, 0]
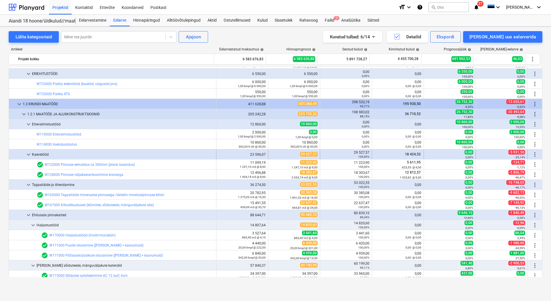
click at [28, 154] on span "keyboard_arrow_down" at bounding box center [28, 154] width 7 height 7
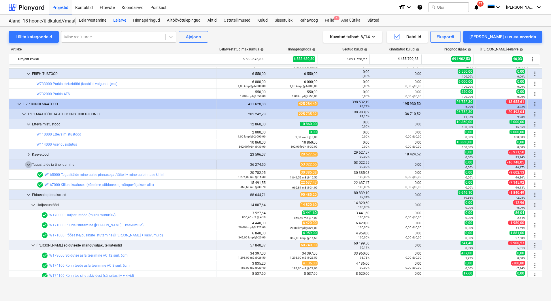
click at [28, 167] on span "keyboard_arrow_down" at bounding box center [28, 164] width 7 height 7
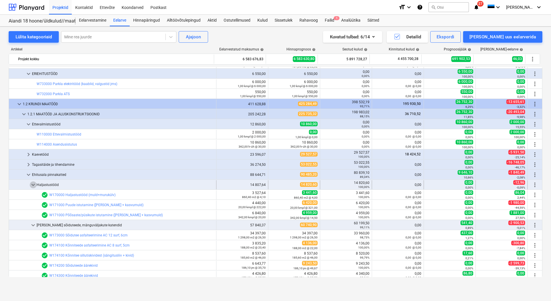
click at [31, 183] on span "keyboard_arrow_down" at bounding box center [33, 184] width 7 height 7
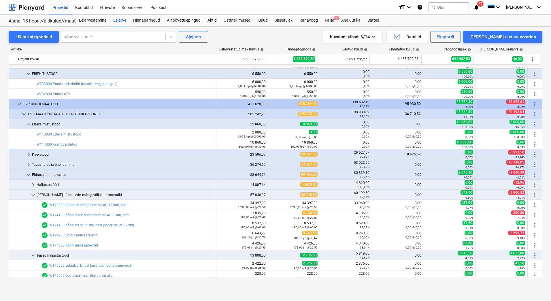
scroll to position [893, 0]
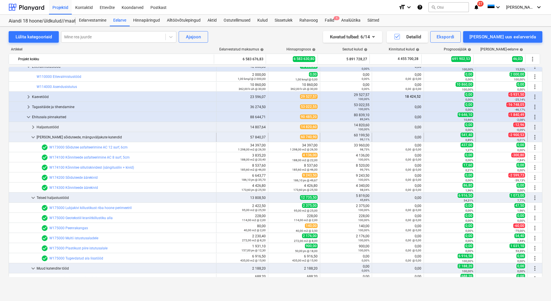
click at [34, 137] on span "keyboard_arrow_down" at bounding box center [33, 137] width 7 height 7
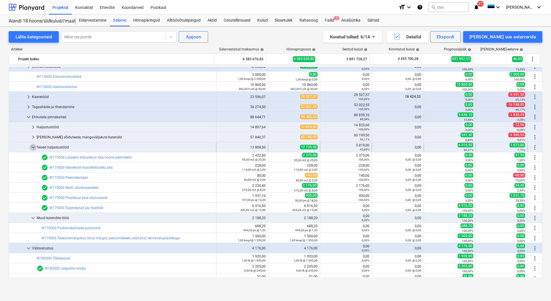
click at [32, 148] on span "keyboard_arrow_down" at bounding box center [33, 147] width 7 height 7
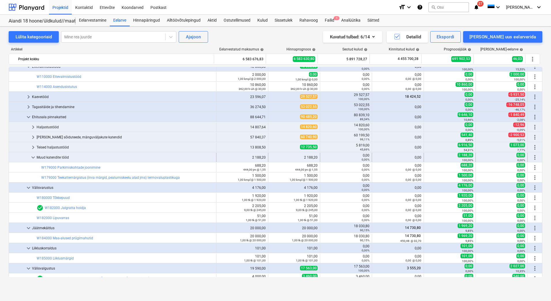
click at [32, 157] on span "keyboard_arrow_down" at bounding box center [33, 157] width 7 height 7
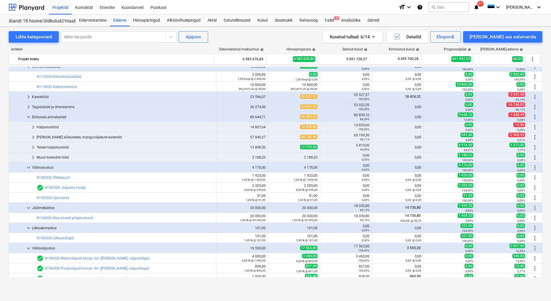
scroll to position [951, 0]
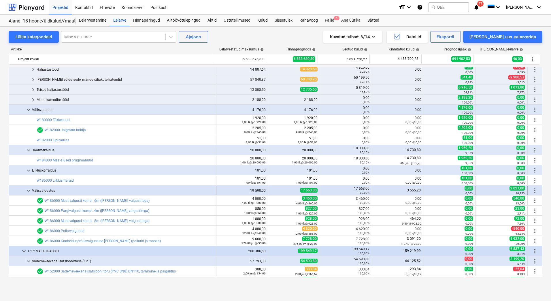
click at [26, 192] on span "keyboard_arrow_down" at bounding box center [28, 190] width 7 height 7
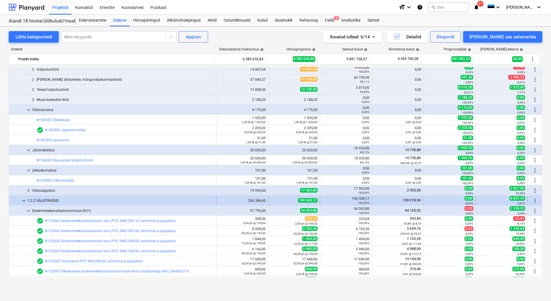
click at [25, 200] on span "keyboard_arrow_down" at bounding box center [23, 200] width 7 height 7
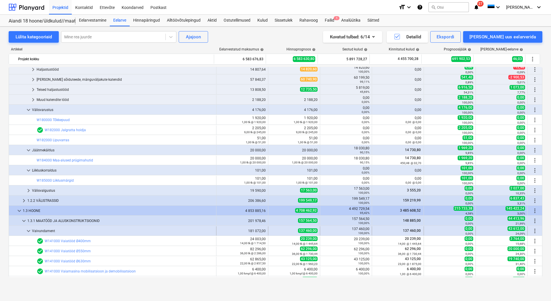
scroll to position [1037, 0]
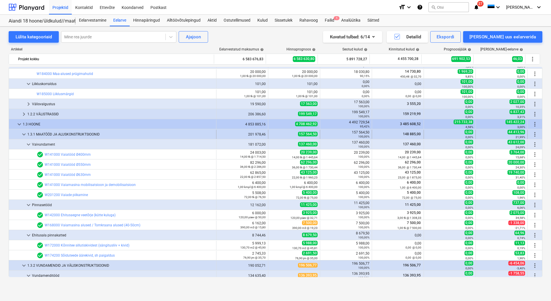
click at [23, 135] on span "keyboard_arrow_down" at bounding box center [23, 134] width 7 height 7
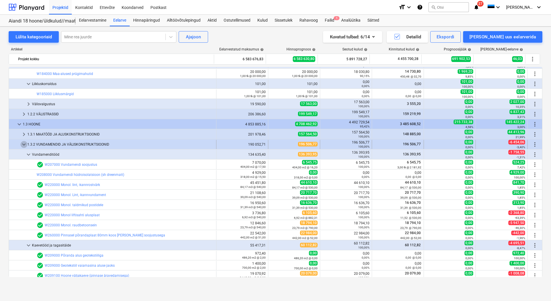
click at [23, 145] on span "keyboard_arrow_down" at bounding box center [23, 144] width 7 height 7
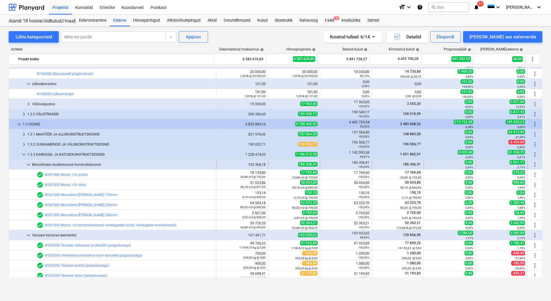
click at [27, 165] on span "keyboard_arrow_down" at bounding box center [28, 164] width 7 height 7
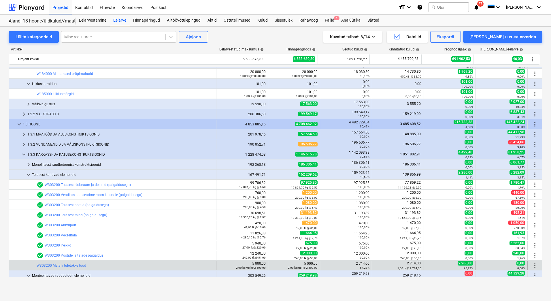
scroll to position [1095, 0]
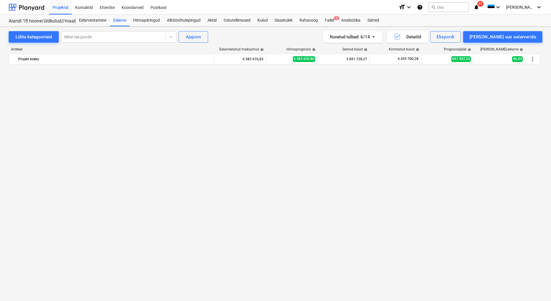
scroll to position [1095, 0]
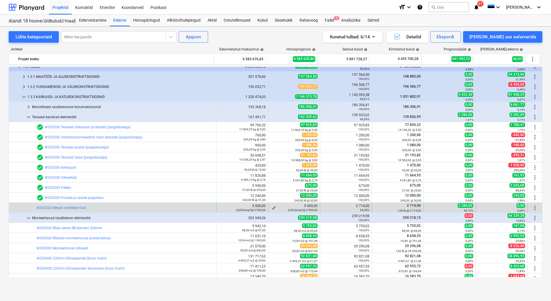
click at [273, 207] on span "edit" at bounding box center [274, 207] width 5 height 5
type textarea "x"
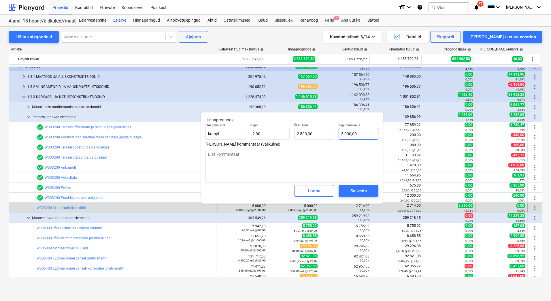
type input "5000"
drag, startPoint x: 369, startPoint y: 135, endPoint x: 339, endPoint y: 131, distance: 30.0
click at [339, 131] on input "5000" at bounding box center [359, 134] width 40 height 12
type textarea "x"
type input "2"
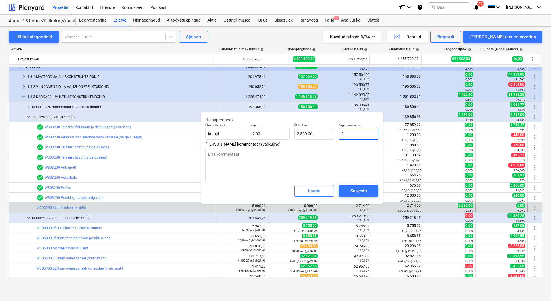
type input "1,00"
type textarea "x"
type input "22"
type input "11,00"
type textarea "x"
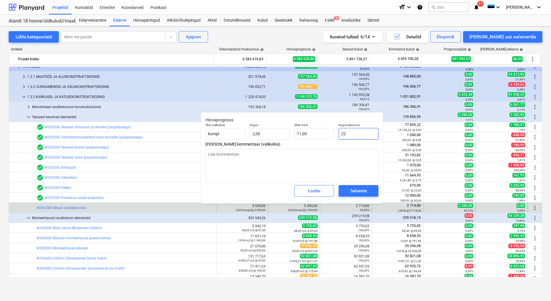
type input "228"
type input "114,00"
type textarea "x"
type input "2286"
type input "1 143,00"
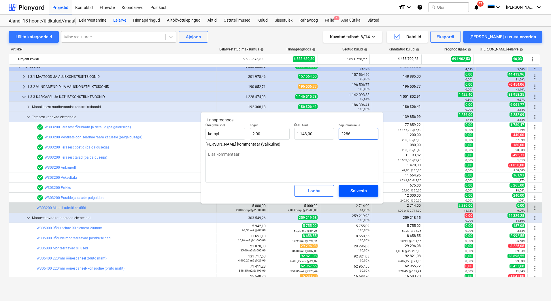
type input "2286"
type textarea "x"
type input "2 286,00"
click at [375, 188] on button "Salvesta" at bounding box center [359, 191] width 40 height 12
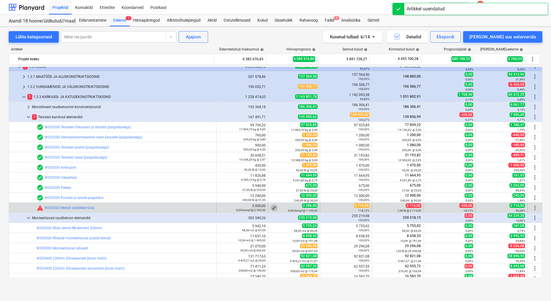
click at [272, 207] on span "edit" at bounding box center [274, 207] width 5 height 5
type textarea "x"
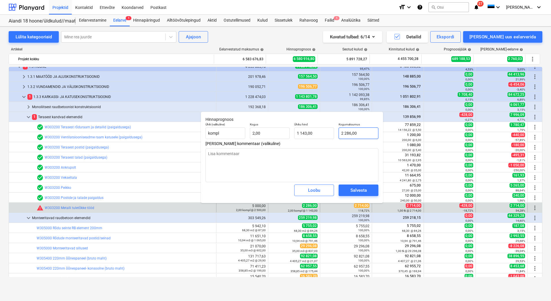
type input "2286"
drag, startPoint x: 358, startPoint y: 130, endPoint x: 337, endPoint y: 131, distance: 21.3
click at [337, 131] on div "Kogumaksumus 2286" at bounding box center [358, 130] width 44 height 21
type textarea "x"
type input "2"
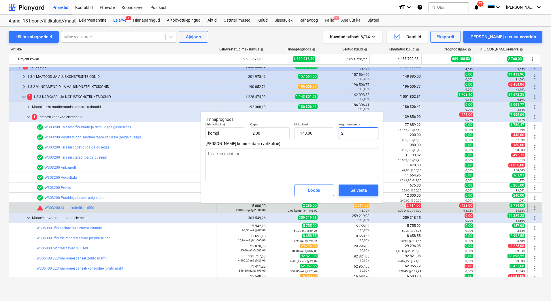
type input "1,00"
type textarea "x"
type input "27"
type input "13,50"
type textarea "x"
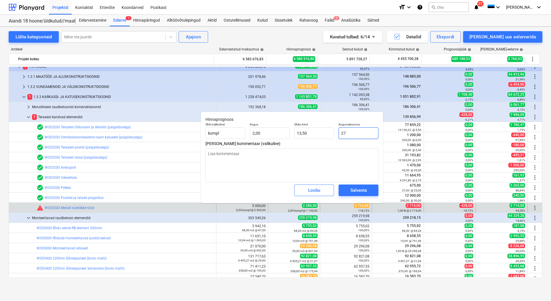
type input "271"
type input "135,50"
type textarea "x"
type input "2714"
type input "1 357,00"
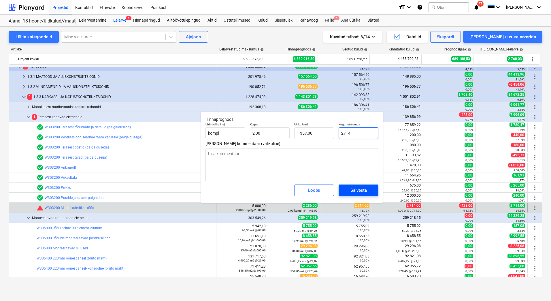
type input "2714"
type textarea "x"
type input "2 714,00"
click at [354, 191] on div "Salvesta" at bounding box center [358, 189] width 16 height 7
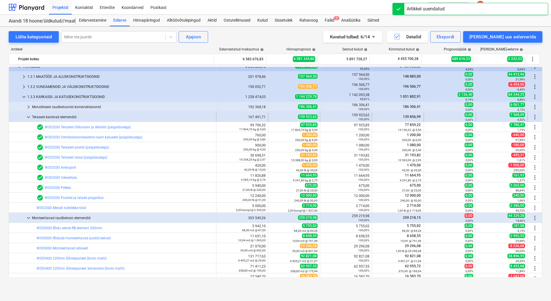
click at [28, 117] on span "keyboard_arrow_down" at bounding box center [28, 117] width 7 height 7
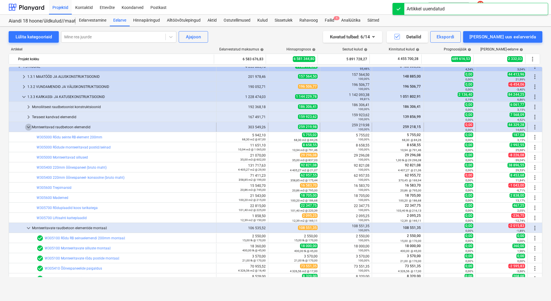
click at [27, 126] on span "keyboard_arrow_down" at bounding box center [28, 127] width 7 height 7
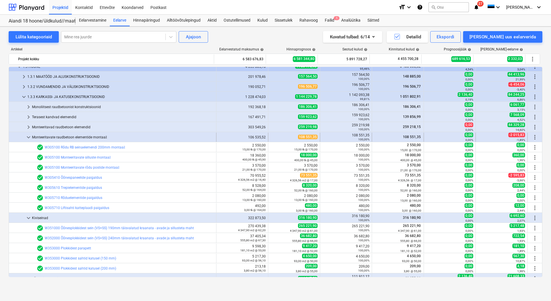
click at [28, 137] on span "keyboard_arrow_down" at bounding box center [28, 137] width 7 height 7
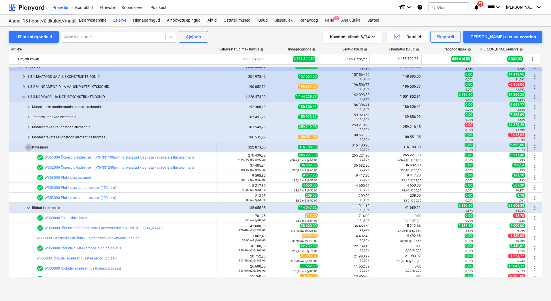
click at [29, 146] on span "keyboard_arrow_down" at bounding box center [28, 147] width 7 height 7
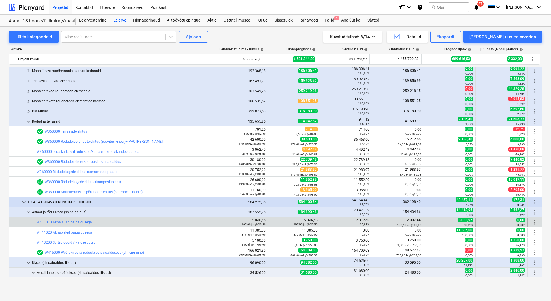
scroll to position [1153, 0]
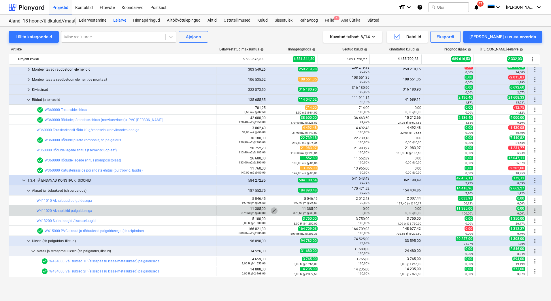
click at [272, 209] on span "edit" at bounding box center [274, 210] width 5 height 5
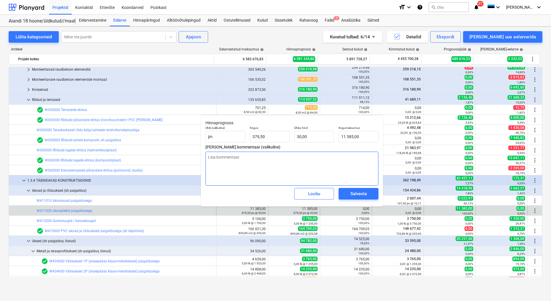
click at [254, 162] on textarea at bounding box center [291, 169] width 173 height 34
type textarea "x"
type textarea "s"
type textarea "x"
type textarea "si"
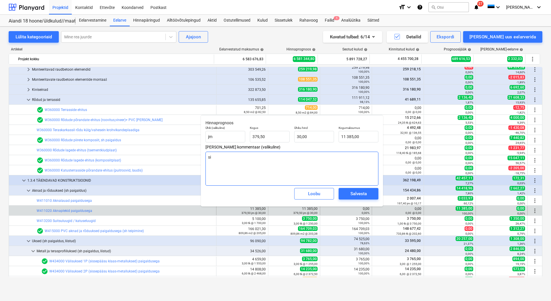
type textarea "x"
type textarea "s"
type textarea "x"
type textarea "s"
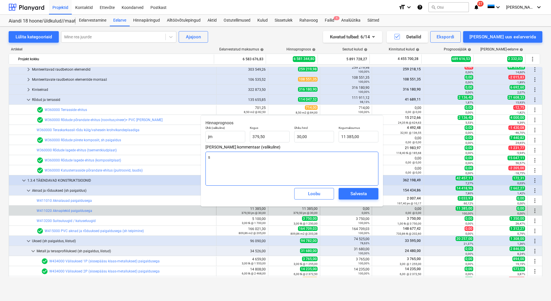
type textarea "x"
type textarea "si"
type textarea "x"
type textarea "sis"
type textarea "x"
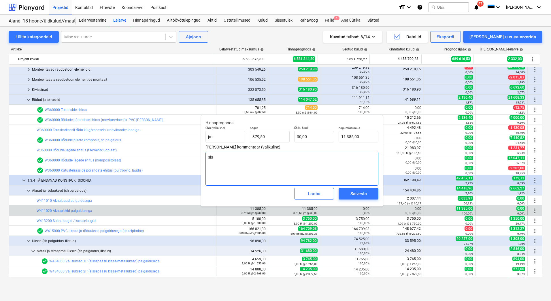
type textarea "sisa"
type textarea "x"
type textarea "sisal"
type textarea "x"
type textarea "sisald"
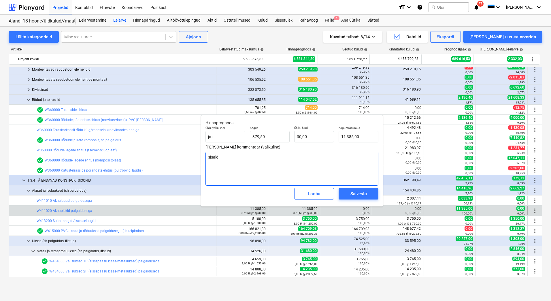
type textarea "x"
type textarea "sisaldu"
type textarea "x"
type textarea "sisaldus"
type textarea "x"
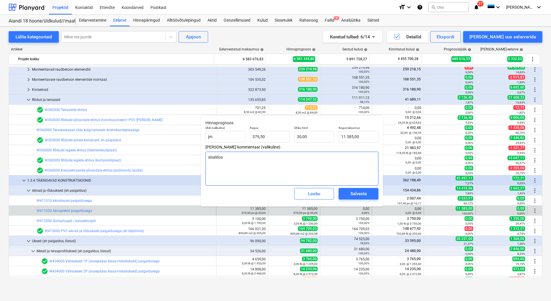
type textarea "sisaldus"
type textarea "x"
type textarea "sisaldus f"
type textarea "x"
type textarea "sisaldus fa"
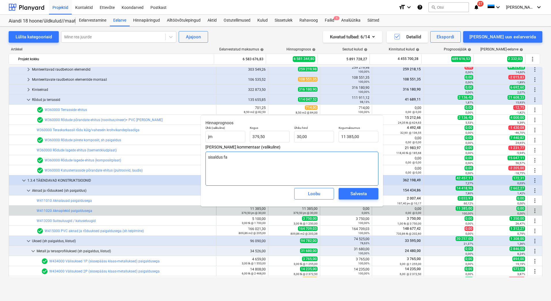
type textarea "x"
type textarea "sisaldus fas"
type textarea "x"
type textarea "sisaldus fass"
type textarea "x"
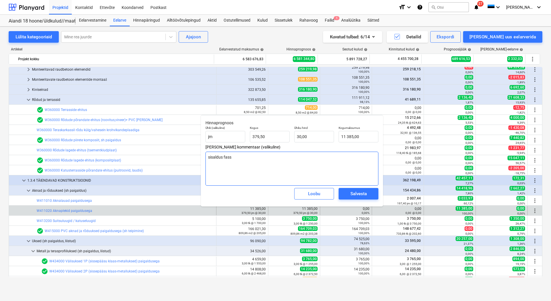
type textarea "sisaldus fassa"
type textarea "x"
type textarea "sisaldus fassaa"
type textarea "x"
type textarea "sisaldus fassaad"
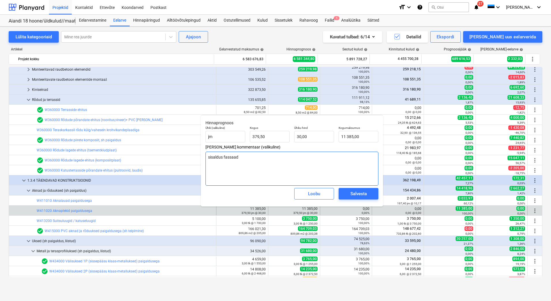
type textarea "x"
type textarea "sisaldus fassaadi"
type textarea "x"
type textarea "sisaldus fassaadit"
type textarea "x"
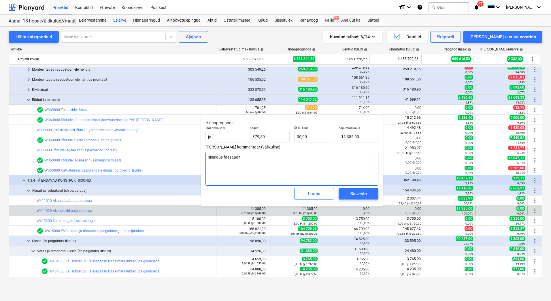
type textarea "sisaldus fassaaditö"
type textarea "x"
type textarea "sisaldus fassaaditöö"
type textarea "x"
type textarea "sisaldus fassaaditööd"
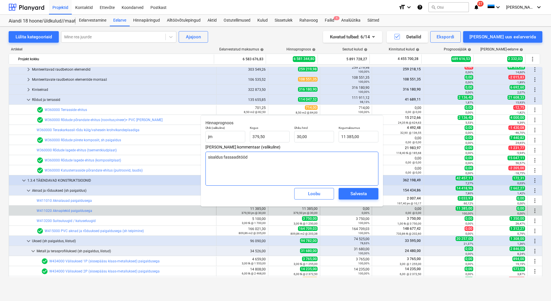
type textarea "x"
type textarea "sisaldus fassaaditööde"
type textarea "x"
type textarea "sisaldus fassaaditööde"
type textarea "x"
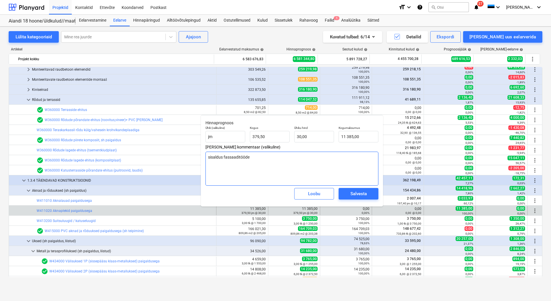
type textarea "sisaldus fassaaditööde h"
type textarea "x"
type textarea "sisaldus fassaaditööde hi"
type textarea "x"
type textarea "sisaldus fassaaditööde hin"
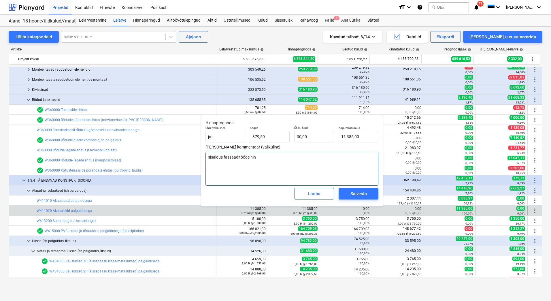
type textarea "x"
type textarea "sisaldus fassaaditööde hinn"
type textarea "x"
type textarea "sisaldus fassaaditööde hinna"
type textarea "x"
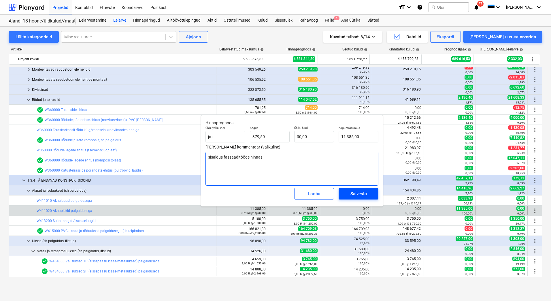
type textarea "sisaldus fassaaditööde hinnas"
click at [368, 192] on span "Salvesta" at bounding box center [358, 193] width 26 height 7
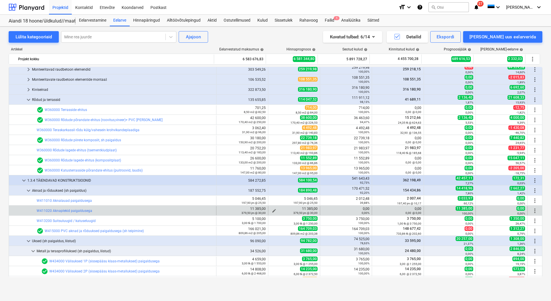
click at [274, 210] on button "edit" at bounding box center [274, 210] width 7 height 7
type textarea "x"
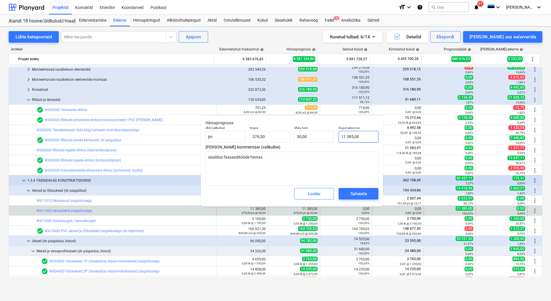
type input "11385"
drag, startPoint x: 360, startPoint y: 138, endPoint x: 334, endPoint y: 139, distance: 25.9
click at [334, 139] on div "Ühik (valikuline) jm Kogus 379,50 Ühiku hind 30,00 Kogumaksumus 11385" at bounding box center [291, 134] width 177 height 21
type textarea "x"
type input "0"
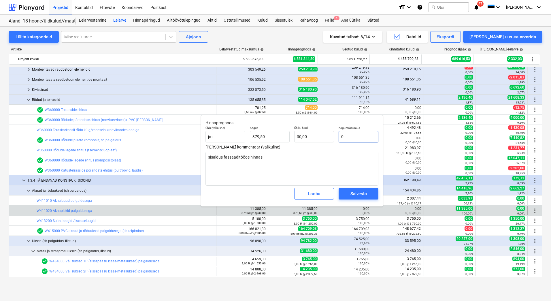
type input "0,00"
type input "0"
type textarea "x"
type input "0,00"
click at [360, 194] on div "Salvesta" at bounding box center [358, 193] width 16 height 7
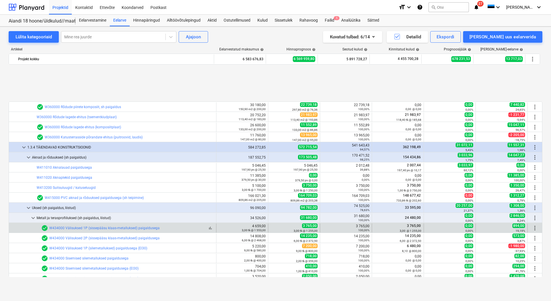
scroll to position [1239, 0]
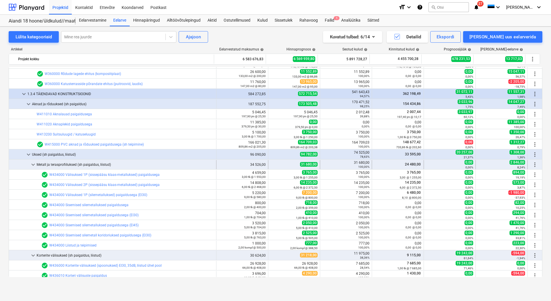
click at [33, 166] on span "keyboard_arrow_down" at bounding box center [33, 164] width 7 height 7
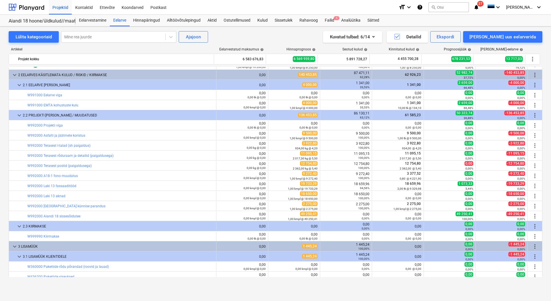
scroll to position [3053, 0]
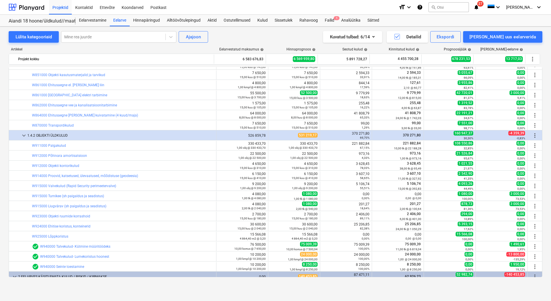
drag, startPoint x: 494, startPoint y: 242, endPoint x: 3, endPoint y: 184, distance: 494.8
click at [3, 184] on div "Lülita kategooriaid Mine rea juurde Ajajoon Kuvatud tulbad : 6/14 Detailid Eksp…" at bounding box center [275, 158] width 551 height 262
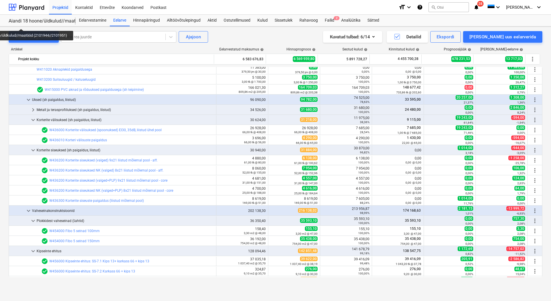
scroll to position [1238, 0]
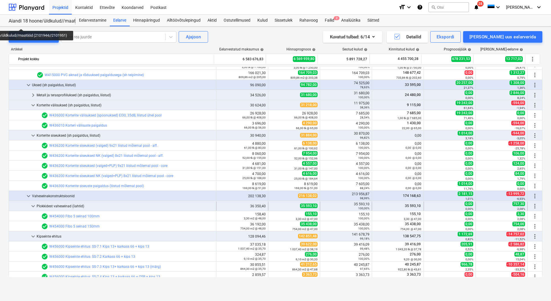
click at [35, 205] on span "keyboard_arrow_down" at bounding box center [33, 206] width 7 height 7
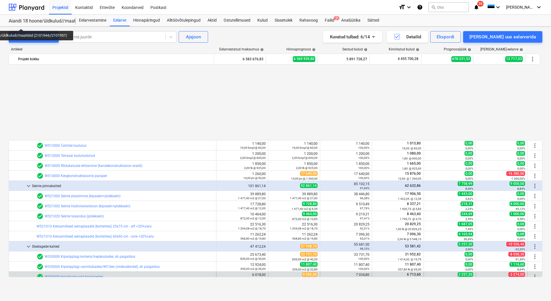
scroll to position [1728, 0]
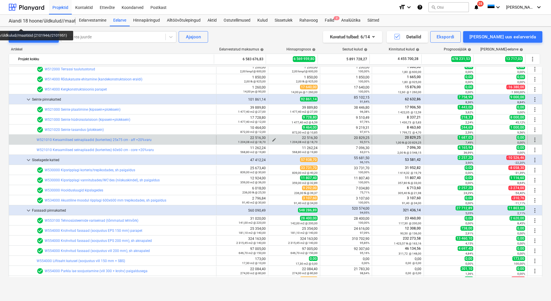
click at [272, 139] on span "edit" at bounding box center [274, 139] width 5 height 5
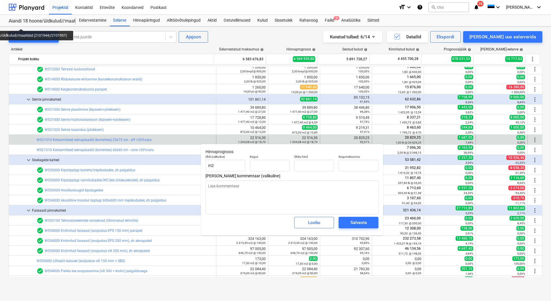
type textarea "x"
type input "1 204,08"
type input "18,70"
type input "22516,296"
drag, startPoint x: 370, startPoint y: 164, endPoint x: 338, endPoint y: 164, distance: 32.3
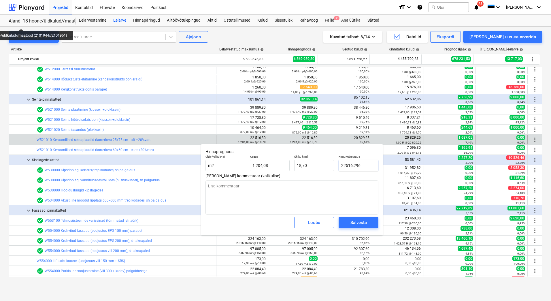
click at [338, 164] on div "Kogumaksumus 22516,296" at bounding box center [358, 162] width 44 height 21
type textarea "x"
type input "2"
type input "0,00"
type textarea "x"
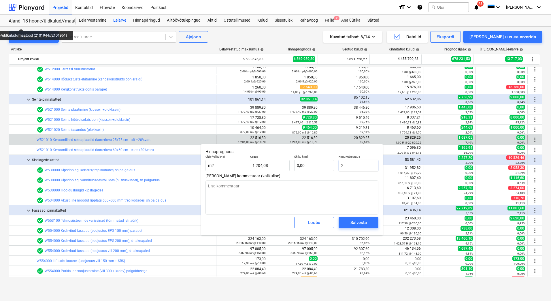
type input "20"
type input "0,02"
type textarea "x"
type input "208"
type input "0,17"
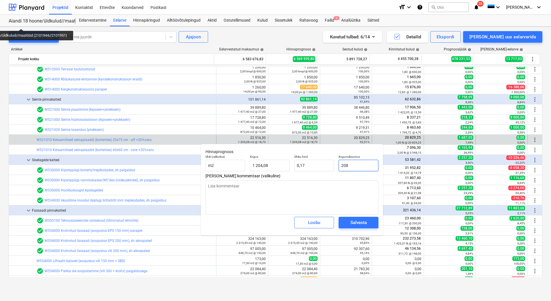
type textarea "x"
type input "2082"
type input "1,73"
type textarea "x"
type input "20829"
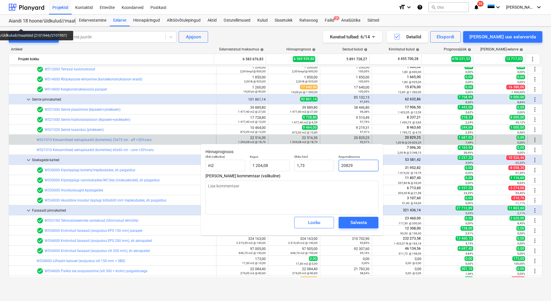
type input "17,30"
type textarea "x"
type input "20829,"
type textarea "x"
type input "20829,2"
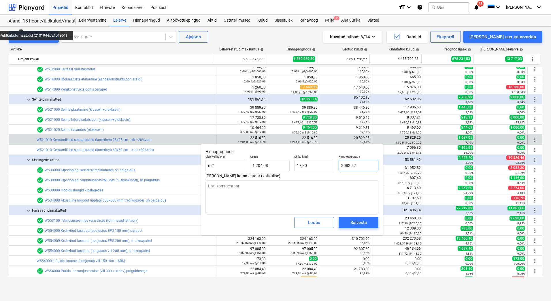
type textarea "x"
type input "20829,25"
type textarea "x"
type input "20 829,25"
click at [354, 224] on div "Salvesta" at bounding box center [358, 222] width 16 height 7
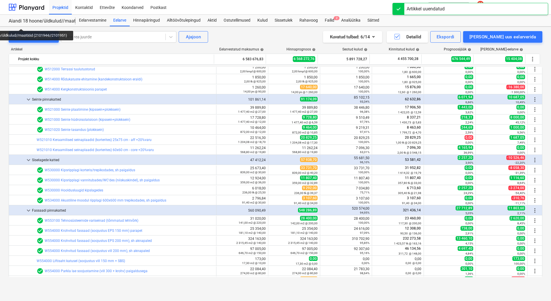
click at [271, 151] on div "568,80 m2 @ 19,80" at bounding box center [294, 152] width 47 height 4
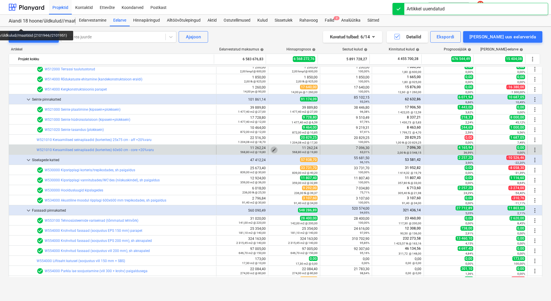
click at [272, 149] on span "edit" at bounding box center [274, 150] width 5 height 5
type textarea "x"
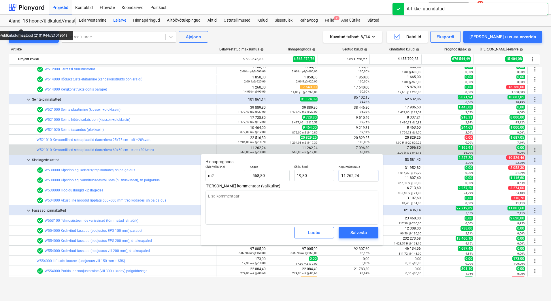
type input "11262,24"
drag, startPoint x: 365, startPoint y: 175, endPoint x: 339, endPoint y: 175, distance: 25.1
click at [339, 175] on input "11262,24" at bounding box center [359, 176] width 40 height 12
type textarea "x"
type input "7"
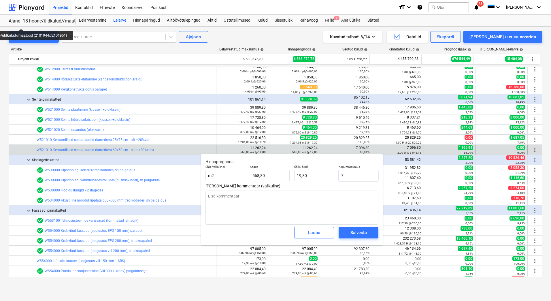
type input "0,01"
type textarea "x"
type input "70"
type input "0,12"
type textarea "x"
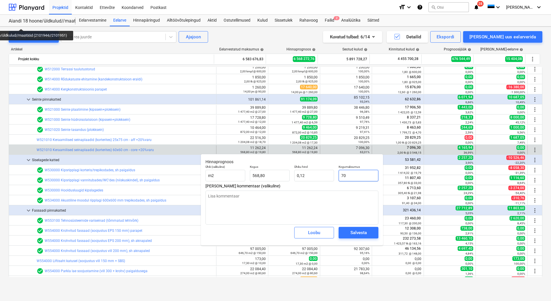
type input "709"
type input "1,25"
type textarea "x"
type input "7096"
type input "12,48"
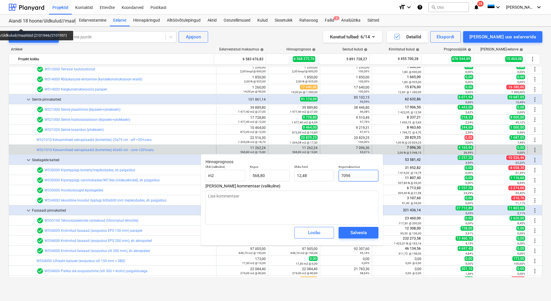
type textarea "x"
type input "7096,"
type textarea "x"
type input "7096,3"
type textarea "x"
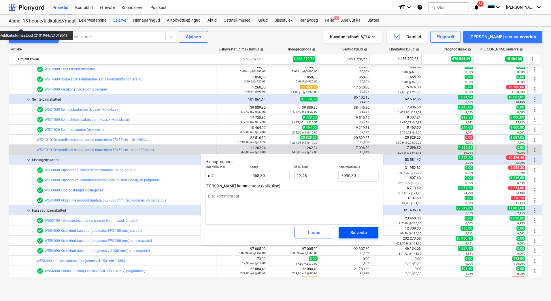
type input "7096,30"
type textarea "x"
type input "7 096,30"
click at [365, 234] on div "Salvesta" at bounding box center [358, 232] width 16 height 7
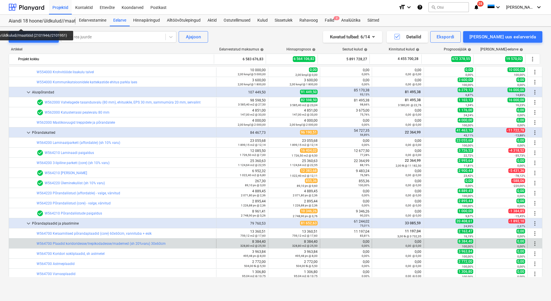
scroll to position [2016, 0]
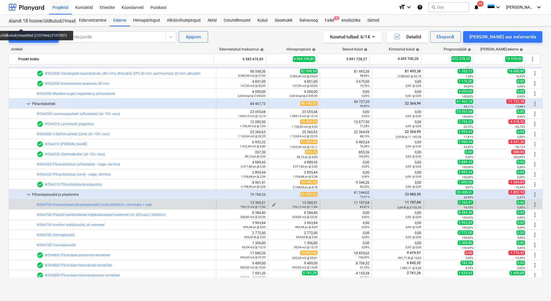
click at [272, 204] on span "edit" at bounding box center [274, 204] width 5 height 5
type textarea "x"
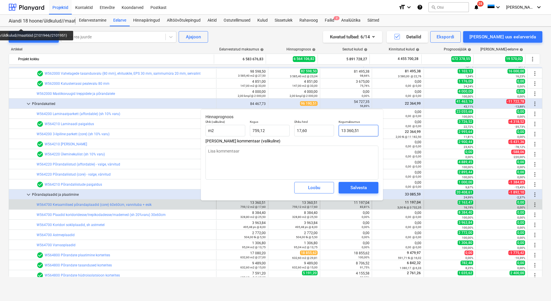
type input "13360,512"
drag, startPoint x: 360, startPoint y: 132, endPoint x: 338, endPoint y: 132, distance: 21.6
click at [338, 132] on div "Kogumaksumus 13360,512" at bounding box center [358, 128] width 44 height 21
type textarea "x"
type input "1"
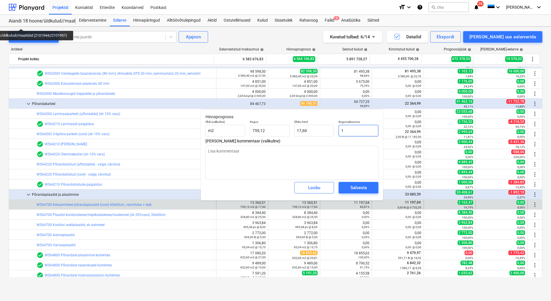
type input "0,00"
type textarea "x"
type input "11"
type input "0,01"
type textarea "x"
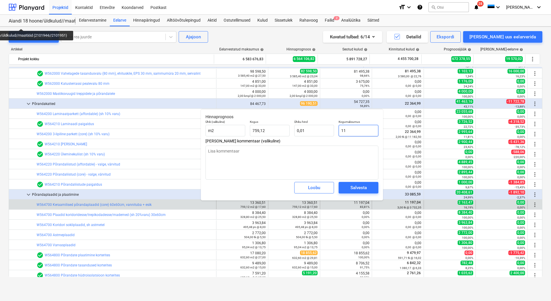
type input "111"
type input "0,15"
type textarea "x"
type input "1119"
type input "1,47"
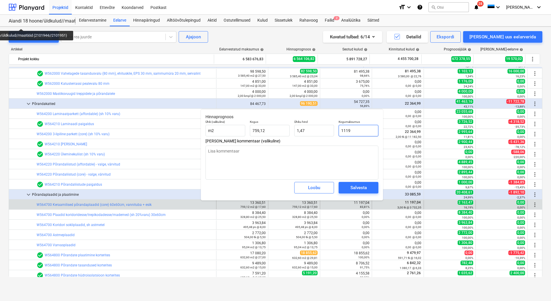
type textarea "x"
type input "11197"
type input "14,75"
type textarea "x"
type input "11197,"
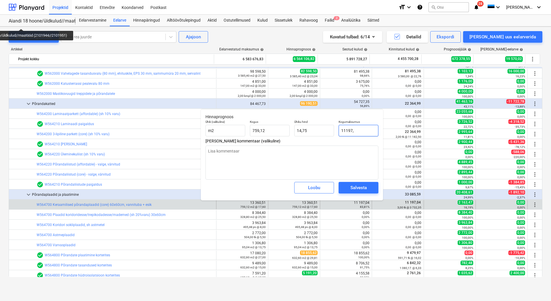
type textarea "x"
type input "11197,0"
type textarea "x"
type input "11197,04"
type textarea "x"
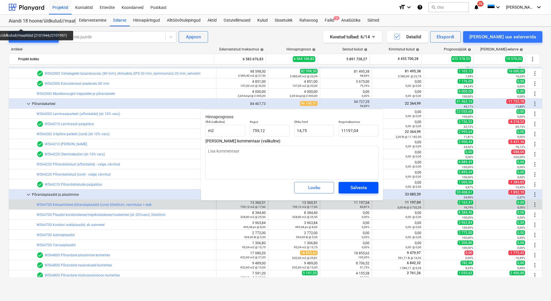
type input "11 197,04"
click at [357, 187] on div "Salvesta" at bounding box center [358, 187] width 16 height 7
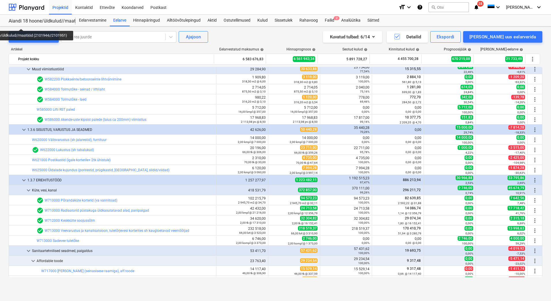
scroll to position [2419, 0]
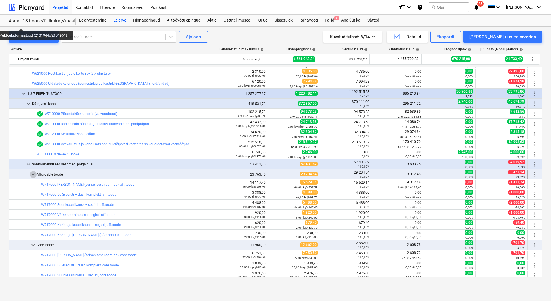
click at [33, 174] on span "keyboard_arrow_down" at bounding box center [33, 174] width 7 height 7
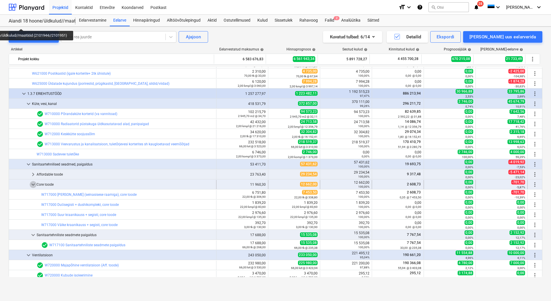
click at [35, 186] on span "keyboard_arrow_down" at bounding box center [33, 184] width 7 height 7
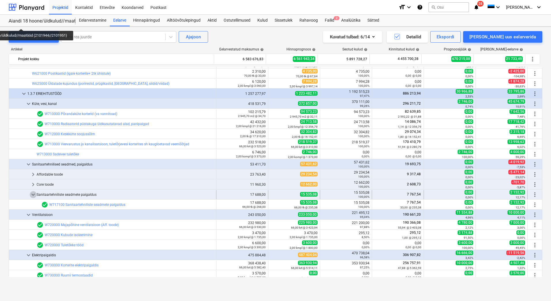
click at [33, 192] on span "keyboard_arrow_down" at bounding box center [33, 194] width 7 height 7
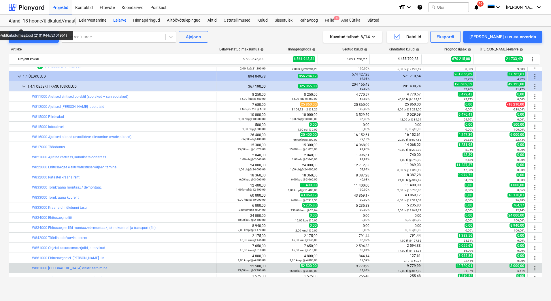
scroll to position [2707, 0]
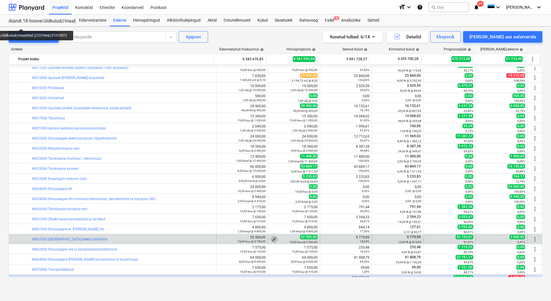
click at [272, 237] on span "edit" at bounding box center [274, 239] width 5 height 5
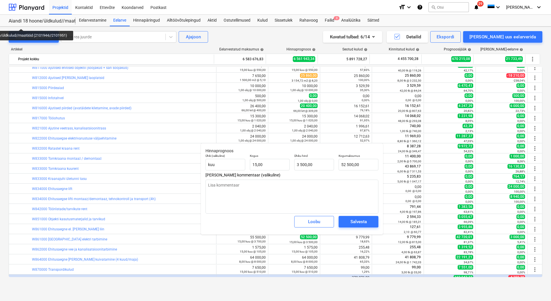
type textarea "x"
type input "52500"
click at [343, 164] on input "52500" at bounding box center [359, 165] width 40 height 12
type textarea "x"
type input "2500"
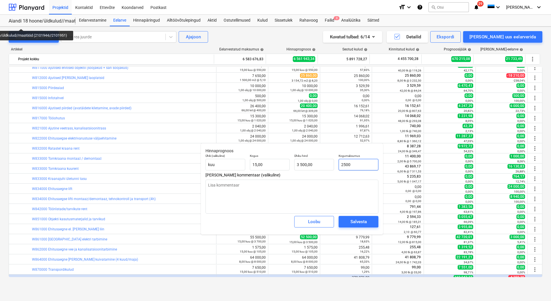
type input "166,67"
type textarea "x"
type input "42500"
type input "2 833,33"
type textarea "x"
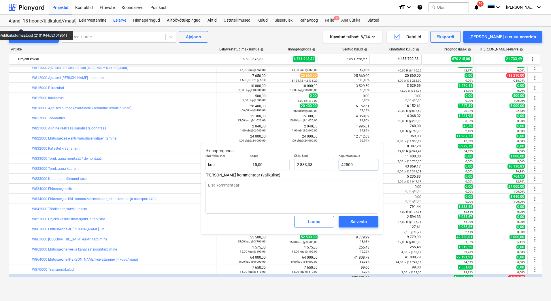
type input "4500"
type input "300,00"
type textarea "x"
type input "40500"
type input "2 700,00"
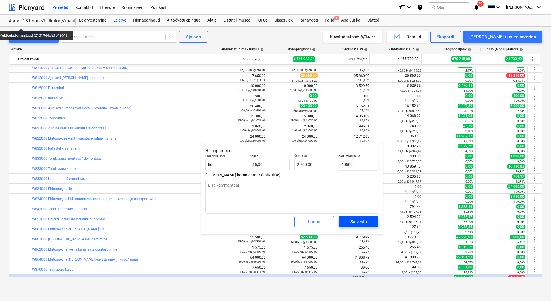
type input "40500"
type textarea "x"
type input "40 500,00"
click at [356, 222] on div "Salvesta" at bounding box center [358, 221] width 16 height 7
type textarea "x"
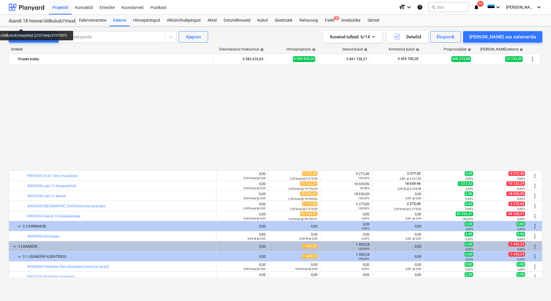
scroll to position [3168, 0]
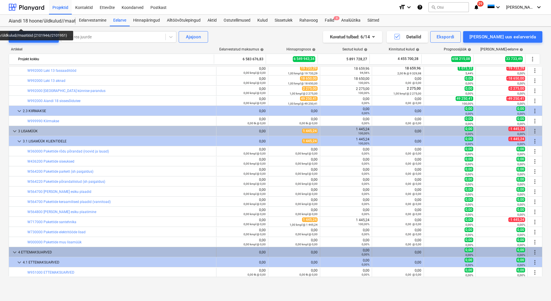
click at [13, 252] on span "keyboard_arrow_down" at bounding box center [14, 252] width 7 height 7
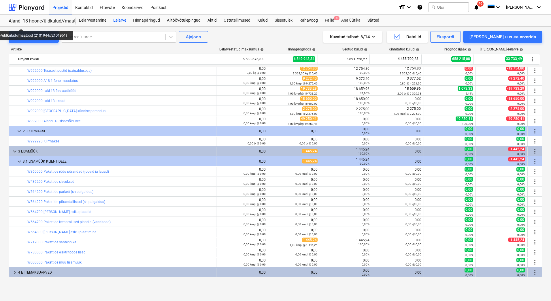
scroll to position [3148, 0]
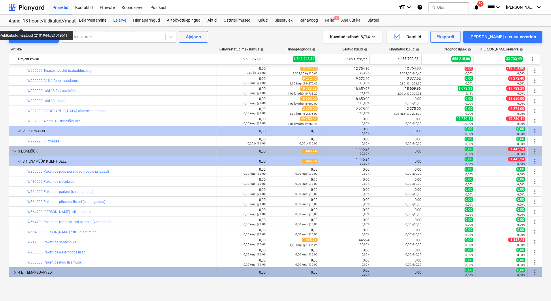
click at [25, 273] on div "4 ETTEMAKSUARVED" at bounding box center [116, 272] width 196 height 9
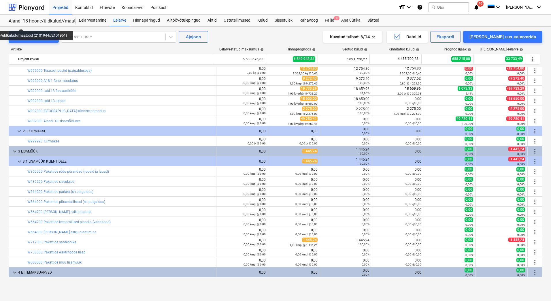
scroll to position [3158, 0]
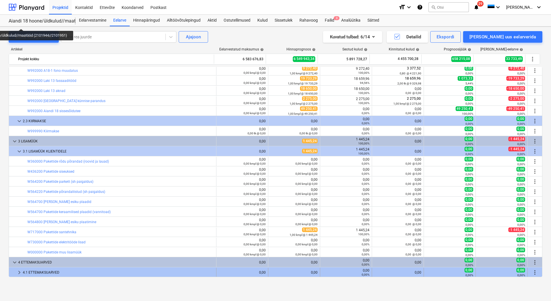
click at [46, 274] on div "4.1 ETTEMAKSUARVED" at bounding box center [118, 272] width 191 height 9
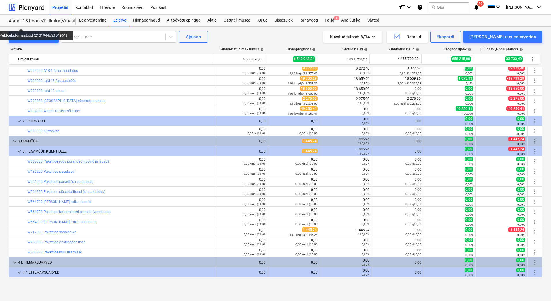
scroll to position [3168, 0]
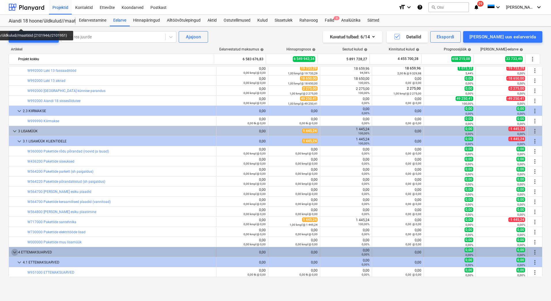
click at [13, 252] on span "keyboard_arrow_down" at bounding box center [14, 252] width 7 height 7
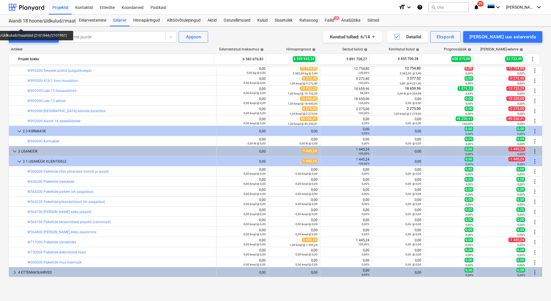
scroll to position [3148, 0]
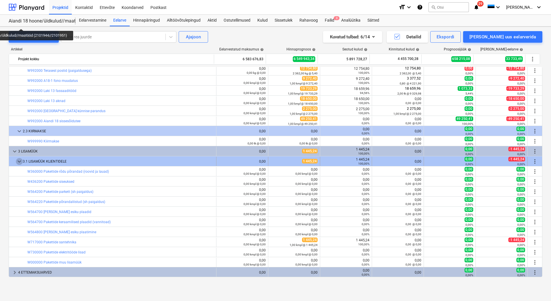
click at [17, 161] on span "keyboard_arrow_down" at bounding box center [19, 161] width 7 height 7
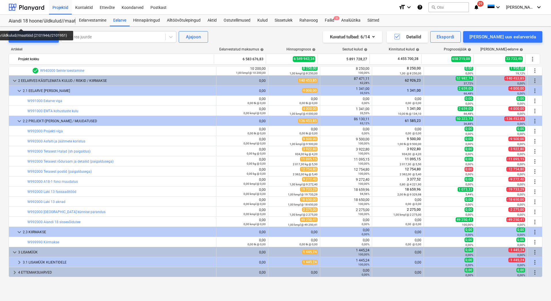
scroll to position [3047, 0]
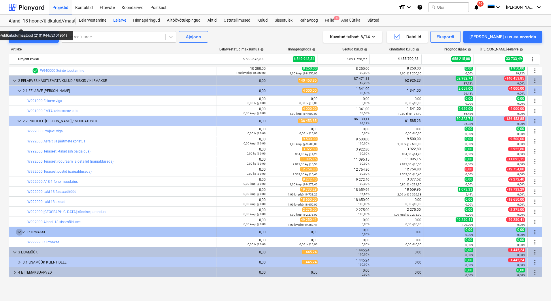
click at [18, 233] on span "keyboard_arrow_down" at bounding box center [19, 231] width 7 height 7
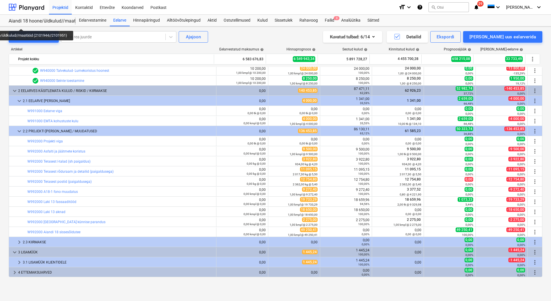
scroll to position [3037, 0]
click at [530, 36] on div "[PERSON_NAME] uus eelarverida" at bounding box center [502, 36] width 67 height 7
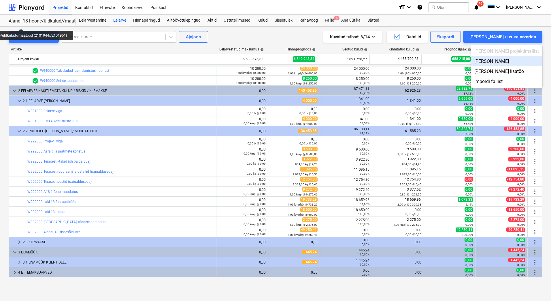
click at [520, 60] on div "Lisa malliväline" at bounding box center [506, 61] width 71 height 10
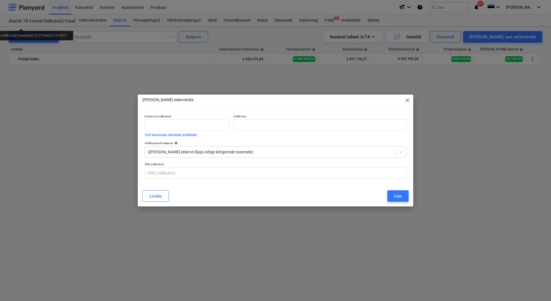
scroll to position [3037, 0]
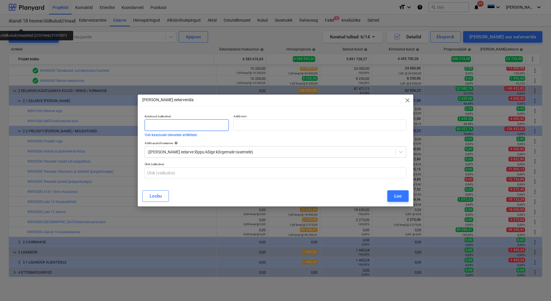
click at [163, 127] on input "text" at bounding box center [187, 125] width 84 height 12
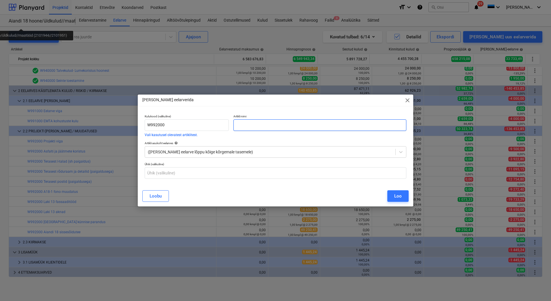
click at [250, 123] on input "text" at bounding box center [319, 125] width 173 height 12
click at [283, 124] on input "Aiandi 18 kanalisatsiooni liitumise ehitus" at bounding box center [319, 125] width 173 height 12
click at [219, 151] on div at bounding box center [270, 152] width 245 height 6
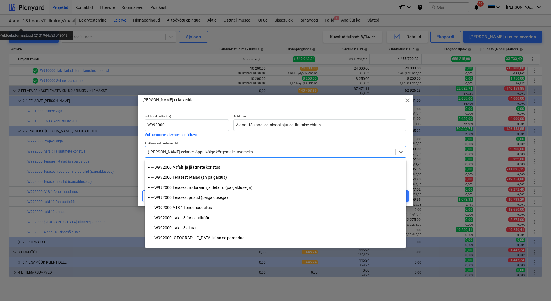
scroll to position [4714, 0]
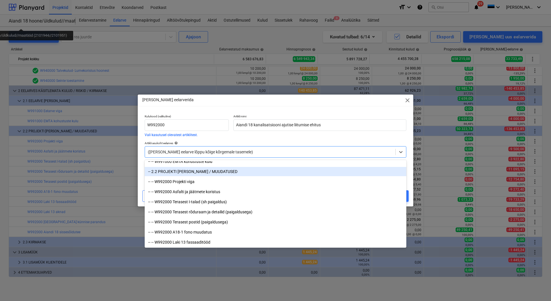
click at [201, 173] on div "-- 2.2 PROJEKTI VEAD / MUUDATUSED" at bounding box center [276, 171] width 262 height 9
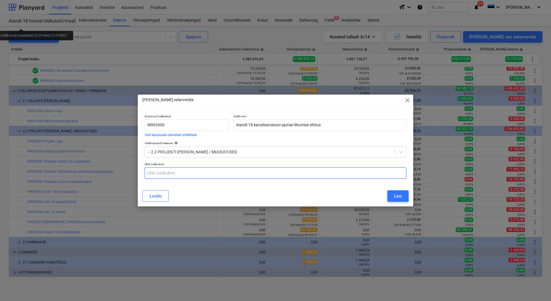
click at [170, 171] on input "text" at bounding box center [276, 173] width 262 height 12
click at [398, 198] on div "Loo" at bounding box center [397, 195] width 7 height 7
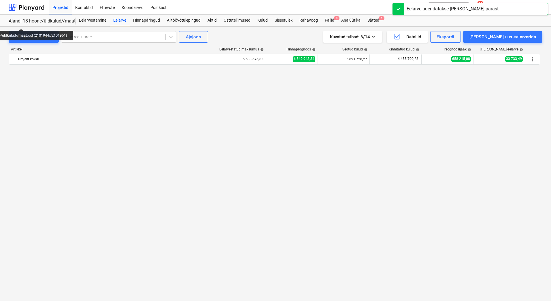
scroll to position [3037, 0]
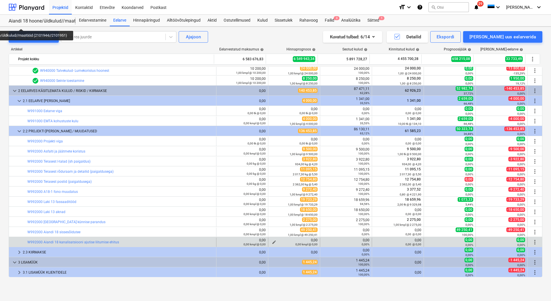
click at [273, 240] on span "edit" at bounding box center [274, 242] width 5 height 5
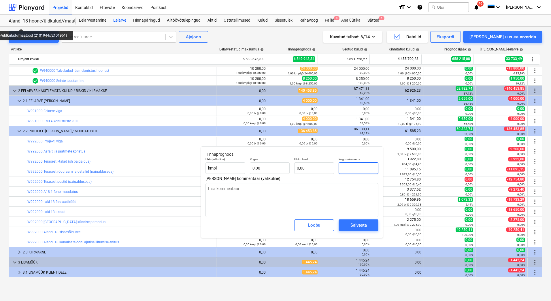
click at [361, 166] on input "text" at bounding box center [359, 168] width 40 height 12
click at [319, 167] on input "text" at bounding box center [314, 168] width 40 height 12
click at [274, 169] on input "text" at bounding box center [270, 168] width 40 height 12
click at [262, 168] on input "text" at bounding box center [270, 168] width 40 height 12
click at [303, 167] on input "text" at bounding box center [314, 168] width 40 height 12
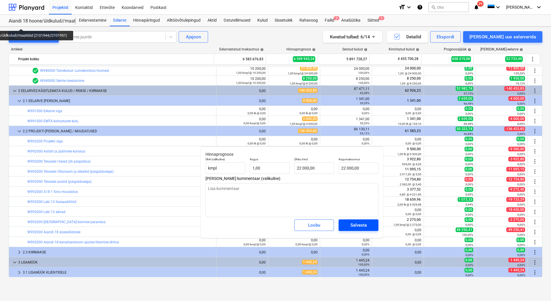
click at [357, 224] on div "Salvesta" at bounding box center [358, 224] width 16 height 7
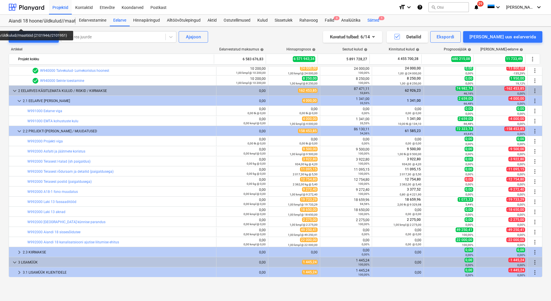
click at [373, 19] on div "Sätted 1" at bounding box center [373, 21] width 19 height 12
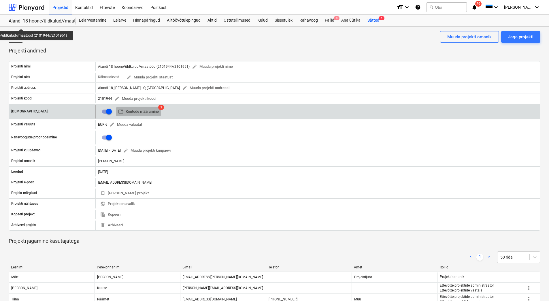
click at [155, 110] on span "table Kontode määramine" at bounding box center [138, 111] width 41 height 7
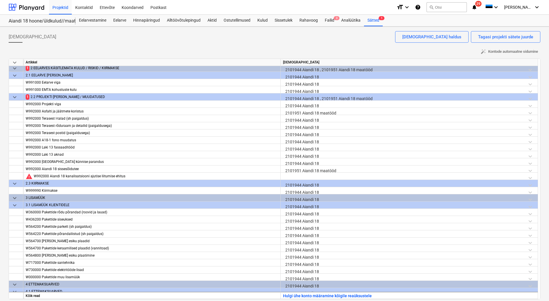
scroll to position [3347, 0]
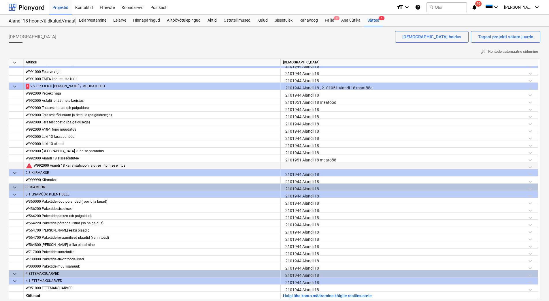
click at [311, 166] on div at bounding box center [409, 167] width 252 height 10
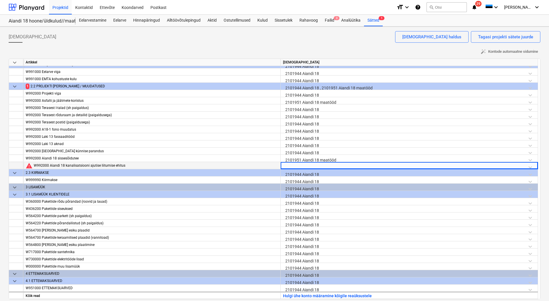
click at [311, 166] on div at bounding box center [409, 167] width 252 height 10
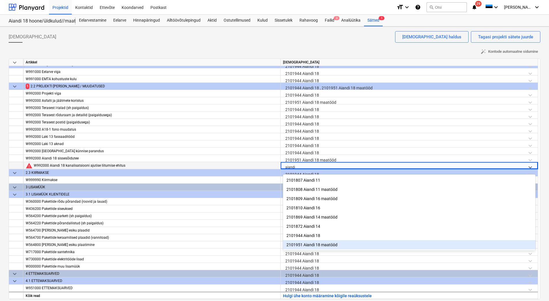
click at [334, 247] on div "2101951 Aiandi 18 maatööd" at bounding box center [409, 244] width 252 height 9
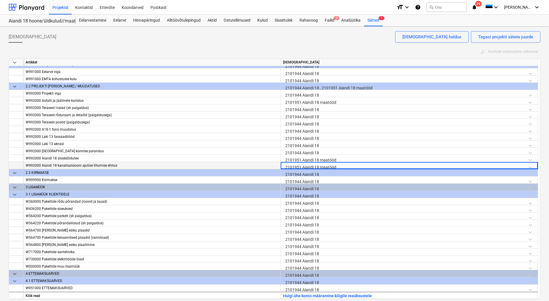
click at [308, 50] on div "auto_fix_high Kontode automaatne sidumine" at bounding box center [275, 51] width 532 height 9
click at [348, 35] on div "Raamatupidamiskontod Tagasi projekti sätete juurde Raamatupidamiskontode haldus" at bounding box center [275, 39] width 532 height 16
click at [9, 121] on div "keyboard_arrow_down Artikkel Raamatupidamiskonto W940000 Talvekulud- Kütmine mü…" at bounding box center [275, 178] width 532 height 241
click at [326, 19] on div "Failid 3" at bounding box center [329, 21] width 16 height 12
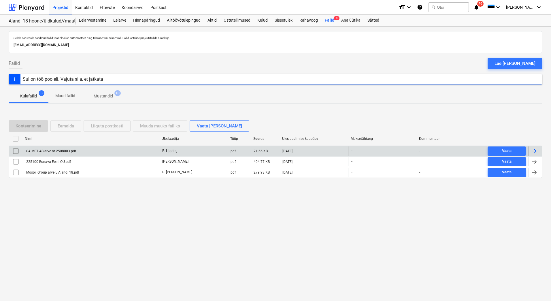
click at [55, 150] on div "SA.MET AS arve nr 2508003.pdf" at bounding box center [50, 151] width 51 height 4
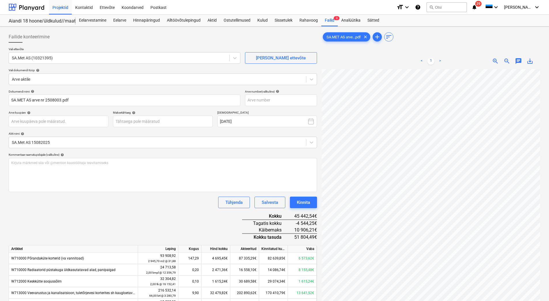
scroll to position [84, 41]
click at [266, 100] on input "text" at bounding box center [281, 101] width 72 height 12
click at [264, 101] on input "text" at bounding box center [281, 101] width 72 height 12
click at [150, 120] on body "Projektid Kontaktid Ettevõte Koondarved Postkast format_size keyboard_arrow_dow…" at bounding box center [274, 150] width 549 height 301
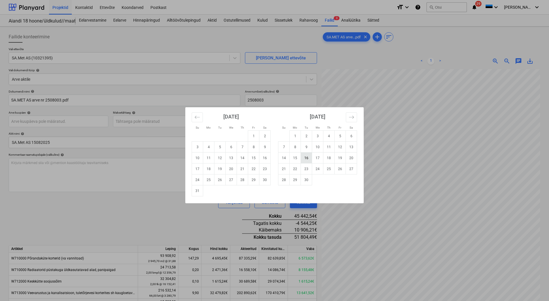
click at [304, 159] on td "16" at bounding box center [306, 157] width 11 height 11
click at [76, 120] on body "Projektid Kontaktid Ettevõte Koondarved Postkast format_size keyboard_arrow_dow…" at bounding box center [274, 150] width 549 height 301
click at [221, 168] on td "19" at bounding box center [219, 168] width 11 height 11
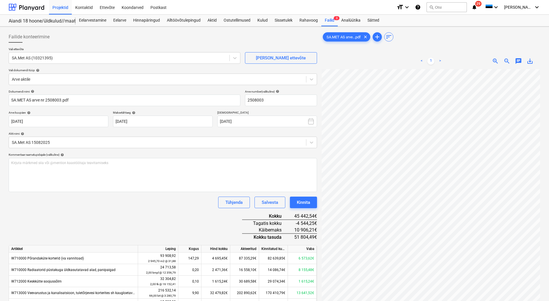
click at [304, 203] on div "Kinnita" at bounding box center [303, 202] width 13 height 7
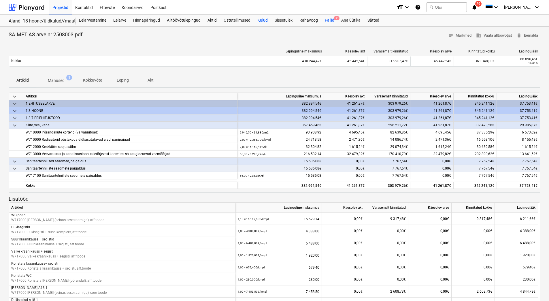
click at [330, 20] on div "Failid 2" at bounding box center [329, 21] width 16 height 12
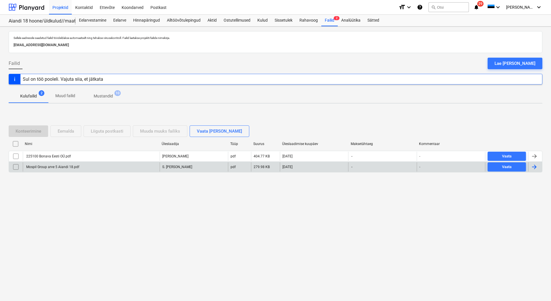
click at [48, 171] on div "Mospil Group arve 5 Aiandi 18.pdf" at bounding box center [91, 166] width 137 height 9
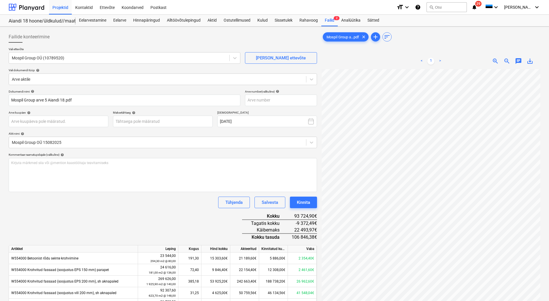
scroll to position [0, 42]
click at [252, 102] on input "text" at bounding box center [281, 101] width 72 height 12
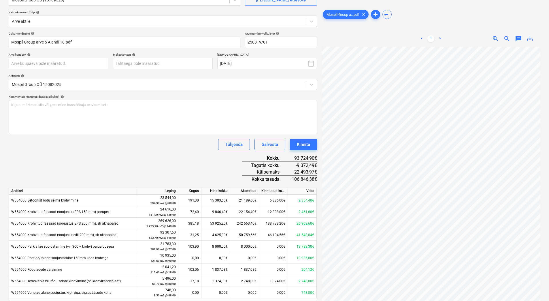
scroll to position [58, 0]
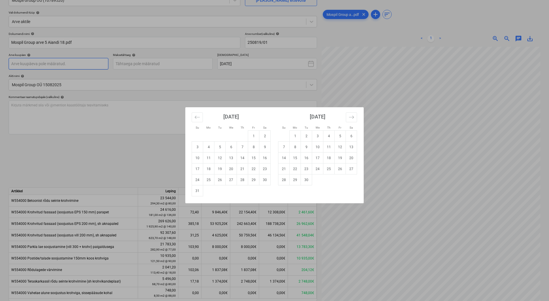
click at [35, 65] on body "Projektid Kontaktid Ettevõte Koondarved Postkast format_size keyboard_arrow_dow…" at bounding box center [274, 92] width 549 height 301
click at [219, 167] on td "19" at bounding box center [219, 168] width 11 height 11
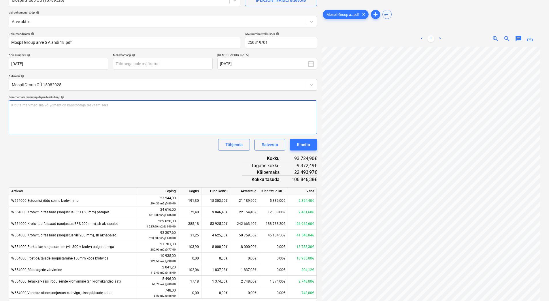
scroll to position [84, 28]
click at [50, 114] on div "Kirjuta märkmed siia või @mention kaastöötaja teavitamiseks ﻿" at bounding box center [163, 117] width 308 height 34
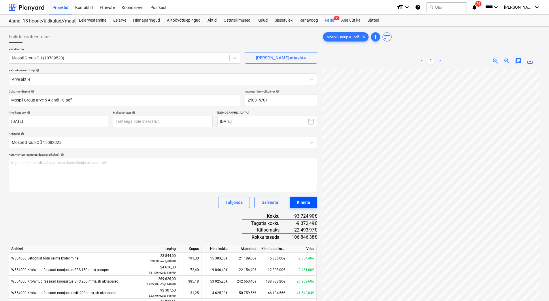
click at [305, 201] on div "Kinnita" at bounding box center [303, 202] width 13 height 7
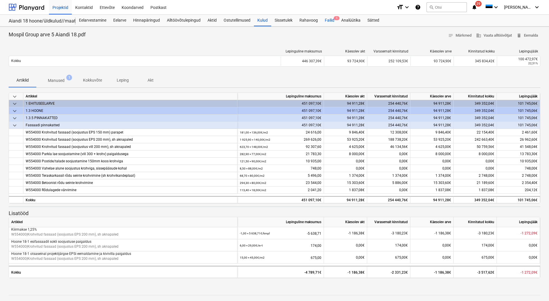
click at [327, 19] on div "Failid 1" at bounding box center [329, 21] width 16 height 12
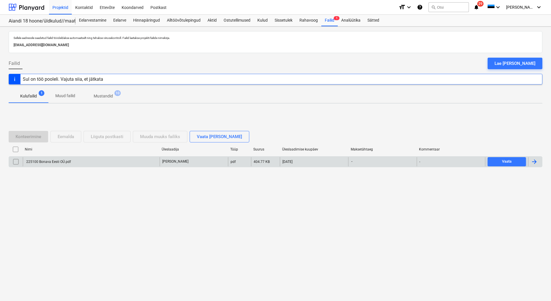
click at [67, 159] on div "225100 Bonava Eesti OÜ.pdf" at bounding box center [91, 161] width 137 height 9
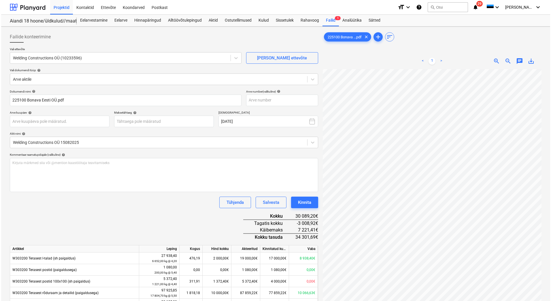
scroll to position [29, 49]
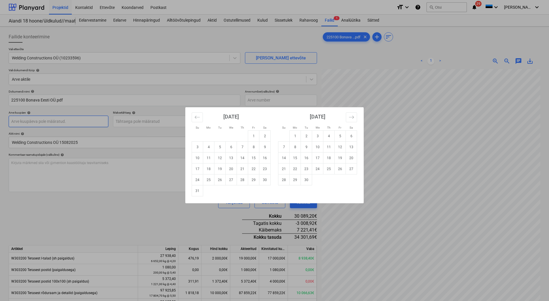
click at [50, 121] on body "Projektid Kontaktid Ettevõte Koondarved Postkast format_size keyboard_arrow_dow…" at bounding box center [274, 150] width 549 height 301
click at [208, 170] on td "18" at bounding box center [208, 168] width 11 height 11
click at [137, 122] on body "Projektid Kontaktid Ettevõte Koondarved Postkast format_size keyboard_arrow_dow…" at bounding box center [274, 150] width 549 height 301
click at [295, 159] on td "15" at bounding box center [295, 157] width 11 height 11
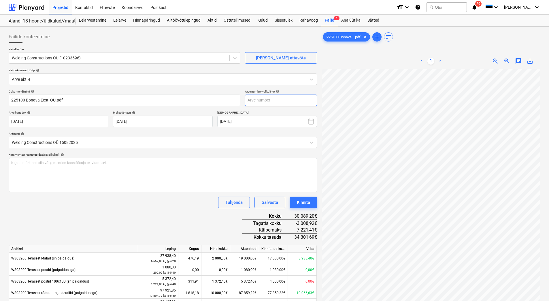
click at [257, 101] on input "text" at bounding box center [281, 101] width 72 height 12
click at [307, 203] on div "Kinnita" at bounding box center [303, 202] width 13 height 7
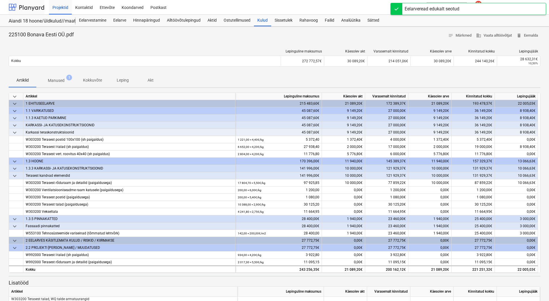
click at [38, 10] on div at bounding box center [27, 7] width 36 height 14
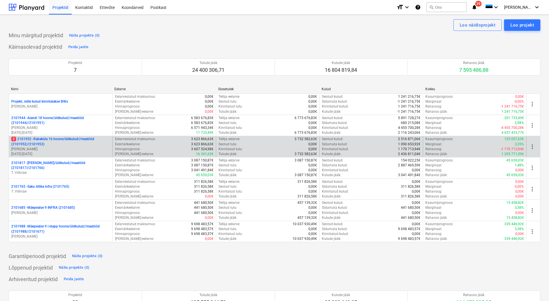
click at [80, 154] on p "01.11.2024 - 31.03.2026" at bounding box center [60, 154] width 99 height 5
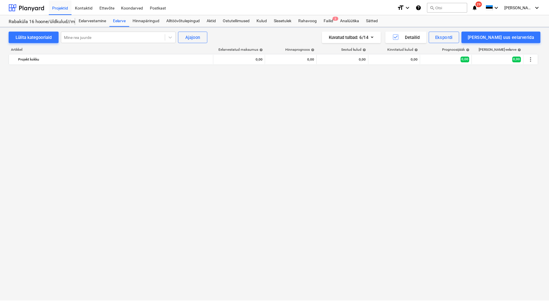
scroll to position [1193, 0]
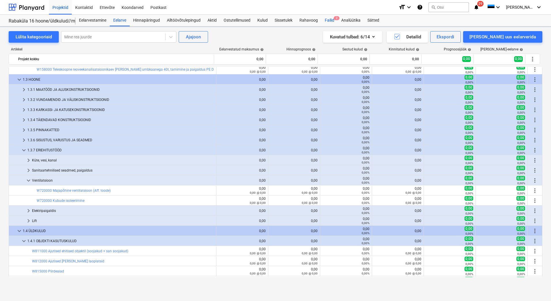
click at [331, 23] on div "Failid 2" at bounding box center [329, 21] width 16 height 12
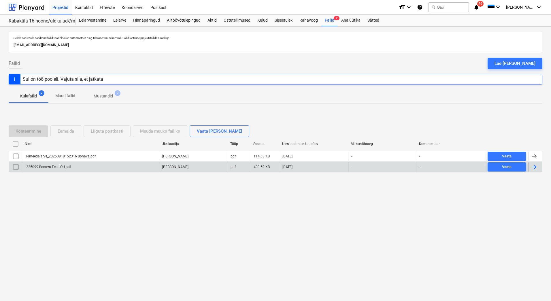
click at [62, 167] on div "225099 Bonava Eesti OÜ.pdf" at bounding box center [48, 167] width 46 height 4
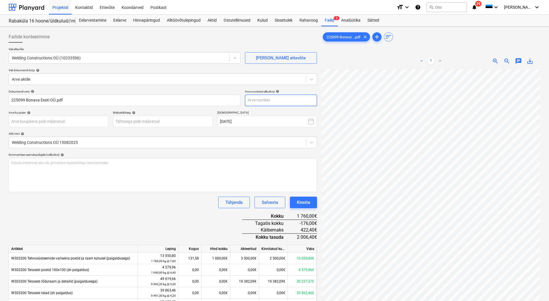
click at [255, 99] on input "text" at bounding box center [281, 101] width 72 height 12
click at [45, 120] on body "Projektid Kontaktid Ettevõte Koondarved Postkast format_size keyboard_arrow_dow…" at bounding box center [274, 150] width 549 height 301
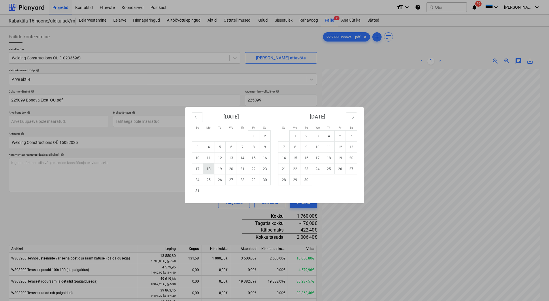
click at [211, 170] on td "18" at bounding box center [208, 168] width 11 height 11
click at [148, 123] on body "Projektid Kontaktid Ettevõte Koondarved Postkast format_size keyboard_arrow_dow…" at bounding box center [274, 150] width 549 height 301
click at [307, 156] on td "16" at bounding box center [306, 157] width 11 height 11
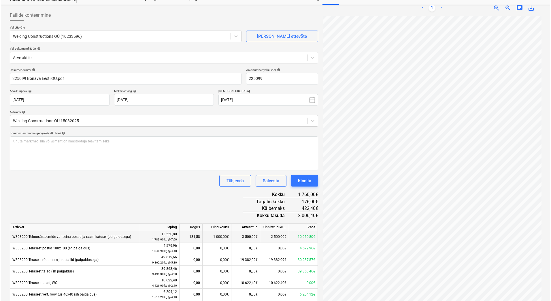
scroll to position [115, 0]
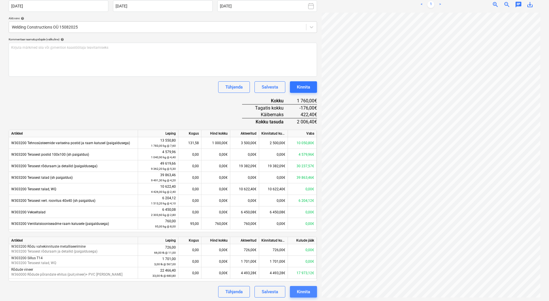
click at [297, 290] on div "Kinnita" at bounding box center [303, 291] width 13 height 7
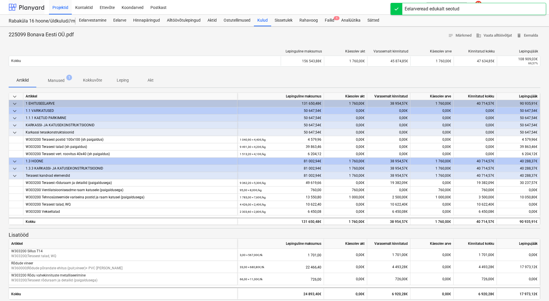
click at [38, 7] on div at bounding box center [27, 7] width 36 height 14
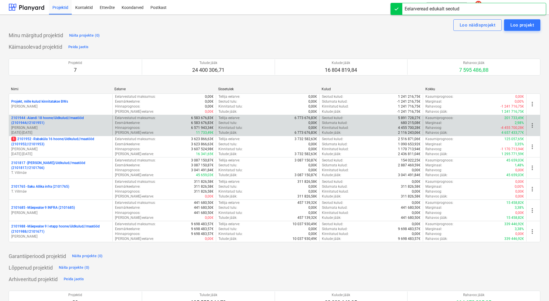
click at [64, 129] on p "[PERSON_NAME]" at bounding box center [60, 127] width 99 height 5
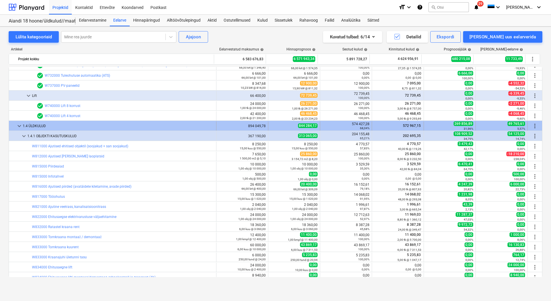
scroll to position [2605, 0]
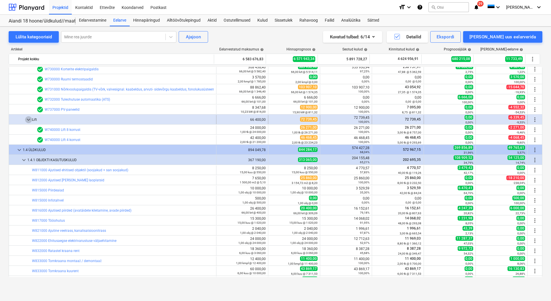
click at [29, 119] on span "keyboard_arrow_down" at bounding box center [28, 119] width 7 height 7
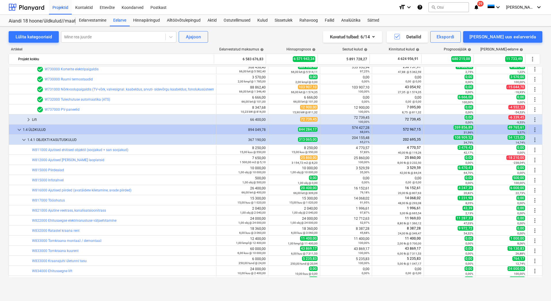
scroll to position [2547, 0]
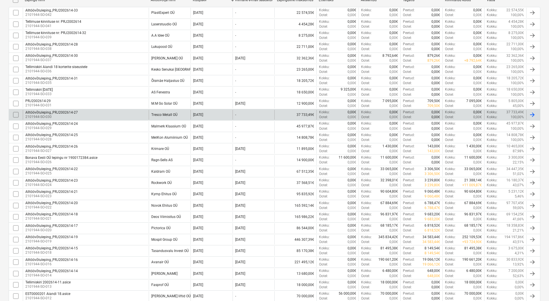
scroll to position [144, 0]
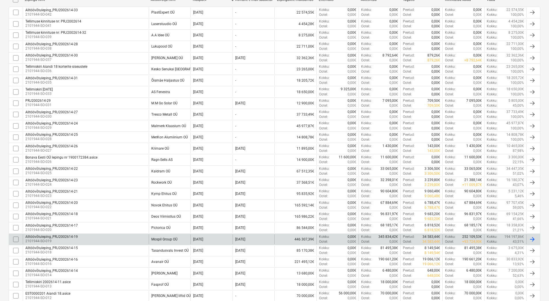
click at [137, 240] on div "Alltöövõtuleping_PRJ2002614-19 2101944-SO-019" at bounding box center [86, 239] width 126 height 10
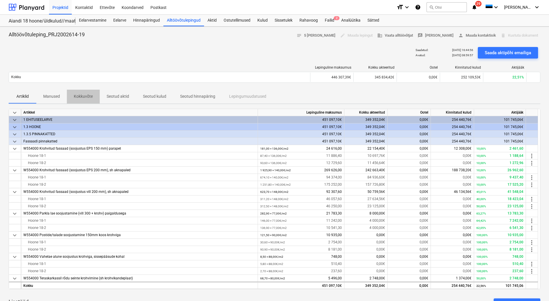
click at [87, 99] on p "Kokkuvõte" at bounding box center [83, 96] width 19 height 6
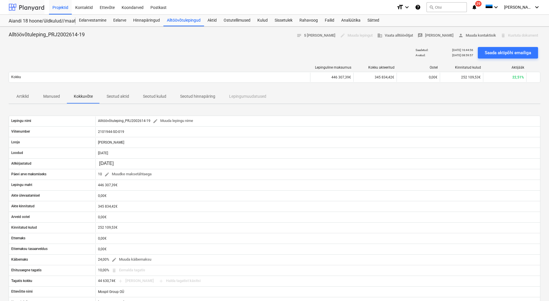
click at [31, 3] on div at bounding box center [27, 7] width 36 height 14
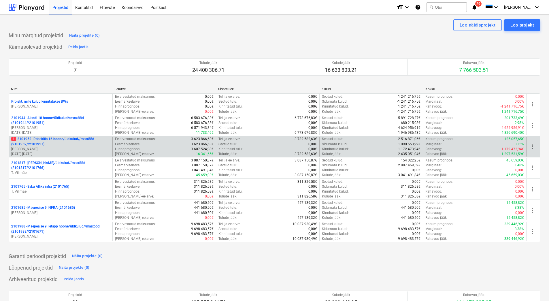
click at [52, 144] on p "1 2101952 - Rabaküla 16 hoone/üldkulud//maatööd (2101952//2101953)" at bounding box center [60, 142] width 99 height 10
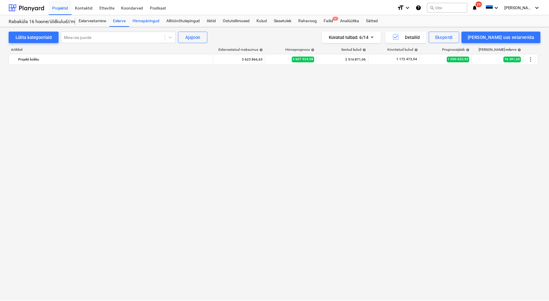
scroll to position [1193, 0]
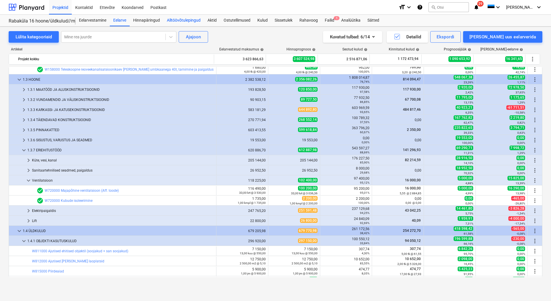
click at [175, 18] on div "Alltöövõtulepingud" at bounding box center [183, 21] width 41 height 12
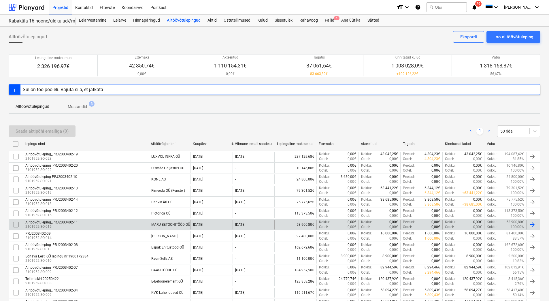
click at [101, 222] on div "Alltöövõtuleping_PRJ2003402-11 2101952-SO-015" at bounding box center [86, 225] width 126 height 10
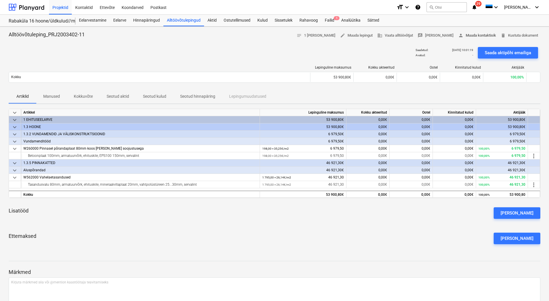
click at [474, 36] on span "person Muuda kontaktisik" at bounding box center [477, 35] width 38 height 7
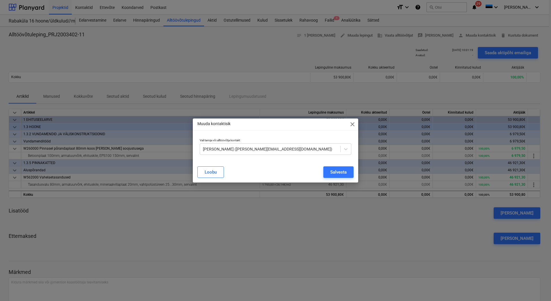
click at [353, 123] on span "close" at bounding box center [352, 124] width 7 height 7
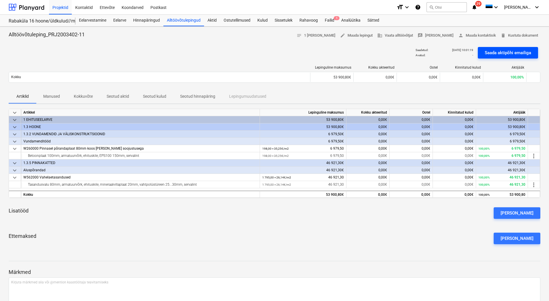
click at [508, 54] on div "Saada aktipõhi emailiga" at bounding box center [508, 52] width 46 height 7
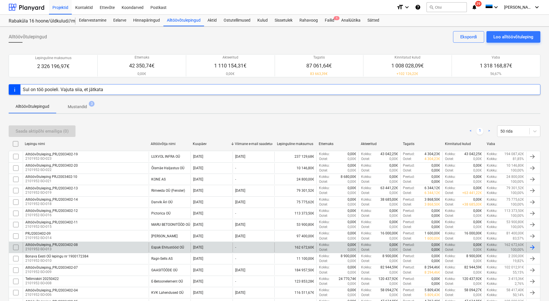
click at [171, 250] on div "Espak Ehitustööd OÜ" at bounding box center [170, 247] width 42 height 10
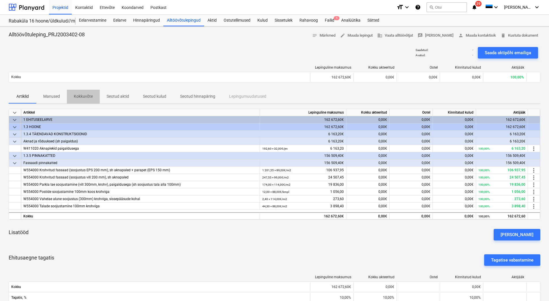
click at [82, 100] on span "Kokkuvõte" at bounding box center [83, 97] width 33 height 10
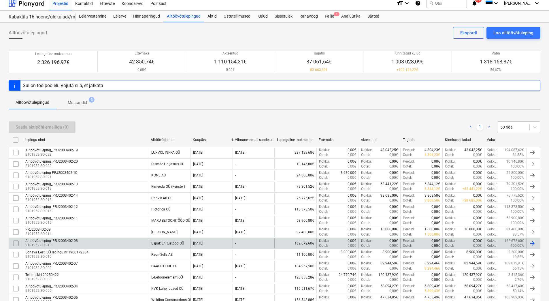
scroll to position [29, 0]
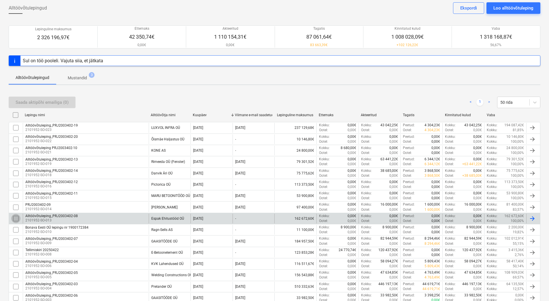
click at [15, 217] on input "checkbox" at bounding box center [15, 218] width 9 height 9
click at [94, 214] on div "Alltöövõtuleping_PRJ2003402-08 2101952-SO-013" at bounding box center [86, 219] width 126 height 10
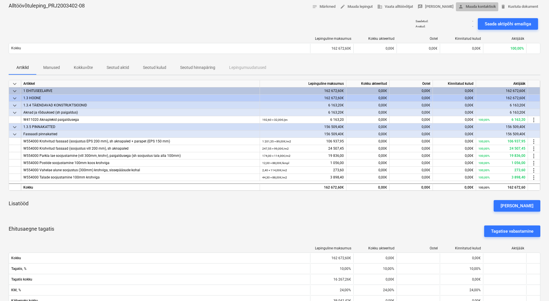
click at [481, 7] on span "person Muuda kontaktisik" at bounding box center [477, 6] width 38 height 7
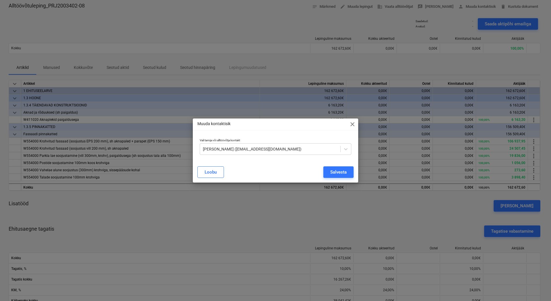
click at [350, 125] on span "close" at bounding box center [352, 124] width 7 height 7
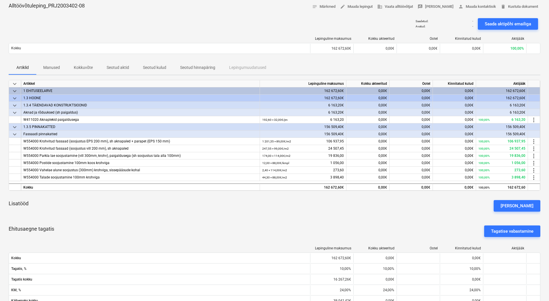
click at [334, 61] on div "Artiklid Manused Kokkuvõte Seotud aktid Seotud kulud Seotud hinnapäring Lepingu…" at bounding box center [275, 68] width 532 height 14
click at [187, 32] on div "Lepinguline maksumus Kokku akteeritud Ootel Kinnitatud kulud Aktijääk Kokku 162…" at bounding box center [275, 46] width 532 height 29
click at [43, 210] on div "Lisatööd Lisa lisatöö" at bounding box center [275, 205] width 532 height 21
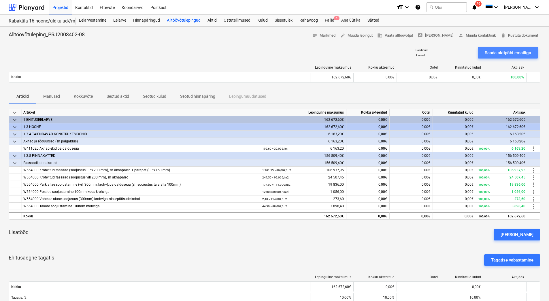
click at [503, 54] on div "Saada aktipõhi emailiga" at bounding box center [508, 52] width 46 height 7
click at [475, 35] on span "person Muuda kontaktisik" at bounding box center [477, 35] width 38 height 7
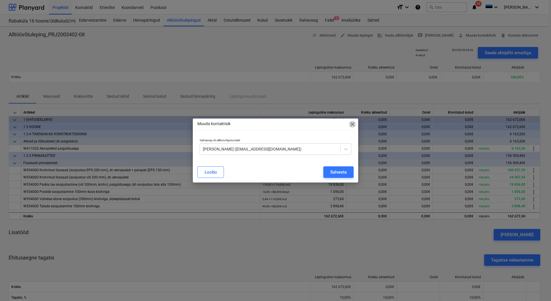
click at [352, 124] on span "close" at bounding box center [352, 124] width 7 height 7
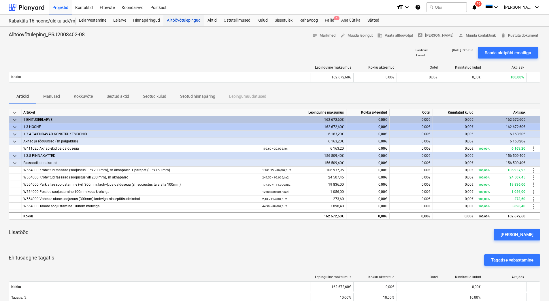
click at [176, 20] on div "Alltöövõtulepingud" at bounding box center [183, 21] width 41 height 12
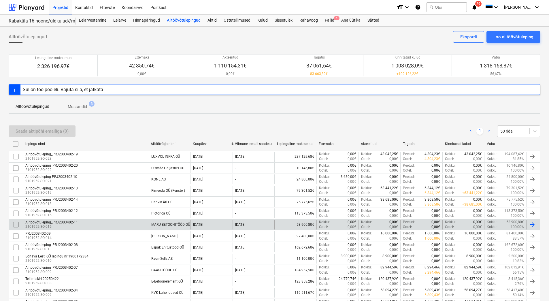
click at [127, 224] on div "Alltöövõtuleping_PRJ2003402-11 2101952-SO-015" at bounding box center [86, 225] width 126 height 10
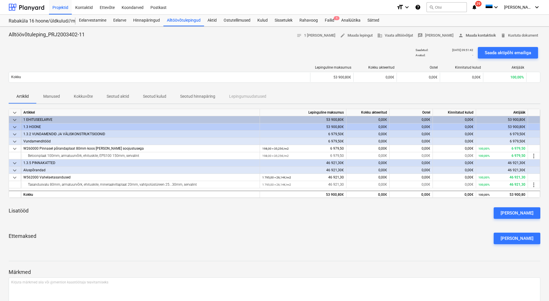
click at [470, 37] on span "person Muuda kontaktisik" at bounding box center [477, 35] width 38 height 7
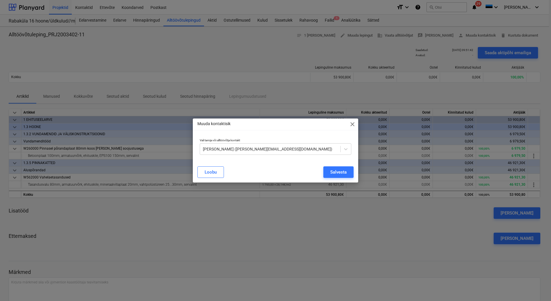
click at [352, 123] on span "close" at bounding box center [352, 124] width 7 height 7
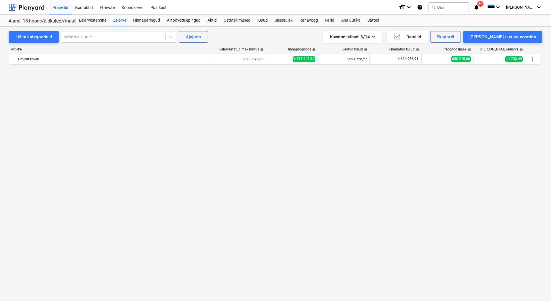
scroll to position [2547, 0]
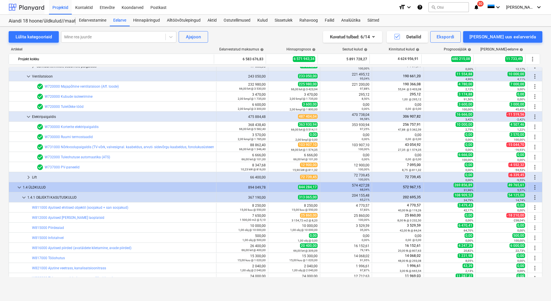
click at [24, 9] on div at bounding box center [27, 7] width 36 height 14
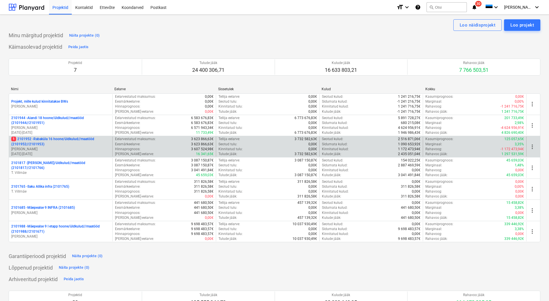
click at [50, 146] on p "1 2101952 - [GEOGRAPHIC_DATA] 16 hoone/üldkulud//maatööd (2101952//2101953)" at bounding box center [60, 142] width 99 height 10
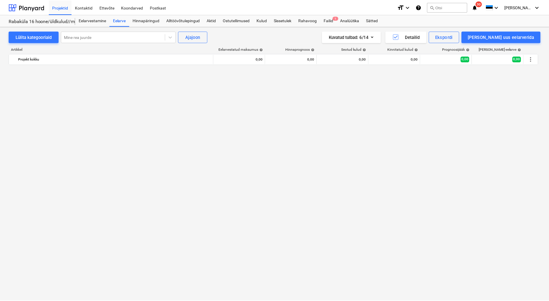
scroll to position [1193, 0]
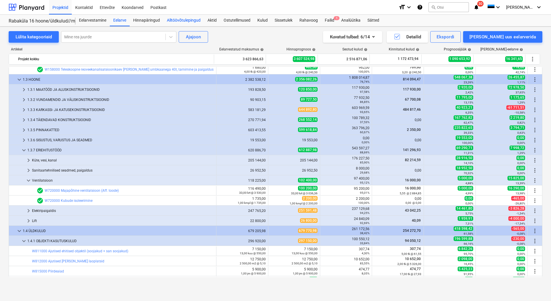
click at [181, 22] on div "Alltöövõtulepingud" at bounding box center [183, 21] width 41 height 12
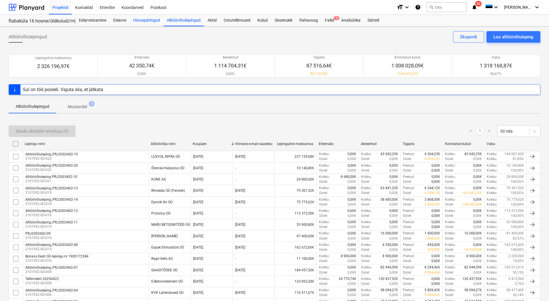
click at [141, 22] on div "Hinnapäringud" at bounding box center [147, 21] width 34 height 12
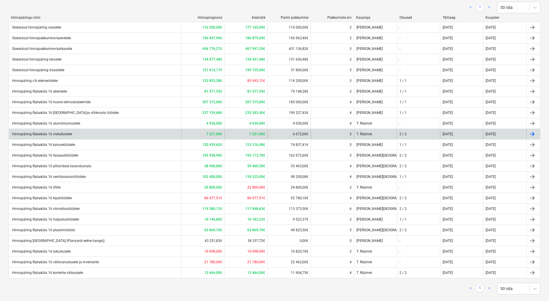
scroll to position [96, 0]
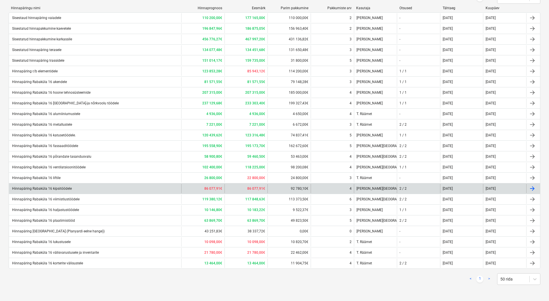
click at [61, 188] on div "Hinnapäring Rabaküla 16 kipsitöödele" at bounding box center [41, 188] width 61 height 4
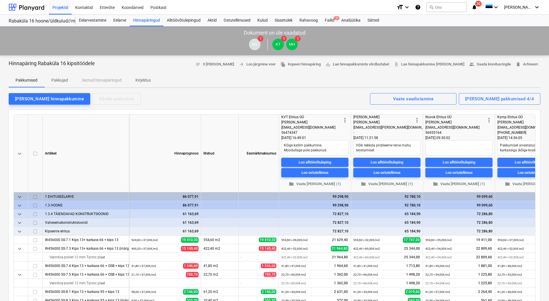
type textarea "x"
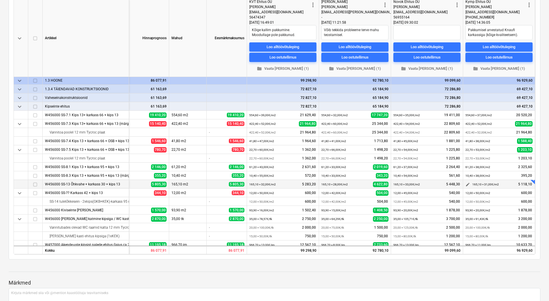
scroll to position [29, 34]
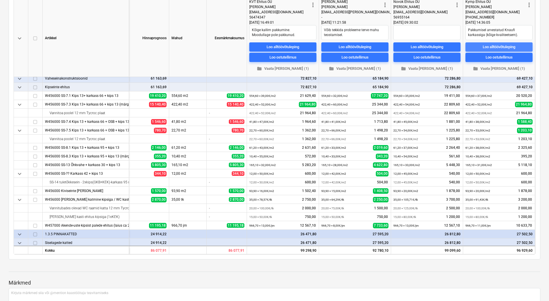
click at [513, 46] on div "Loo alltöövõtuleping" at bounding box center [499, 47] width 33 height 7
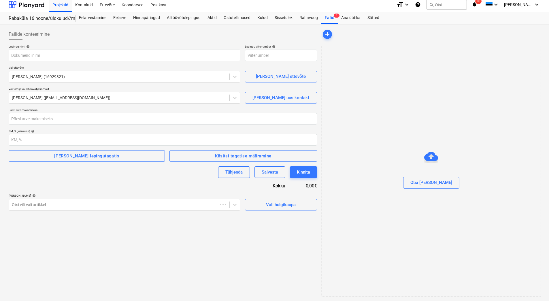
scroll to position [3, 0]
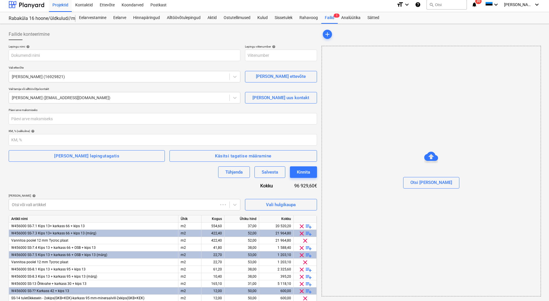
type input "2101952-SO-025"
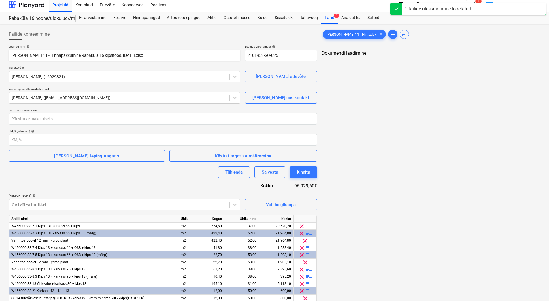
drag, startPoint x: 136, startPoint y: 54, endPoint x: 9, endPoint y: 59, distance: 126.9
click at [9, 59] on input "[PERSON_NAME] 11 - Hinnapakkumine Rabaküla 16 kipsitööd, [DATE].xlsx" at bounding box center [125, 56] width 232 height 12
paste input "Alltöövõtuleping_PRJ2003402-17"
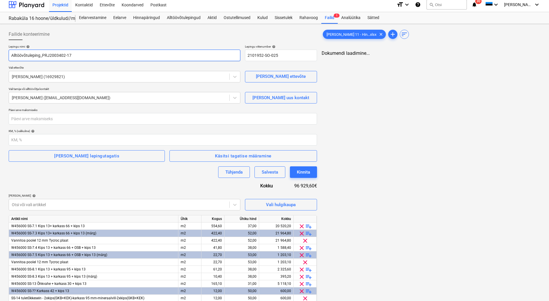
type input "Alltöövõtuleping_PRJ2003402-17"
click at [133, 41] on div at bounding box center [163, 42] width 308 height 5
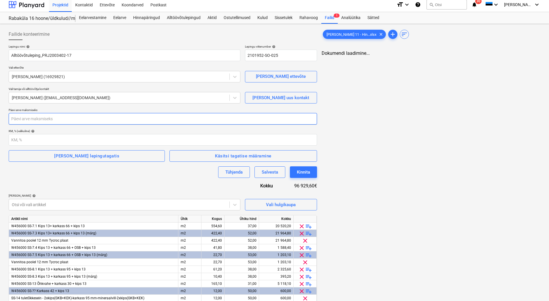
click at [14, 118] on input "number" at bounding box center [163, 119] width 308 height 12
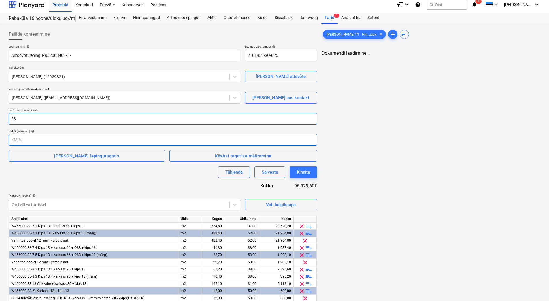
type input "28"
click at [38, 137] on input "number" at bounding box center [163, 140] width 308 height 12
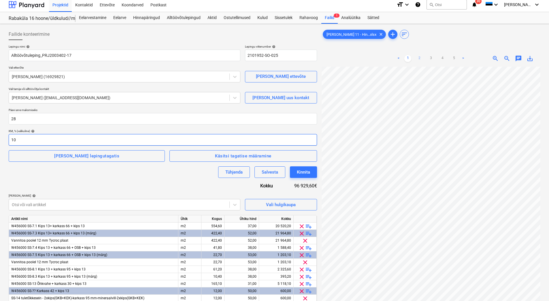
type input "10"
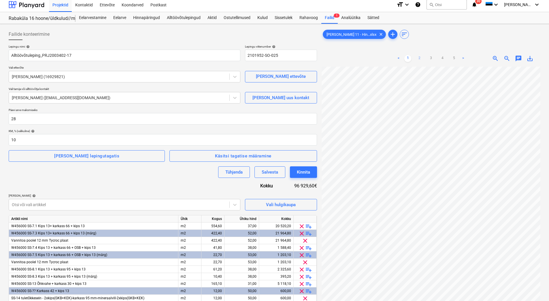
click at [418, 60] on link "2" at bounding box center [419, 58] width 7 height 7
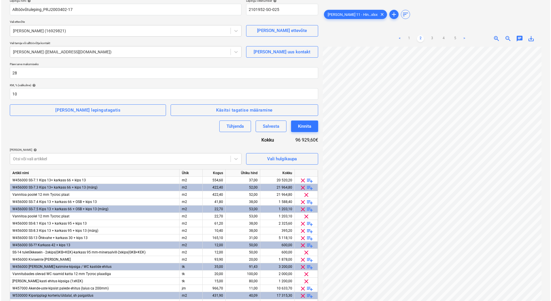
scroll to position [84, 0]
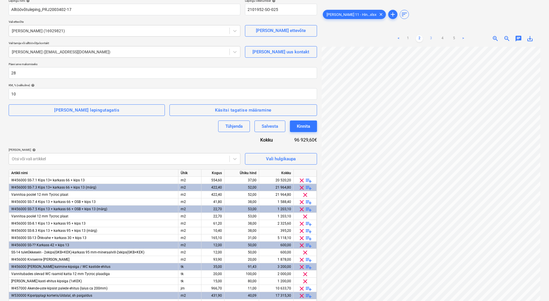
click at [430, 38] on link "3" at bounding box center [430, 38] width 7 height 7
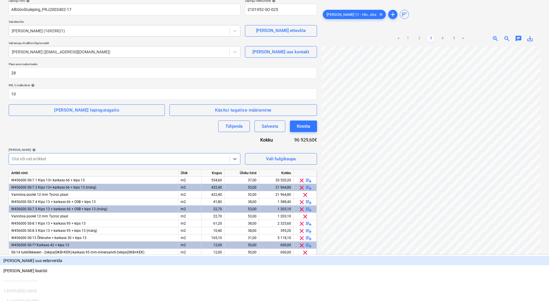
click at [29, 161] on div at bounding box center [119, 159] width 215 height 6
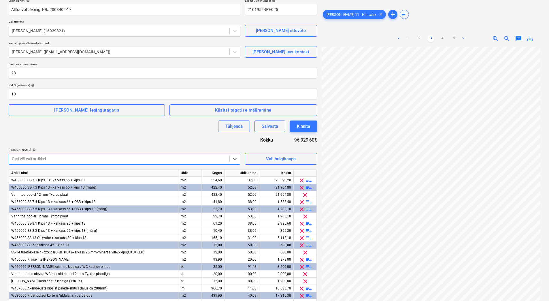
click at [40, 156] on div at bounding box center [119, 159] width 215 height 6
click at [53, 125] on div "Tühjenda Salvesta Kinnita" at bounding box center [163, 126] width 308 height 12
click at [115, 113] on span "[PERSON_NAME] lepingutagatis" at bounding box center [86, 109] width 143 height 7
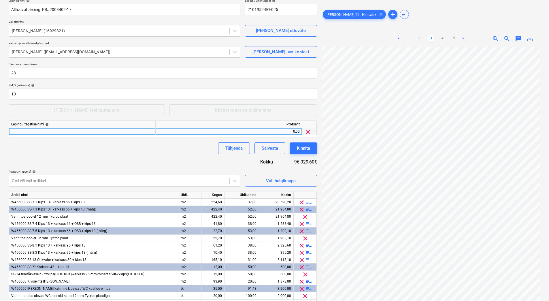
click at [52, 130] on div at bounding box center [82, 131] width 147 height 7
type input "Kiirmakse allahindlus"
click at [197, 133] on div "0,00" at bounding box center [229, 131] width 142 height 7
type input "10"
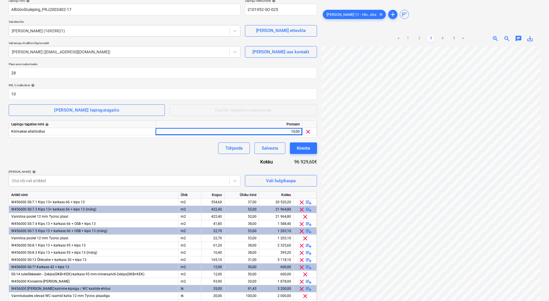
drag, startPoint x: 51, startPoint y: 131, endPoint x: 15, endPoint y: 136, distance: 36.4
click at [6, 136] on div "Failide konteerimine Lepingu nimi help Alltöövõtuleping_PRJ2003402-17 Lepingu v…" at bounding box center [274, 179] width 549 height 402
click at [49, 132] on div "Kiirmakse allahindlus" at bounding box center [82, 131] width 147 height 7
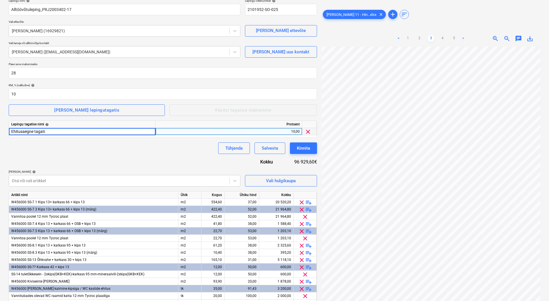
type input "Ehitusaegne tagatis"
click at [50, 146] on div "Tühjenda Salvesta Kinnita" at bounding box center [163, 148] width 308 height 12
click at [305, 149] on div "Kinnita" at bounding box center [303, 147] width 13 height 7
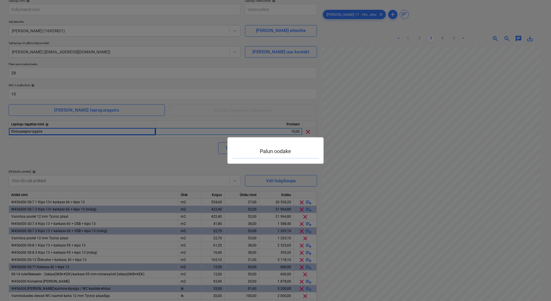
type input "2101952-SO-025"
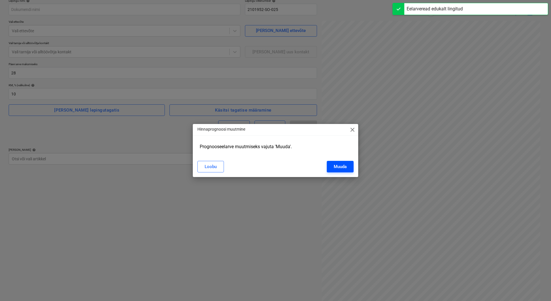
click at [336, 165] on div "Muuda" at bounding box center [340, 166] width 13 height 7
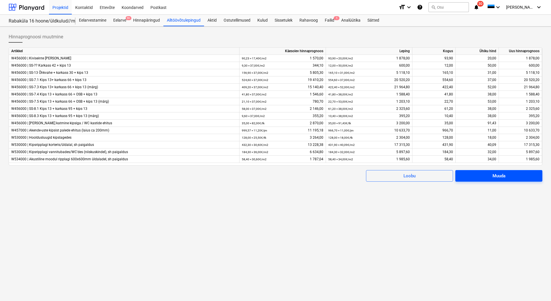
click at [497, 175] on div "Muuda" at bounding box center [498, 175] width 13 height 7
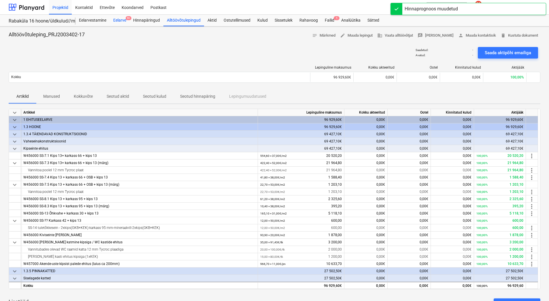
click at [120, 23] on div "Eelarve 9+" at bounding box center [120, 21] width 20 height 12
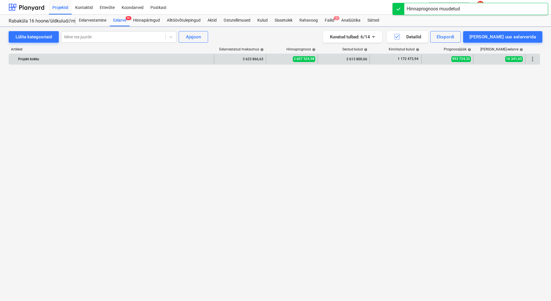
scroll to position [1193, 0]
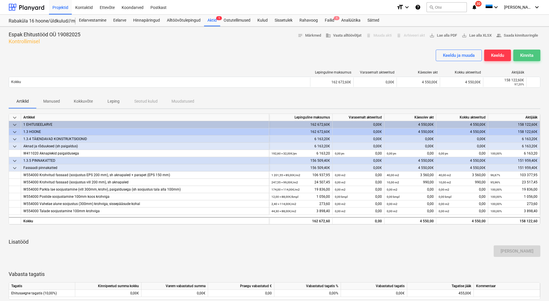
click at [525, 57] on div "Kinnita" at bounding box center [526, 55] width 13 height 7
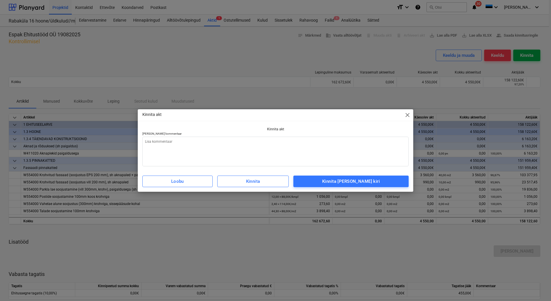
type textarea "x"
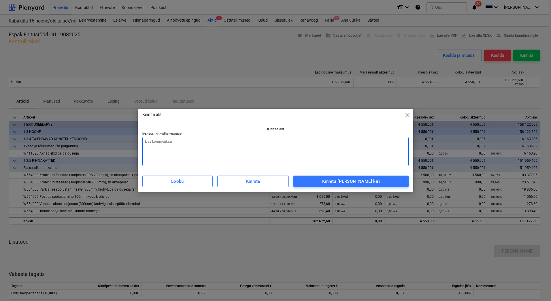
click at [290, 150] on textarea at bounding box center [275, 152] width 266 height 30
type textarea "L"
type textarea "x"
type textarea "Li"
type textarea "x"
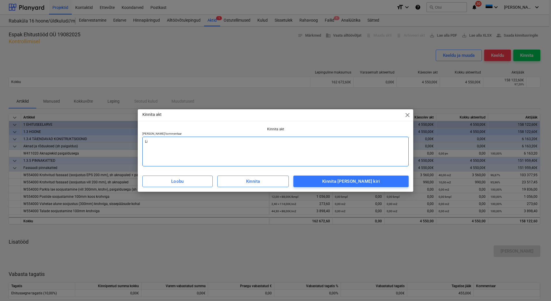
type textarea "Lis"
type textarea "x"
type textarea "[PERSON_NAME]"
type textarea "x"
type textarea "Lisad"
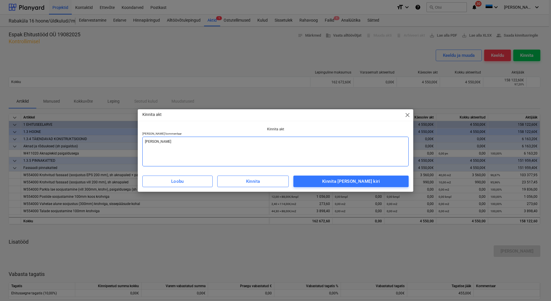
type textarea "x"
type textarea "Lisada"
type textarea "x"
type textarea "Lisada"
type textarea "x"
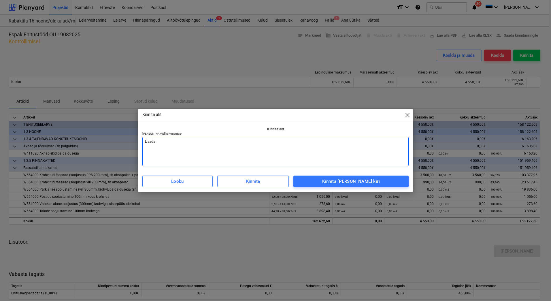
type textarea "Lisada a"
type textarea "x"
type textarea "Lisada ar"
type textarea "x"
type textarea "[PERSON_NAME] arv"
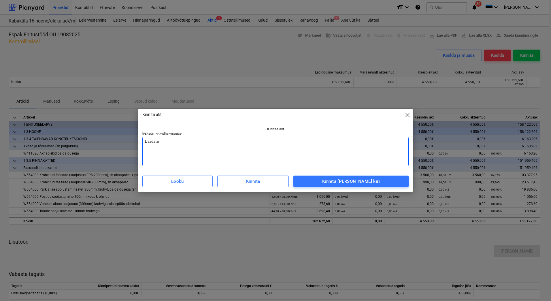
type textarea "x"
type textarea "[PERSON_NAME]"
type textarea "x"
type textarea "[PERSON_NAME]"
type textarea "x"
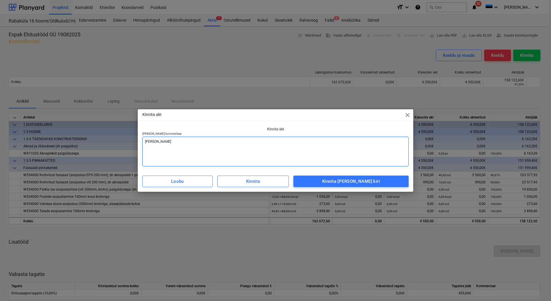
type textarea "[PERSON_NAME] arve v"
type textarea "x"
type textarea "[PERSON_NAME] arve va"
type textarea "x"
type textarea "[PERSON_NAME] arve vas"
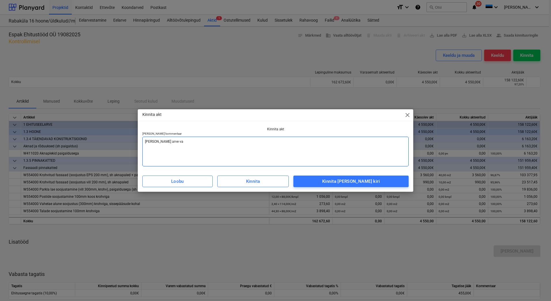
type textarea "x"
type textarea "[PERSON_NAME] arve vast"
type textarea "x"
type textarea "[PERSON_NAME] [PERSON_NAME]"
type textarea "x"
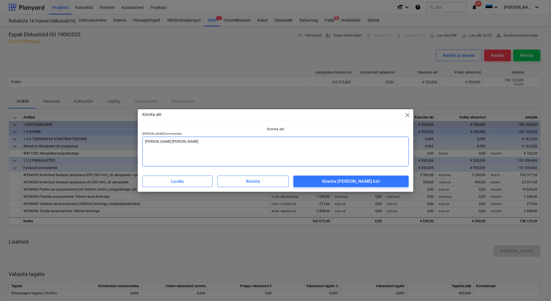
type textarea "[PERSON_NAME] [PERSON_NAME]"
type textarea "x"
type textarea "[PERSON_NAME] [PERSON_NAME]"
type textarea "x"
type textarea "[PERSON_NAME] arve vastaval"
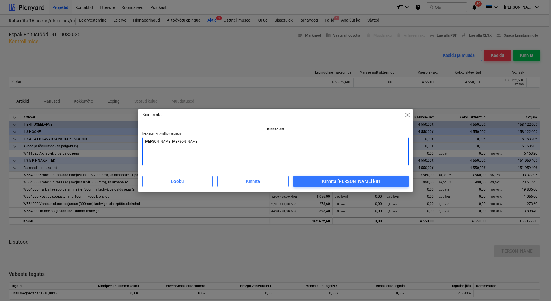
type textarea "x"
type textarea "Lisada arve vastavalt"
type textarea "x"
type textarea "Lisada arve vastavalt"
type textarea "x"
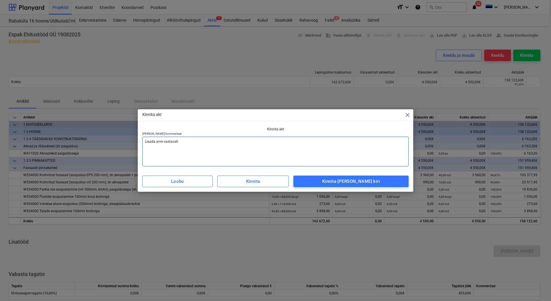
type textarea "Lisada arve vastavalt a"
type textarea "x"
type textarea "Lisada arve vastavalt ak"
type textarea "x"
type textarea "Lisada arve vastavalt akt"
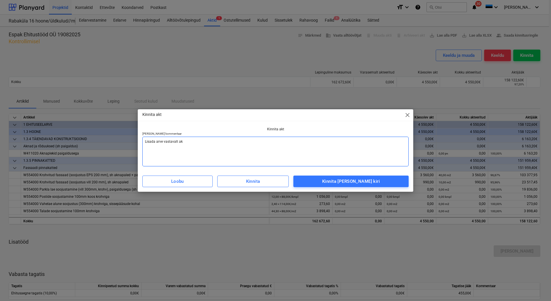
type textarea "x"
type textarea "Lisada arve vastavalt akti"
type textarea "x"
type textarea "Lisada arve vastavalt aktil"
type textarea "x"
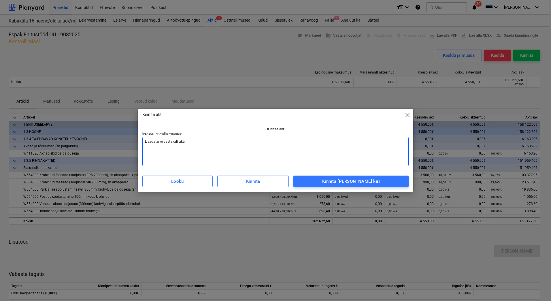
type textarea "Lisada arve vastavalt aktile"
type textarea "x"
drag, startPoint x: 223, startPoint y: 147, endPoint x: 144, endPoint y: 148, distance: 78.7
click at [144, 148] on textarea "Lisada arve vastavalt aktile" at bounding box center [275, 152] width 266 height 30
type textarea "Lisada arve vastavalt aktile"
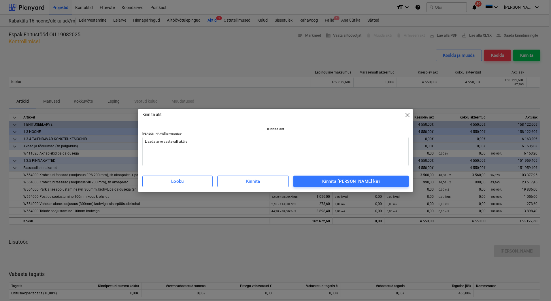
click at [407, 116] on span "close" at bounding box center [407, 115] width 7 height 7
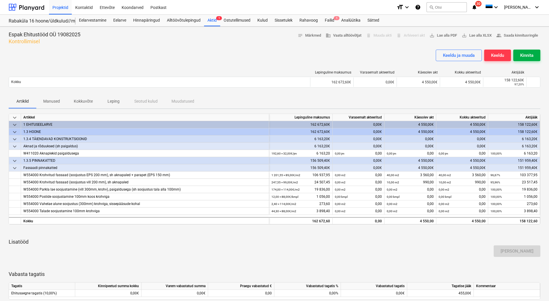
click at [520, 54] on div "Kinnita" at bounding box center [526, 55] width 13 height 7
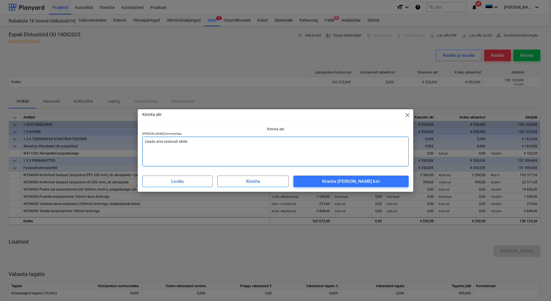
click at [189, 152] on textarea "Lisada arve vastavalt aktile" at bounding box center [275, 152] width 266 height 30
paste textarea "Lisada arve vastavalt aktile"
type textarea "x"
type textarea "Lisada arve vastavalt aktileLisada arve vastavalt aktile"
type textarea "x"
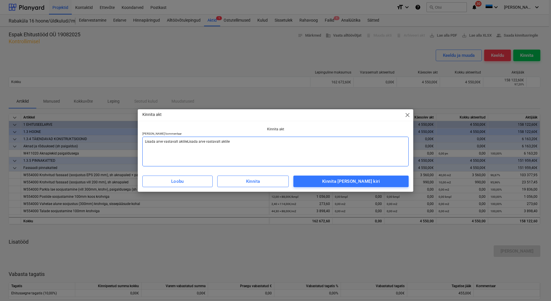
type textarea "Lisada arve vastavalt aktile"
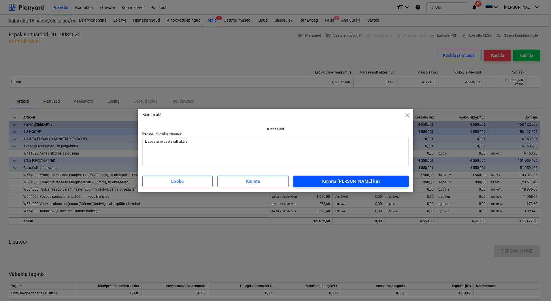
click at [341, 182] on div "Kinnita [PERSON_NAME] kiri" at bounding box center [351, 180] width 58 height 7
type textarea "x"
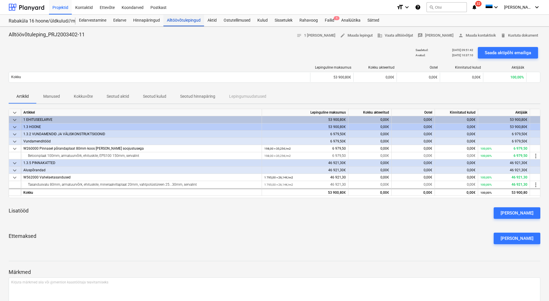
click at [188, 21] on div "Alltöövõtulepingud" at bounding box center [183, 21] width 41 height 12
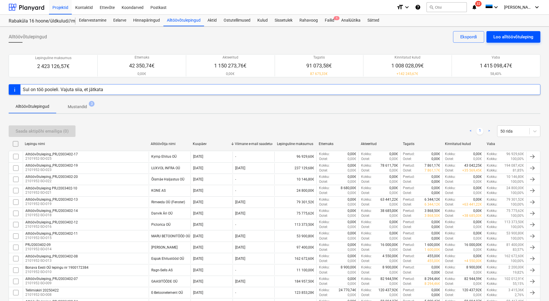
click at [515, 38] on div "Loo alltöövõtuleping" at bounding box center [513, 36] width 40 height 7
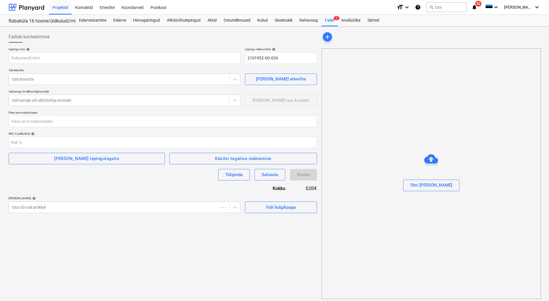
type input "2101952-SO-026"
click at [149, 20] on div "Hinnapäringud" at bounding box center [147, 21] width 34 height 12
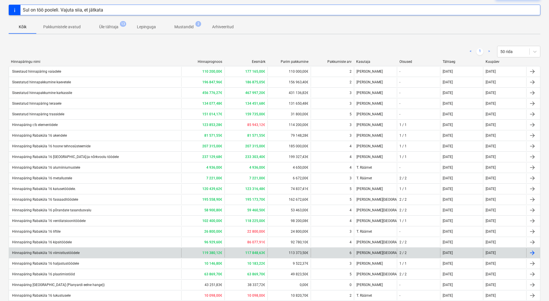
scroll to position [96, 0]
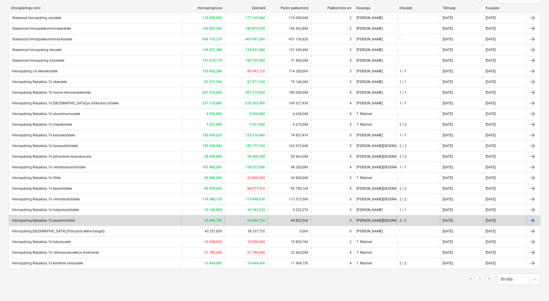
click at [57, 223] on div "Hinnapäring Rabaküla 16 plaatimistööd" at bounding box center [95, 220] width 172 height 9
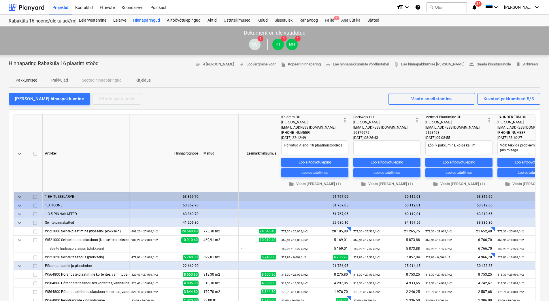
type textarea "x"
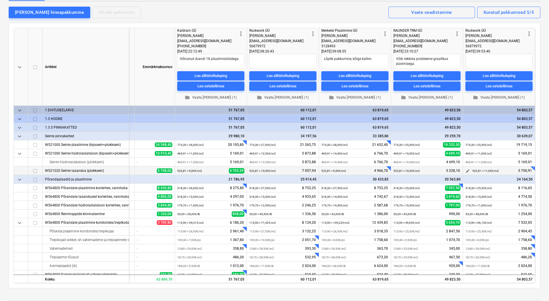
scroll to position [6, 106]
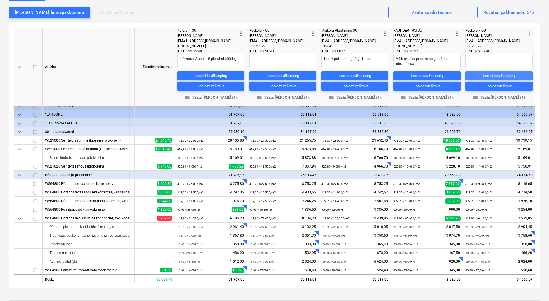
click at [492, 77] on div "Loo alltöövõtuleping" at bounding box center [499, 75] width 33 height 7
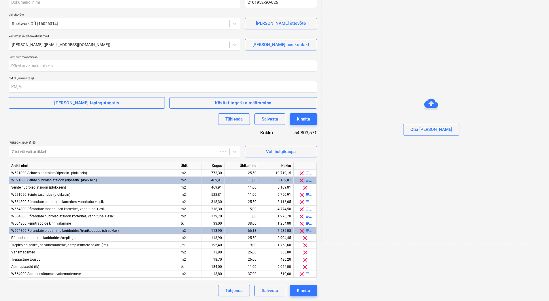
scroll to position [3, 0]
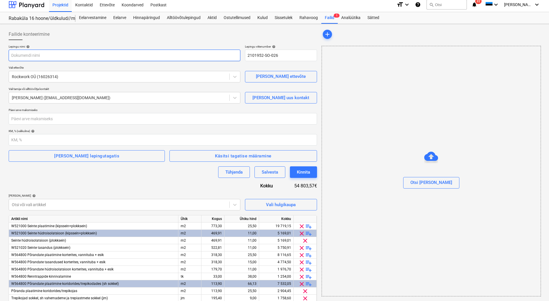
drag, startPoint x: 173, startPoint y: 41, endPoint x: 141, endPoint y: 50, distance: 33.5
click at [173, 41] on div at bounding box center [163, 42] width 308 height 5
click at [35, 56] on input "text" at bounding box center [125, 56] width 232 height 12
paste input "Alltöövõtuleping_PRJ2003402-18"
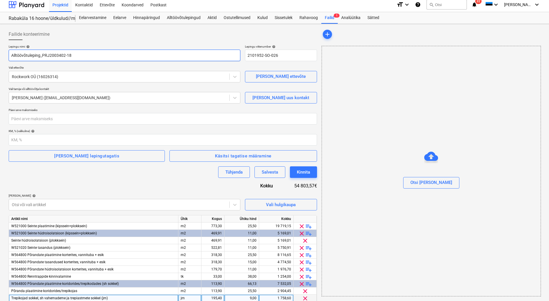
type input "Alltöövõtuleping_PRJ2003402-18"
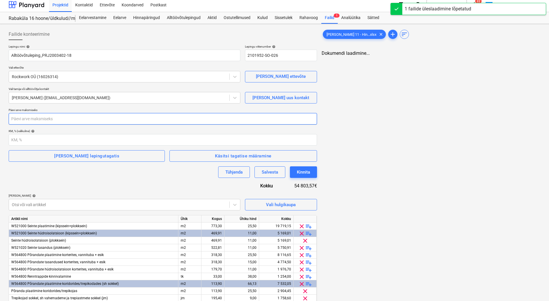
click at [38, 116] on input "number" at bounding box center [163, 119] width 308 height 12
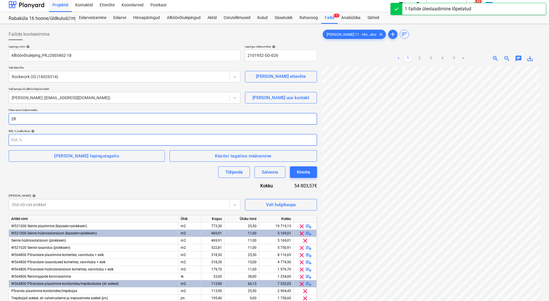
type input "28"
click at [27, 139] on input "number" at bounding box center [163, 140] width 308 height 12
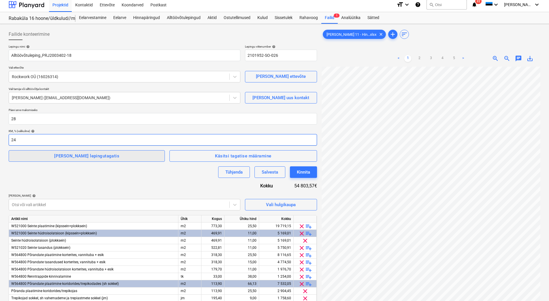
type input "24"
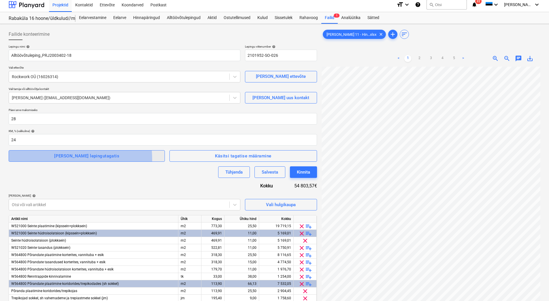
click at [42, 159] on span "[PERSON_NAME] lepingutagatis" at bounding box center [86, 155] width 143 height 7
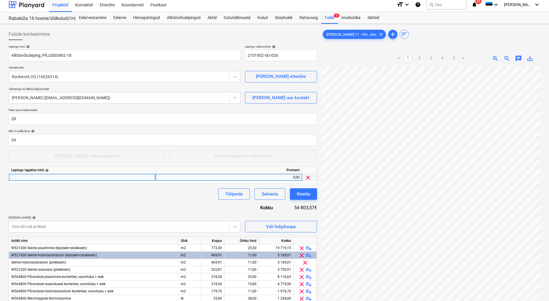
click at [27, 175] on div at bounding box center [82, 177] width 147 height 7
type input "Ehitusaegne tagatis"
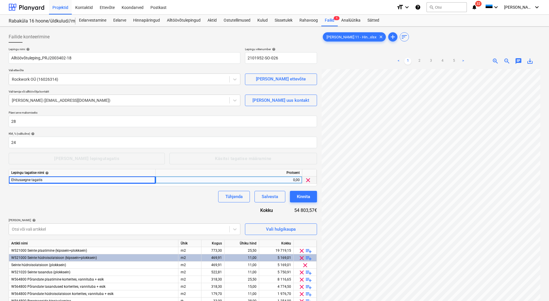
click at [284, 177] on div "0,00" at bounding box center [229, 179] width 142 height 7
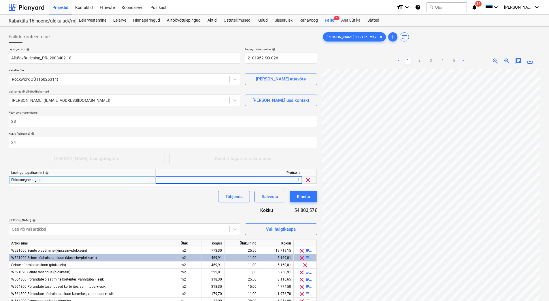
type input "10"
click at [129, 197] on div "Tühjenda Salvesta Kinnita" at bounding box center [163, 197] width 308 height 12
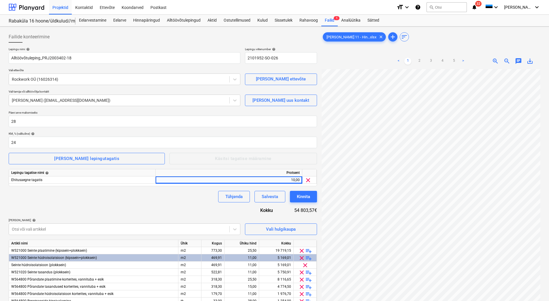
click at [133, 203] on div "Lepingu nimi help Alltöövõtuleping_PRJ2003402-18 Lepingu viitenumber help 21019…" at bounding box center [163, 210] width 308 height 326
click at [93, 214] on div "Lepingu nimi help Alltöövõtuleping_PRJ2003402-18 Lepingu viitenumber help 21019…" at bounding box center [163, 210] width 308 height 326
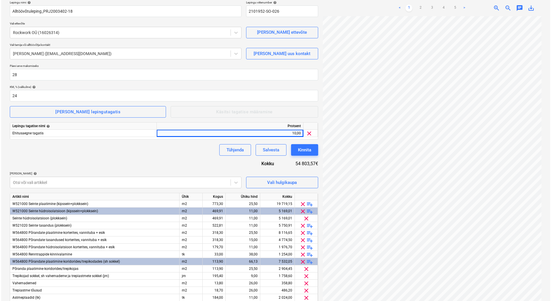
scroll to position [78, 0]
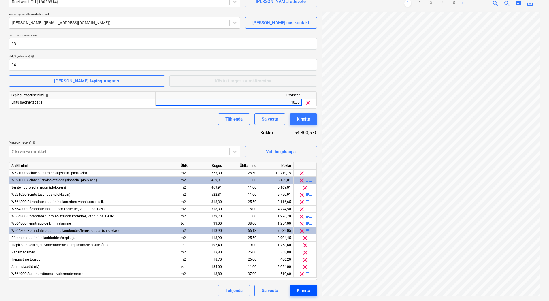
click at [297, 289] on div "Kinnita" at bounding box center [303, 290] width 13 height 7
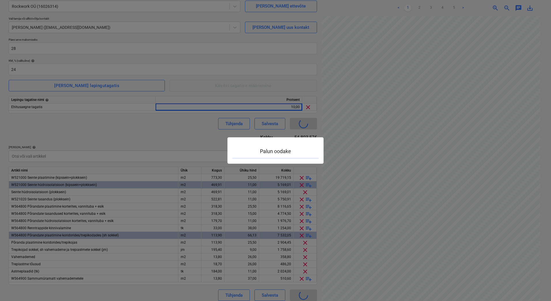
type input "2101952-SO-027"
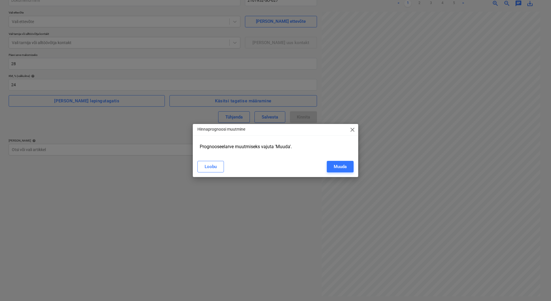
scroll to position [58, 0]
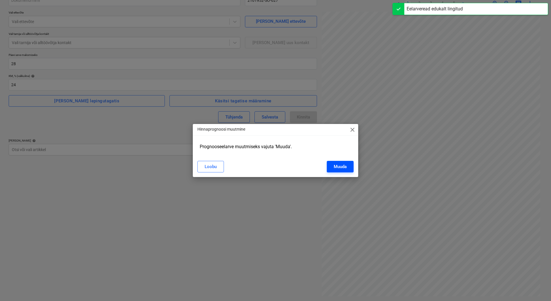
click at [338, 169] on div "Muuda" at bounding box center [340, 166] width 13 height 7
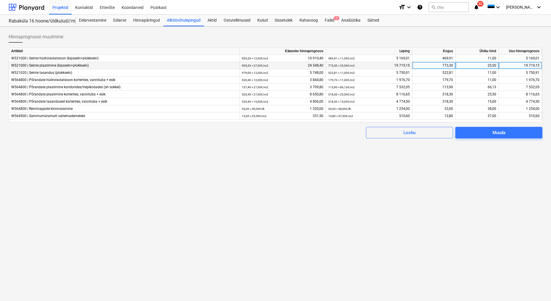
click at [528, 65] on div "19 719,15" at bounding box center [520, 65] width 38 height 7
click at [528, 65] on input "19719,15" at bounding box center [520, 65] width 43 height 7
type input "23719,15"
click at [523, 80] on div "1 976,70" at bounding box center [520, 79] width 38 height 7
click at [530, 79] on input "1976,7" at bounding box center [520, 79] width 43 height 7
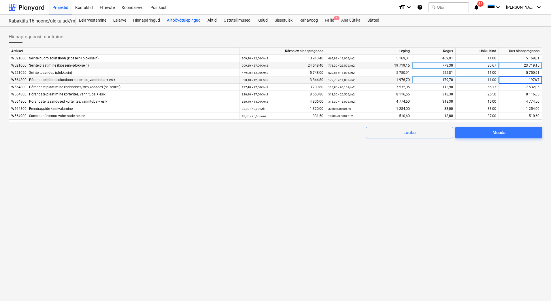
click at [530, 79] on input "1976,7" at bounding box center [520, 79] width 43 height 7
type input "2976,7"
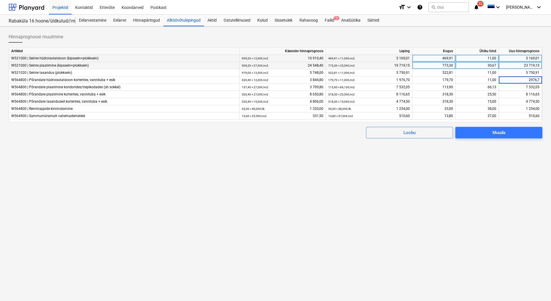
click at [527, 58] on div "5 169,01" at bounding box center [520, 58] width 38 height 7
click at [530, 58] on input "5169,01" at bounding box center [520, 58] width 43 height 7
type input "10169,01"
click at [496, 162] on div "Hinnaprognoosi muutmine Artikkel Käesolev hinnaprognoos [PERSON_NAME] Ühiku hin…" at bounding box center [275, 164] width 551 height 274
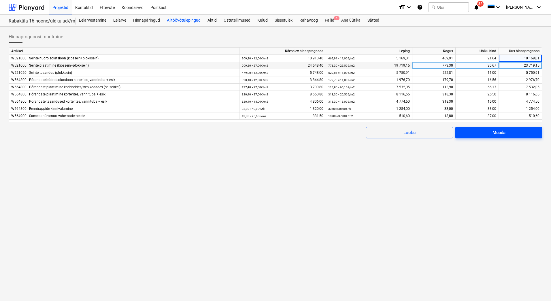
click at [508, 131] on span "Muuda" at bounding box center [498, 132] width 73 height 7
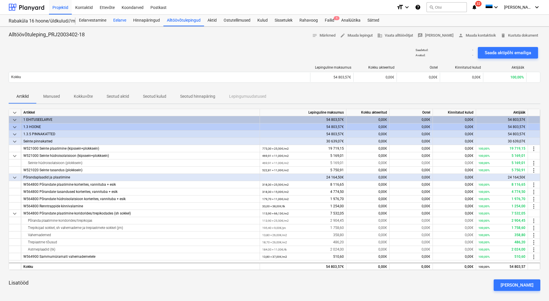
click at [123, 20] on div "Eelarve" at bounding box center [120, 21] width 20 height 12
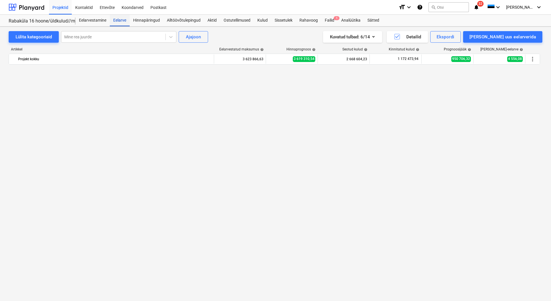
scroll to position [1193, 0]
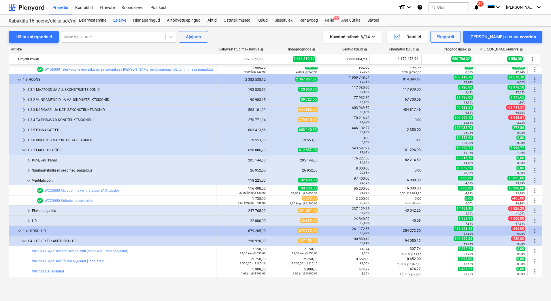
click at [48, 49] on div "Artikkel" at bounding box center [112, 49] width 206 height 4
click at [31, 37] on div "Lülita kategooriaid" at bounding box center [34, 36] width 36 height 7
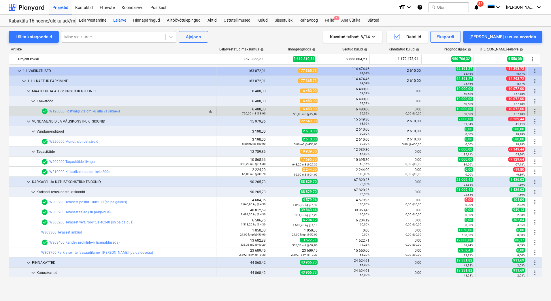
scroll to position [0, 0]
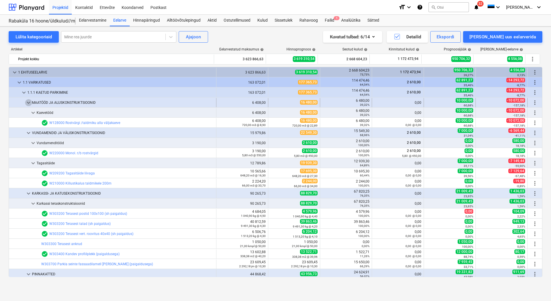
click at [27, 101] on span "keyboard_arrow_down" at bounding box center [28, 102] width 7 height 7
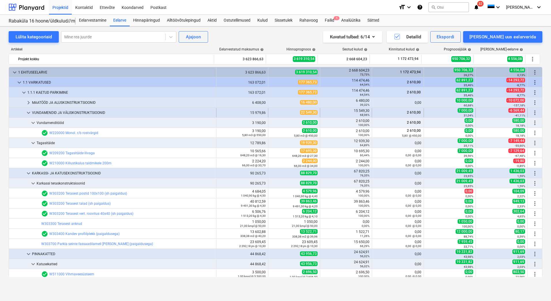
click at [31, 114] on span "keyboard_arrow_down" at bounding box center [28, 112] width 7 height 7
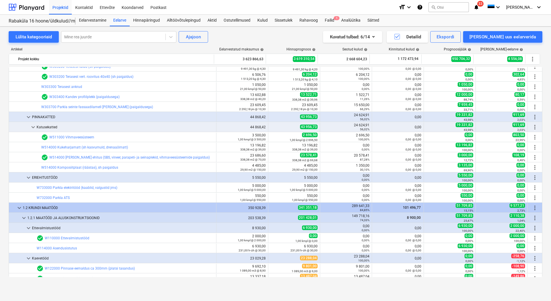
scroll to position [144, 0]
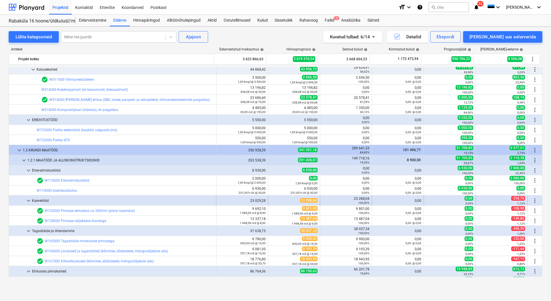
click at [28, 201] on span "keyboard_arrow_down" at bounding box center [28, 200] width 7 height 7
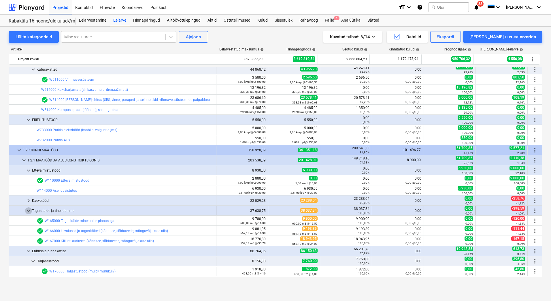
click at [29, 210] on span "keyboard_arrow_down" at bounding box center [28, 210] width 7 height 7
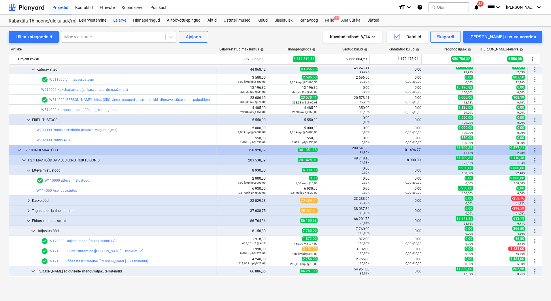
click at [3, 173] on div "Lülita kategooriaid Mine rea juurde Ajajoon Kuvatud tulbad : 6/14 Detailid Eksp…" at bounding box center [275, 158] width 551 height 262
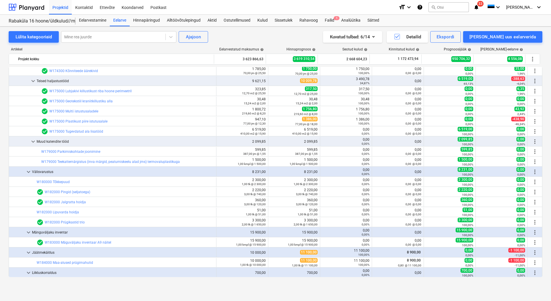
scroll to position [403, 0]
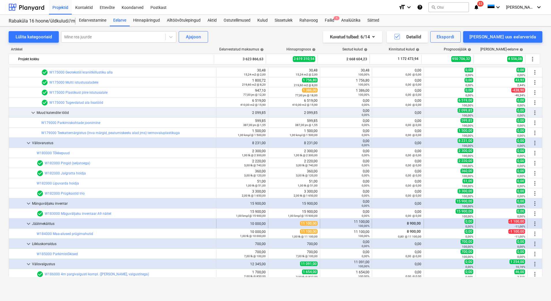
click at [29, 222] on span "keyboard_arrow_down" at bounding box center [28, 223] width 7 height 7
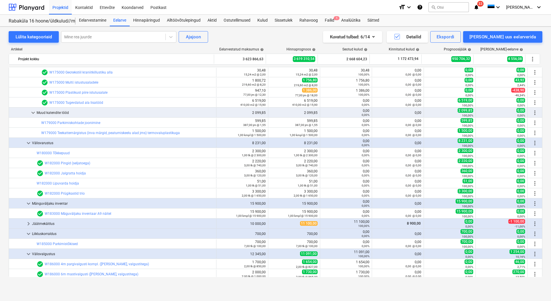
click at [1, 207] on div "Lülita kategooriaid Mine rea juurde Ajajoon Kuvatud tulbad : 6/14 Detailid Eksp…" at bounding box center [275, 158] width 551 height 262
click at [7, 227] on div "Lülita kategooriaid Mine rea juurde Ajajoon Kuvatud tulbad : 6/14 Detailid Eksp…" at bounding box center [275, 158] width 551 height 262
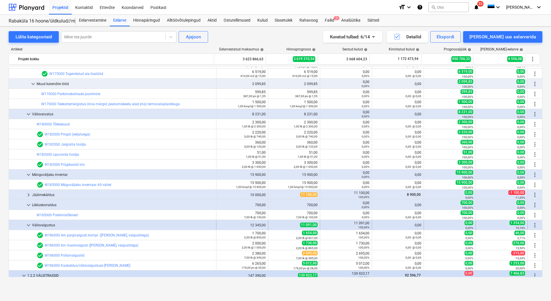
click at [27, 224] on span "keyboard_arrow_down" at bounding box center [28, 225] width 7 height 7
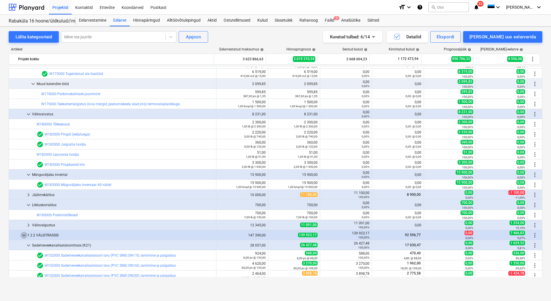
click at [23, 235] on span "keyboard_arrow_down" at bounding box center [23, 235] width 7 height 7
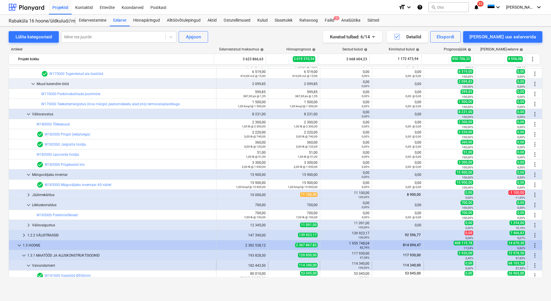
scroll to position [461, 0]
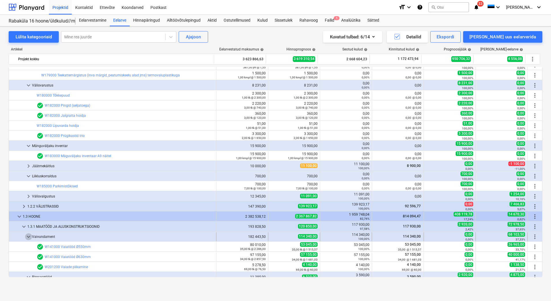
click at [27, 235] on span "keyboard_arrow_down" at bounding box center [28, 236] width 7 height 7
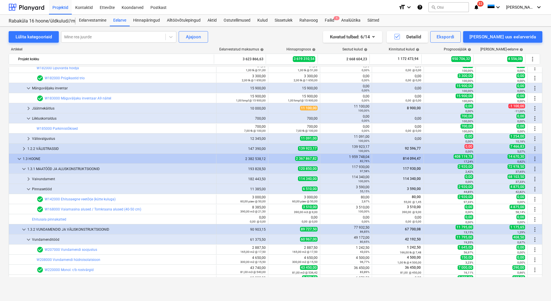
scroll to position [576, 0]
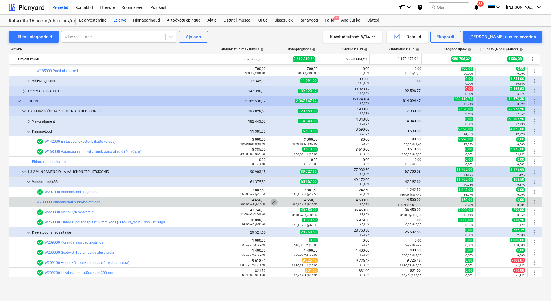
click at [272, 200] on span "edit" at bounding box center [274, 202] width 5 height 5
type textarea "x"
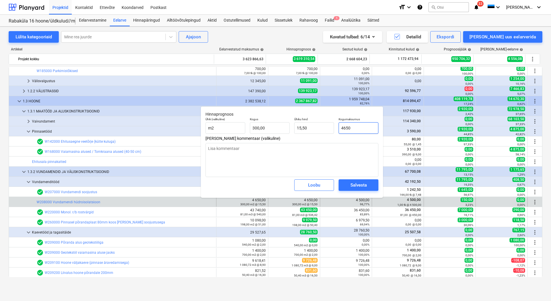
click at [347, 128] on input "4650" at bounding box center [359, 128] width 40 height 12
type input "450"
type textarea "x"
type input "1,50"
type input "4500"
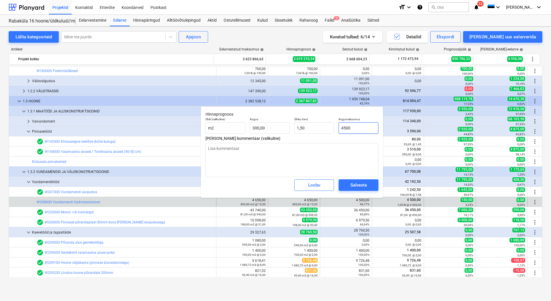
type textarea "x"
type input "15,00"
click at [349, 185] on span "Salvesta" at bounding box center [358, 184] width 26 height 7
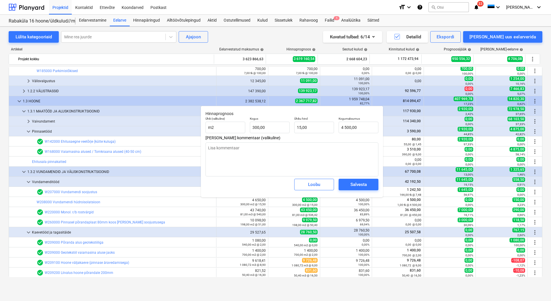
type textarea "x"
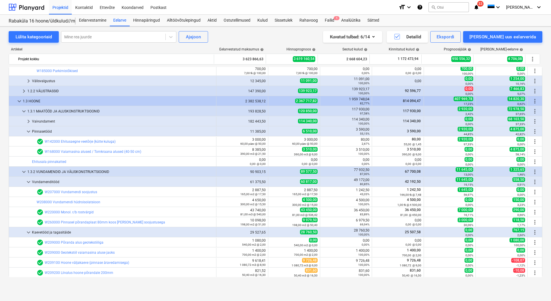
scroll to position [605, 0]
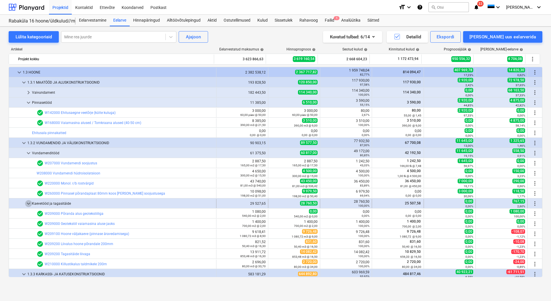
click at [30, 202] on span "keyboard_arrow_down" at bounding box center [28, 203] width 7 height 7
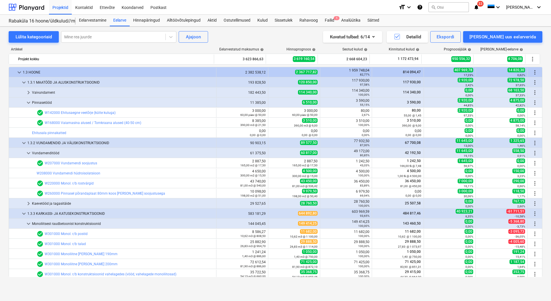
scroll to position [634, 0]
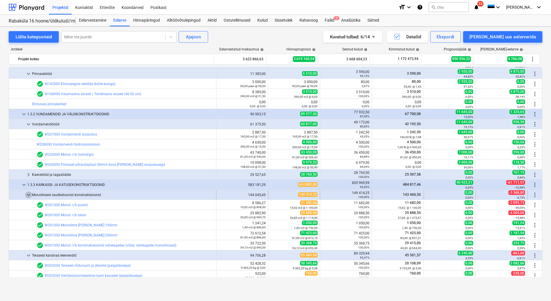
click at [29, 194] on span "keyboard_arrow_down" at bounding box center [28, 194] width 7 height 7
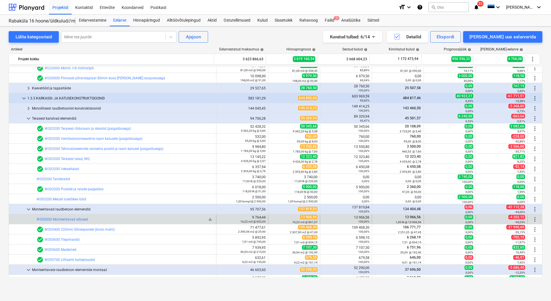
scroll to position [778, 0]
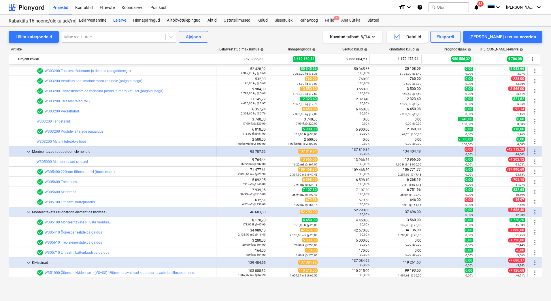
click at [28, 150] on span "keyboard_arrow_down" at bounding box center [28, 151] width 7 height 7
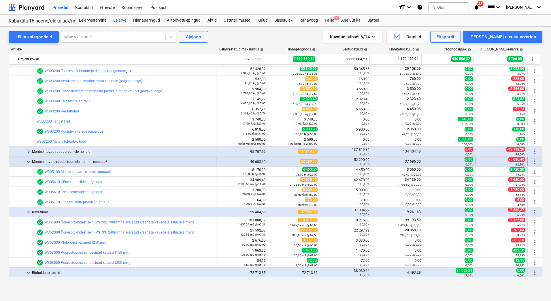
click at [28, 160] on span "keyboard_arrow_down" at bounding box center [28, 161] width 7 height 7
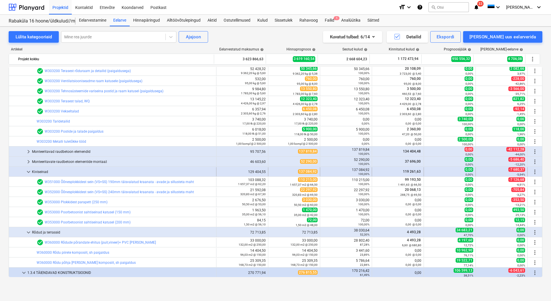
click at [29, 171] on span "keyboard_arrow_down" at bounding box center [28, 171] width 7 height 7
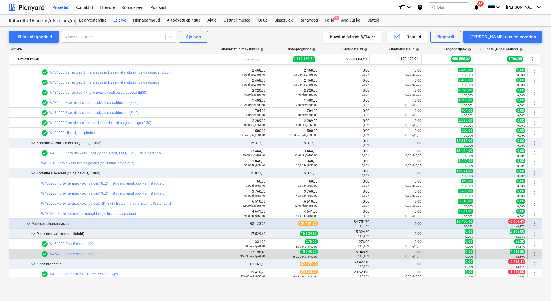
scroll to position [1066, 0]
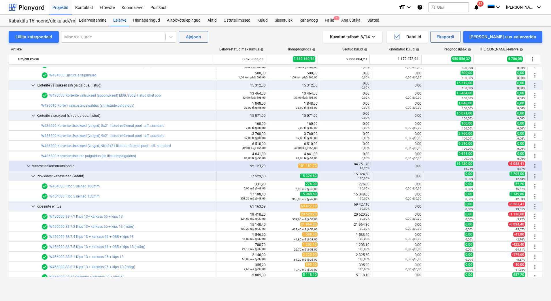
click at [31, 176] on span "keyboard_arrow_down" at bounding box center [33, 176] width 7 height 7
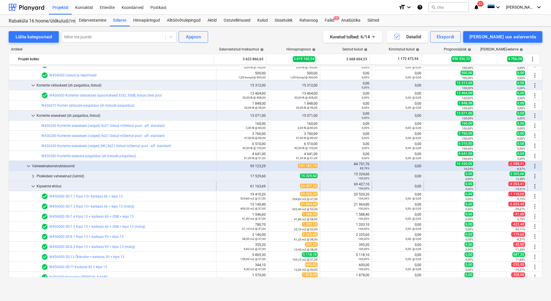
click at [33, 188] on span "keyboard_arrow_down" at bounding box center [33, 186] width 7 height 7
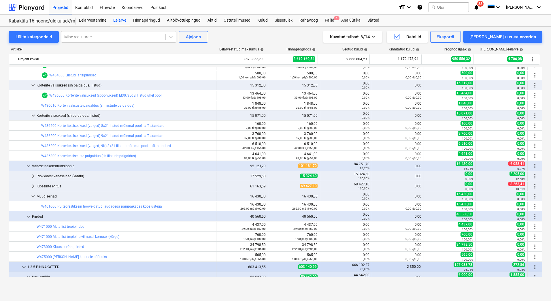
scroll to position [1095, 0]
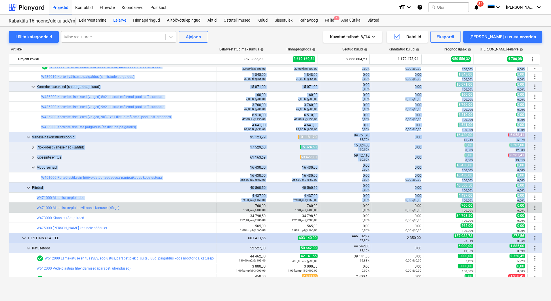
drag, startPoint x: 92, startPoint y: 199, endPoint x: 9, endPoint y: 204, distance: 83.5
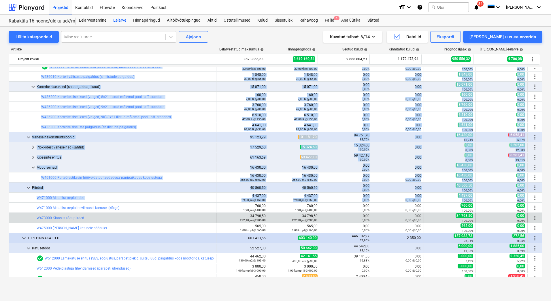
drag, startPoint x: 9, startPoint y: 204, endPoint x: 14, endPoint y: 217, distance: 13.4
click at [4, 219] on div "Lülita kategooriaid Mine rea juurde Ajajoon Kuvatud tulbad : 6/14 Detailid Eksp…" at bounding box center [275, 158] width 551 height 262
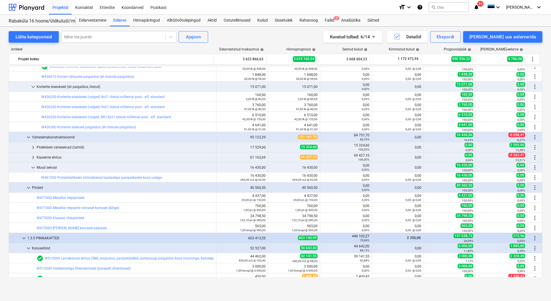
drag, startPoint x: 226, startPoint y: 36, endPoint x: 238, endPoint y: 66, distance: 31.8
click at [226, 36] on div "Lülita kategooriaid Mine rea juurde Ajajoon Kuvatud tulbad : 6/14 Detailid Eksp…" at bounding box center [276, 37] width 534 height 12
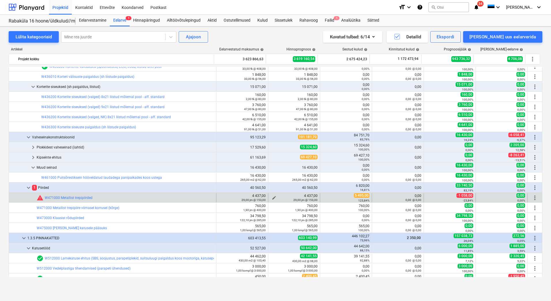
click at [272, 197] on span "edit" at bounding box center [274, 197] width 5 height 5
type textarea "x"
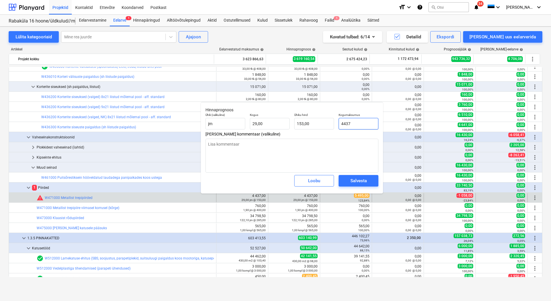
drag, startPoint x: 363, startPoint y: 122, endPoint x: 337, endPoint y: 123, distance: 26.2
click at [337, 123] on div "Kogumaksumus 4437" at bounding box center [358, 121] width 44 height 21
type input "5"
type textarea "x"
type input "0,17"
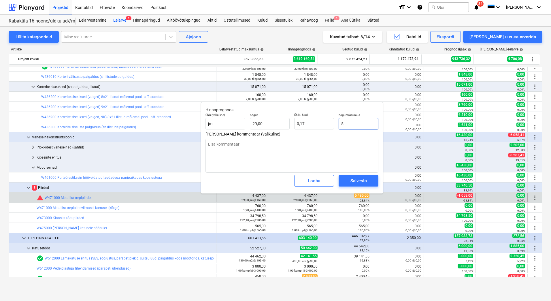
type input "54"
type textarea "x"
type input "1,86"
type textarea "x"
type input "549"
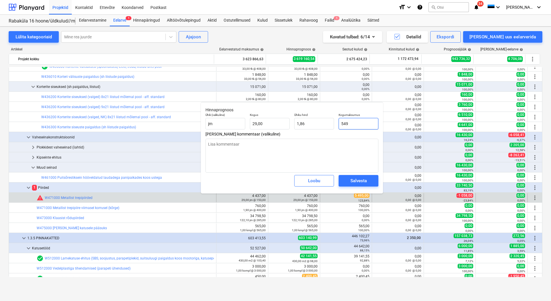
type input "18,93"
type input "5495"
type textarea "x"
type input "189,48"
click at [348, 181] on span "Salvesta" at bounding box center [358, 180] width 26 height 7
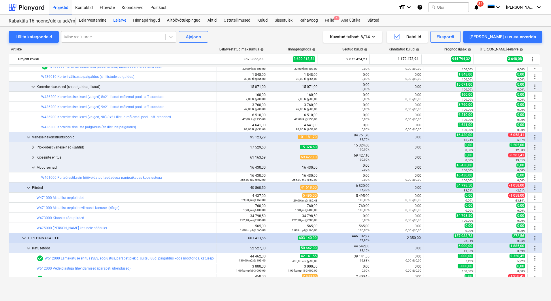
type textarea "x"
